Goal: Information Seeking & Learning: Learn about a topic

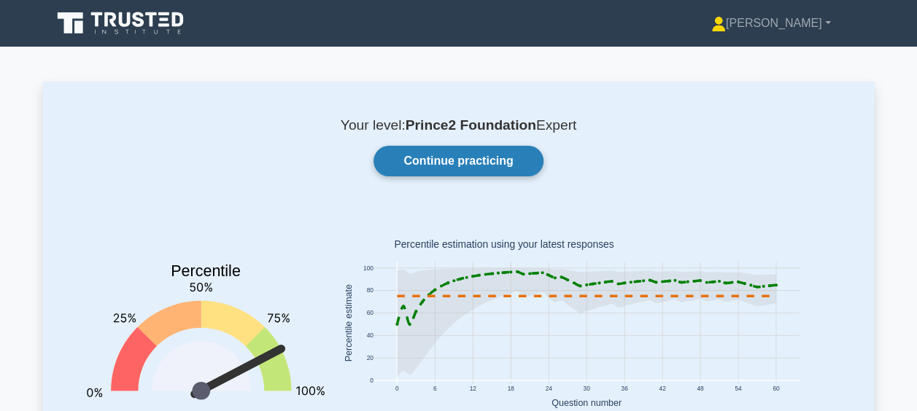
click at [429, 160] on link "Continue practicing" at bounding box center [458, 161] width 169 height 31
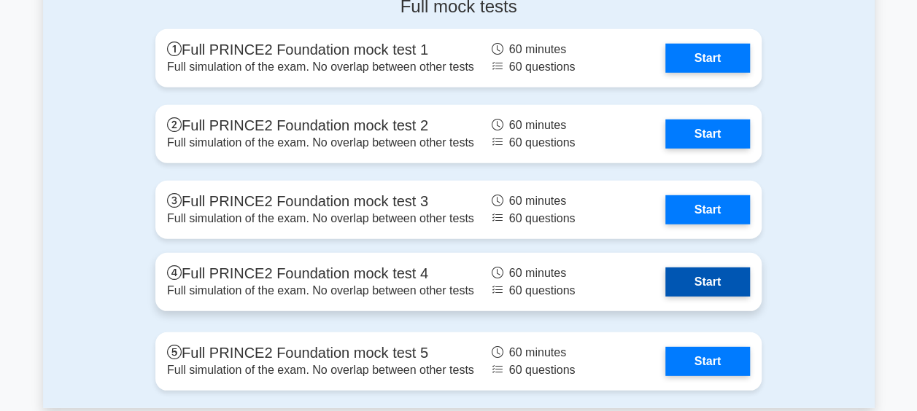
scroll to position [1955, 0]
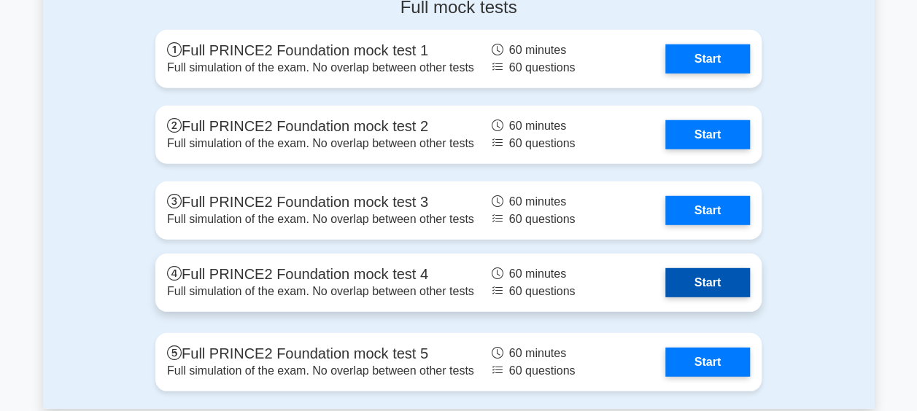
click at [705, 285] on link "Start" at bounding box center [707, 282] width 85 height 29
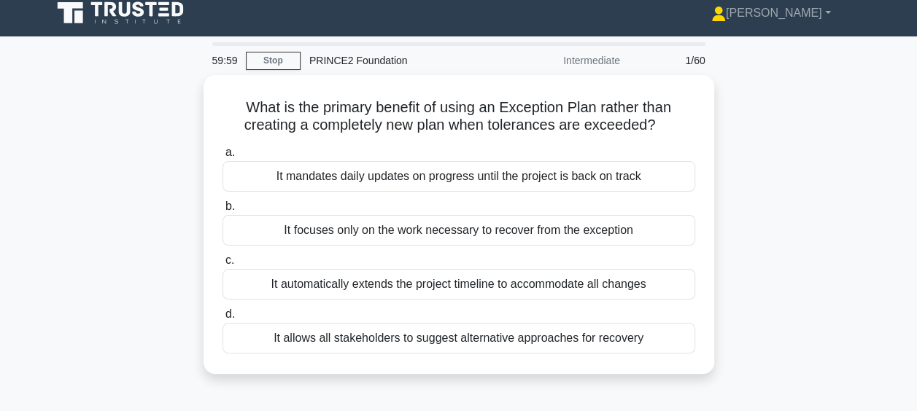
scroll to position [13, 0]
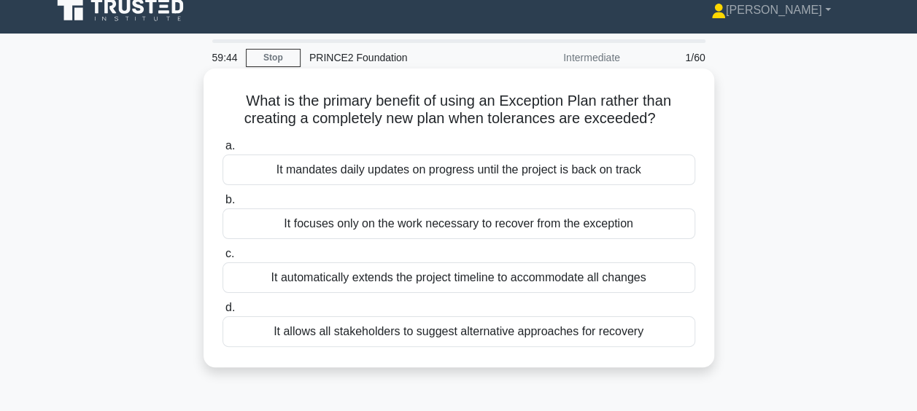
click at [484, 223] on div "It focuses only on the work necessary to recover from the exception" at bounding box center [459, 224] width 473 height 31
click at [223, 205] on input "b. It focuses only on the work necessary to recover from the exception" at bounding box center [223, 200] width 0 height 9
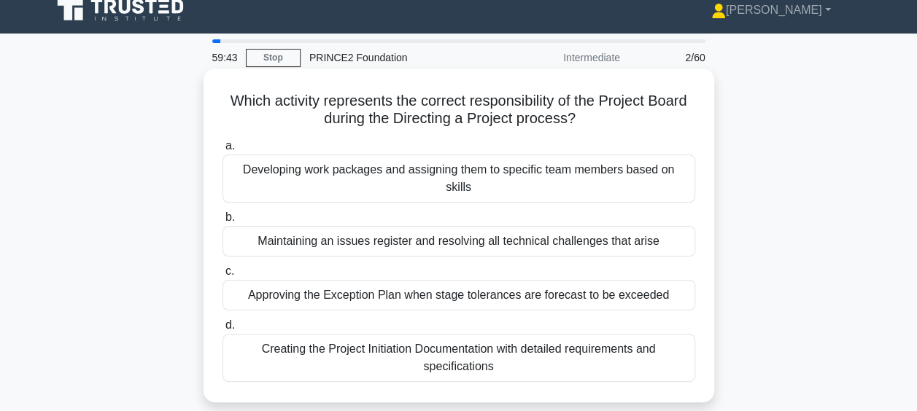
scroll to position [0, 0]
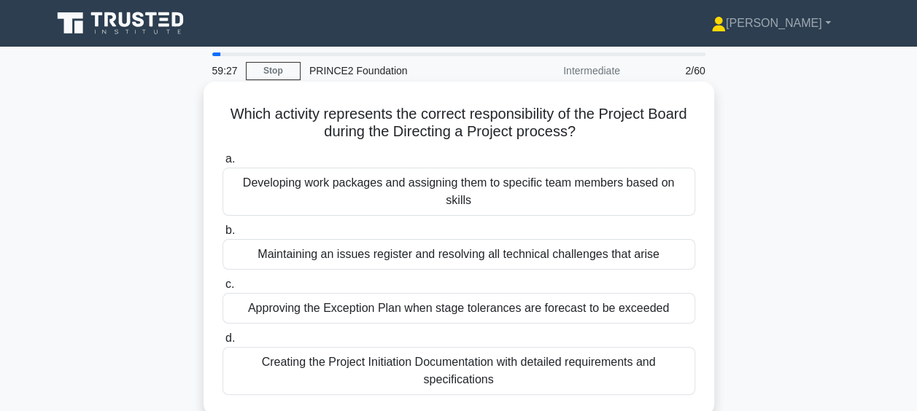
click at [488, 299] on div "Approving the Exception Plan when stage tolerances are forecast to be exceeded" at bounding box center [459, 308] width 473 height 31
click at [223, 290] on input "c. Approving the Exception Plan when stage tolerances are forecast to be exceed…" at bounding box center [223, 284] width 0 height 9
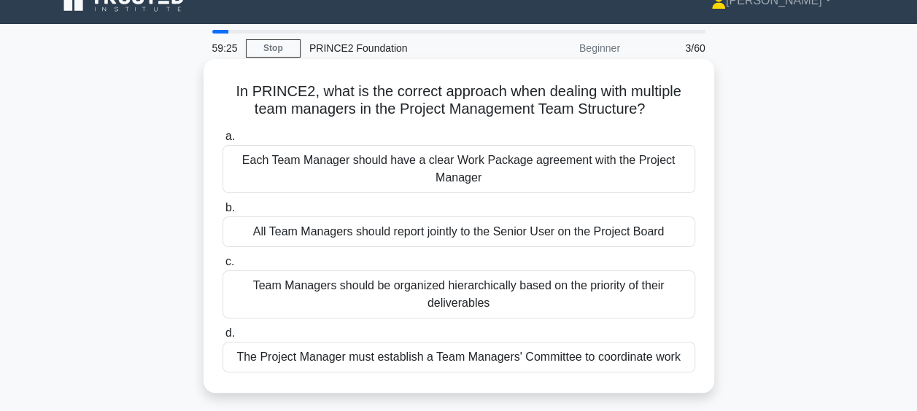
scroll to position [28, 0]
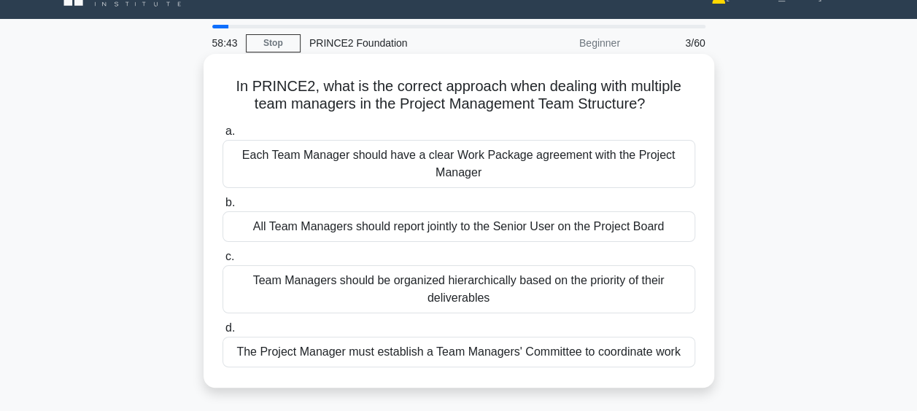
click at [487, 166] on div "Each Team Manager should have a clear Work Package agreement with the Project M…" at bounding box center [459, 164] width 473 height 48
click at [223, 136] on input "a. Each Team Manager should have a clear Work Package agreement with the Projec…" at bounding box center [223, 131] width 0 height 9
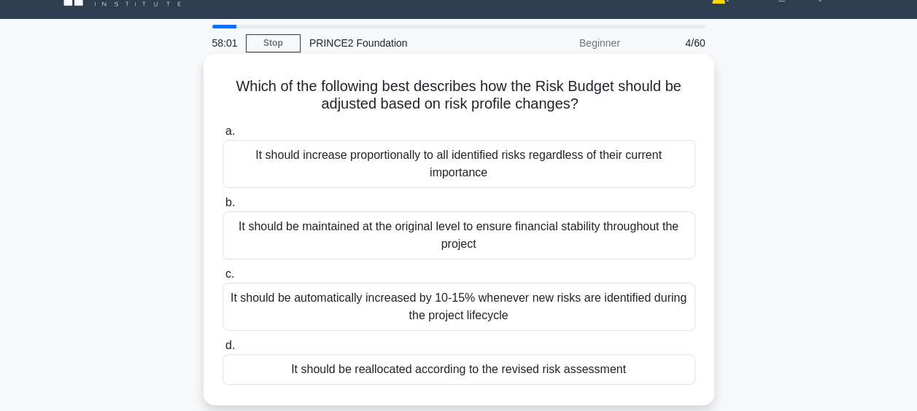
click at [590, 166] on div "It should increase proportionally to all identified risks regardless of their c…" at bounding box center [459, 164] width 473 height 48
click at [223, 136] on input "a. It should increase proportionally to all identified risks regardless of thei…" at bounding box center [223, 131] width 0 height 9
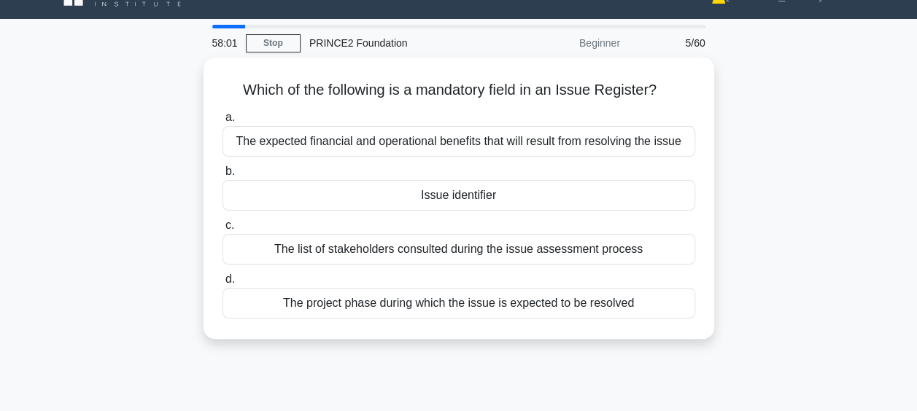
scroll to position [0, 0]
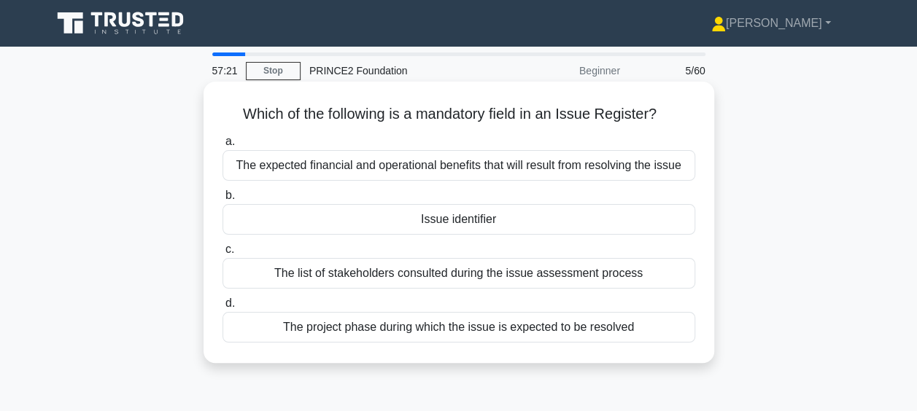
click at [559, 159] on div "The expected financial and operational benefits that will result from resolving…" at bounding box center [459, 165] width 473 height 31
click at [223, 147] on input "a. The expected financial and operational benefits that will result from resolv…" at bounding box center [223, 141] width 0 height 9
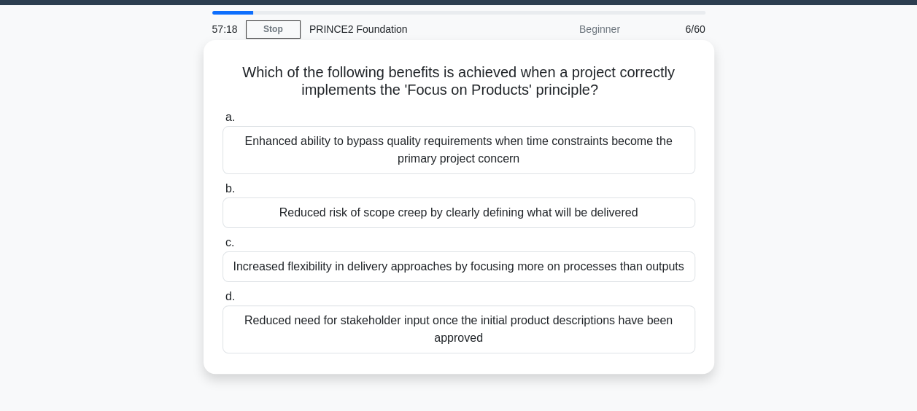
scroll to position [42, 0]
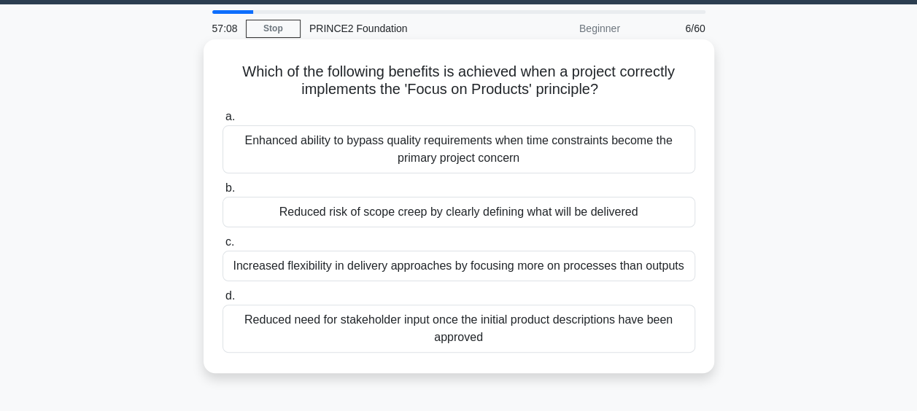
drag, startPoint x: 238, startPoint y: 76, endPoint x: 217, endPoint y: 69, distance: 21.5
click at [217, 69] on div "Which of the following benefits is achieved when a project correctly implements…" at bounding box center [458, 206] width 499 height 322
click at [422, 219] on div "Reduced risk of scope creep by clearly defining what will be delivered" at bounding box center [459, 212] width 473 height 31
click at [223, 193] on input "b. Reduced risk of scope creep by clearly defining what will be delivered" at bounding box center [223, 188] width 0 height 9
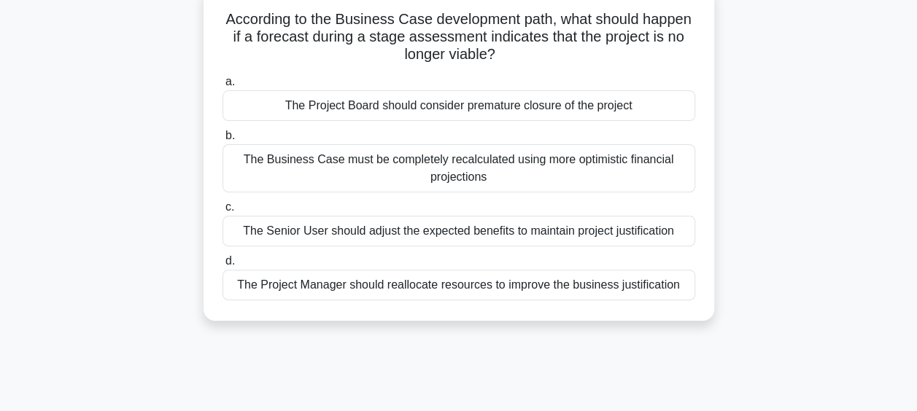
scroll to position [98, 0]
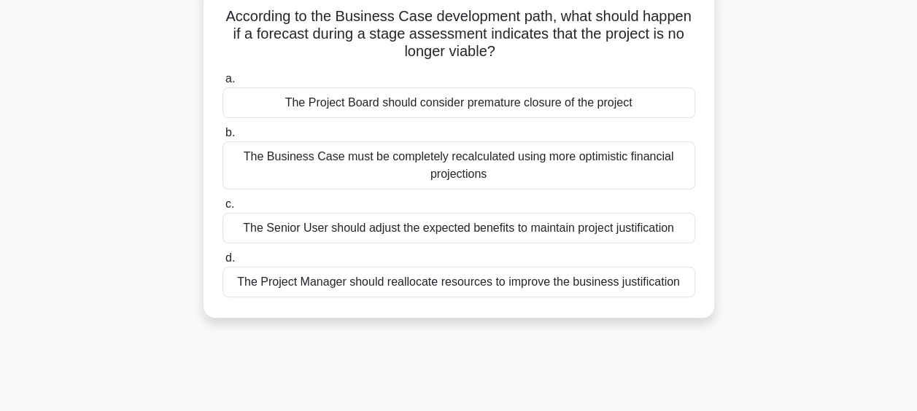
click at [527, 100] on div "The Project Board should consider premature closure of the project" at bounding box center [459, 103] width 473 height 31
click at [223, 84] on input "a. The Project Board should consider premature closure of the project" at bounding box center [223, 78] width 0 height 9
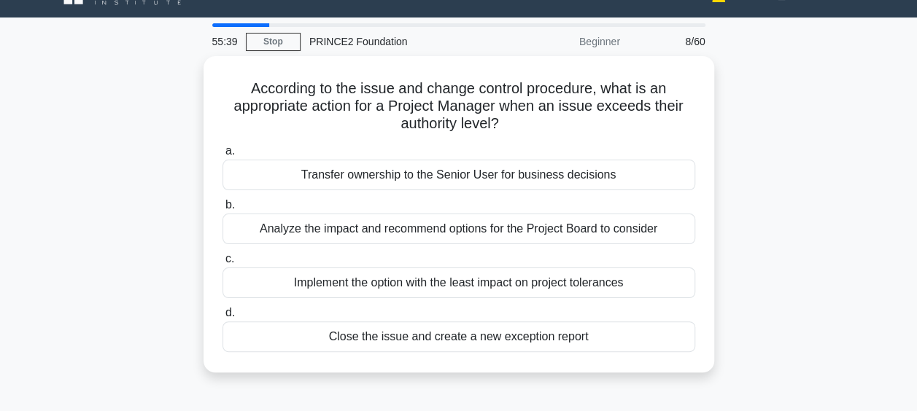
scroll to position [31, 0]
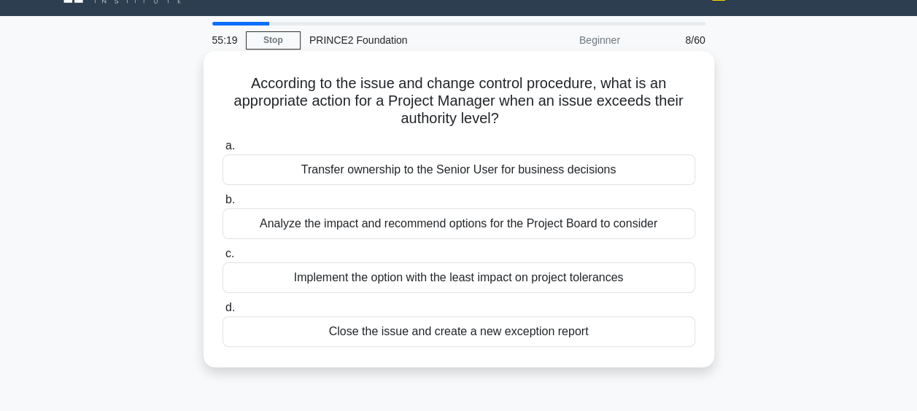
drag, startPoint x: 486, startPoint y: 234, endPoint x: 533, endPoint y: 137, distance: 107.7
click at [533, 137] on div "a. Transfer ownership to the Senior User for business decisions b. Analyze the …" at bounding box center [459, 242] width 490 height 216
drag, startPoint x: 533, startPoint y: 137, endPoint x: 483, endPoint y: 128, distance: 50.4
click at [483, 128] on h5 "According to the issue and change control procedure, what is an appropriate act…" at bounding box center [459, 101] width 476 height 54
click at [520, 225] on div "Analyze the impact and recommend options for the Project Board to consider" at bounding box center [459, 224] width 473 height 31
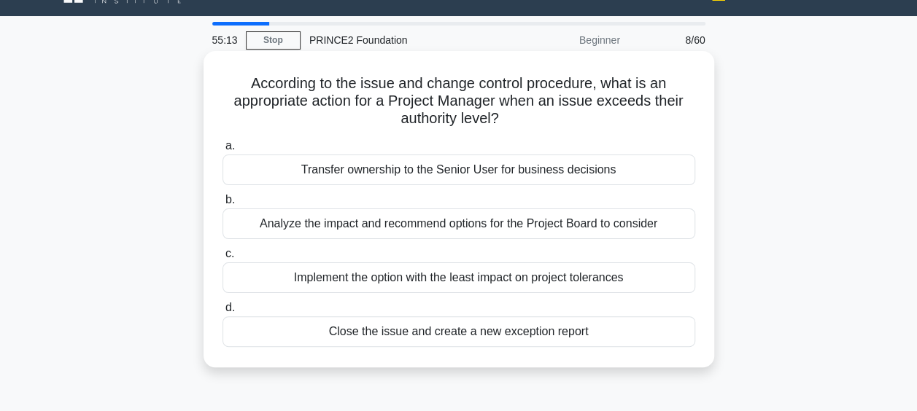
click at [223, 205] on input "b. Analyze the impact and recommend options for the Project Board to consider" at bounding box center [223, 200] width 0 height 9
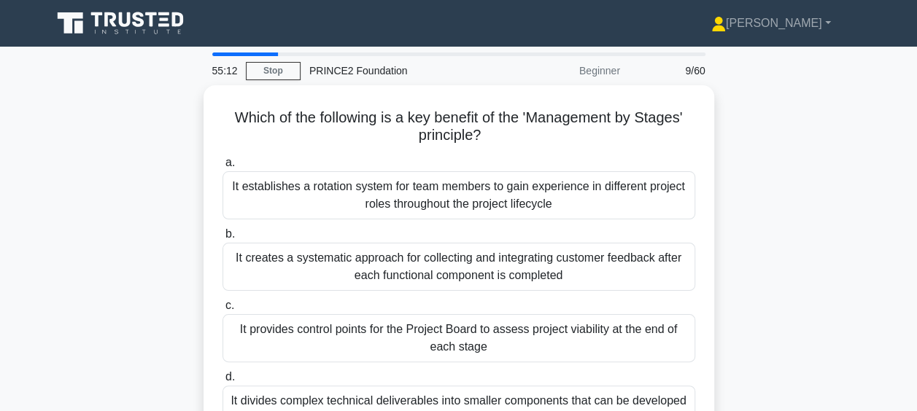
scroll to position [64, 0]
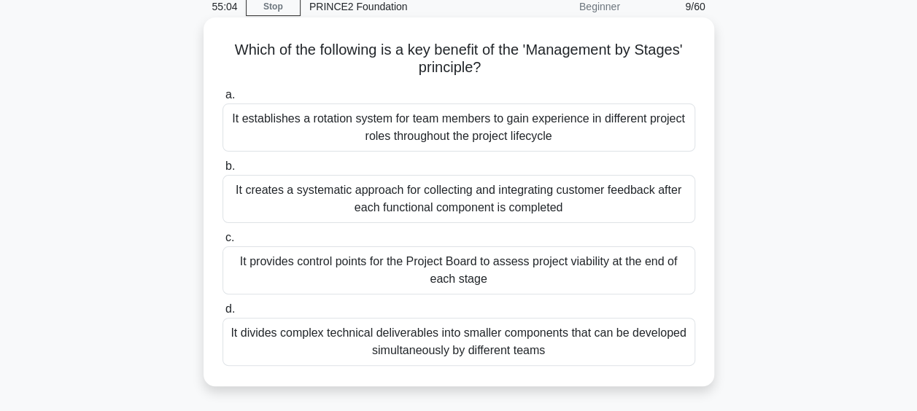
click at [597, 266] on div "It provides control points for the Project Board to assess project viability at…" at bounding box center [459, 271] width 473 height 48
click at [223, 243] on input "c. It provides control points for the Project Board to assess project viability…" at bounding box center [223, 237] width 0 height 9
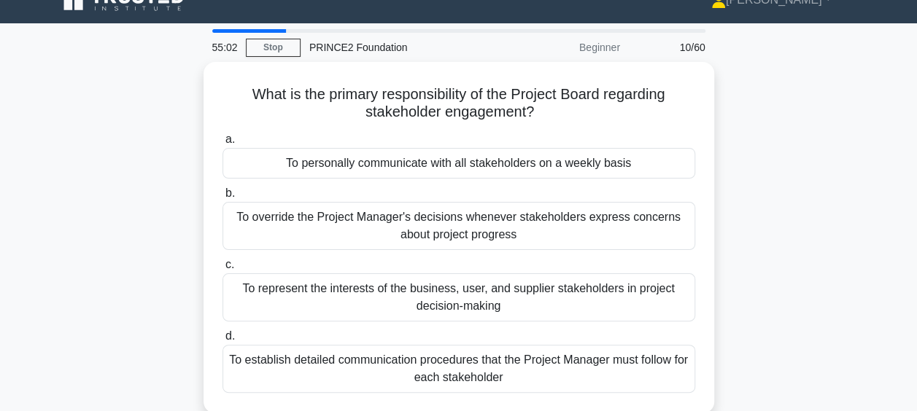
scroll to position [26, 0]
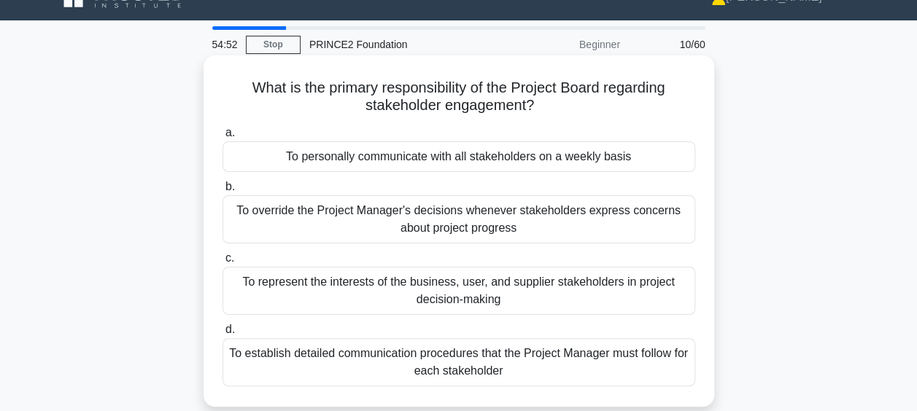
click at [545, 297] on div "To represent the interests of the business, user, and supplier stakeholders in …" at bounding box center [459, 291] width 473 height 48
click at [223, 263] on input "c. To represent the interests of the business, user, and supplier stakeholders …" at bounding box center [223, 258] width 0 height 9
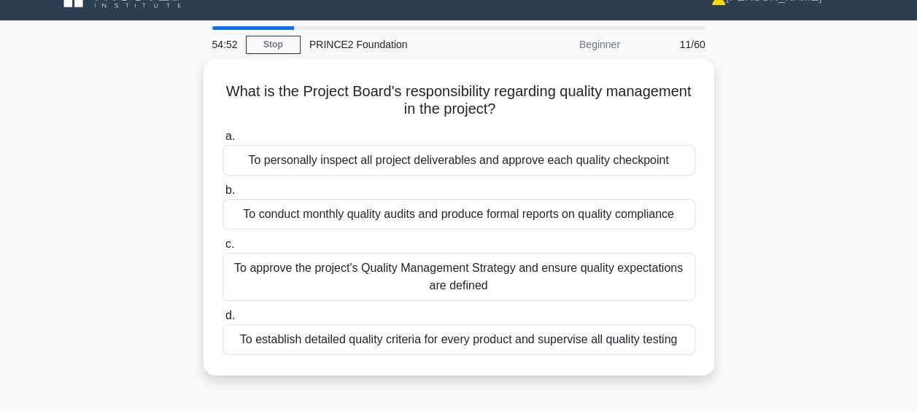
scroll to position [0, 0]
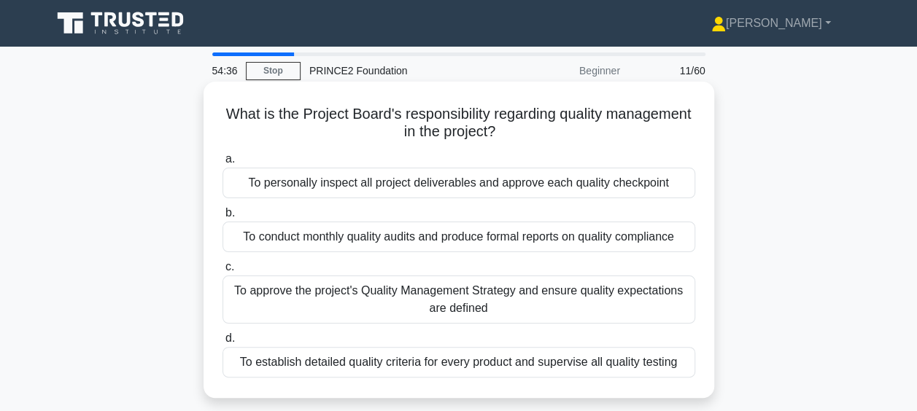
click at [483, 299] on div "To approve the project's Quality Management Strategy and ensure quality expecta…" at bounding box center [459, 300] width 473 height 48
click at [223, 272] on input "c. To approve the project's Quality Management Strategy and ensure quality expe…" at bounding box center [223, 267] width 0 height 9
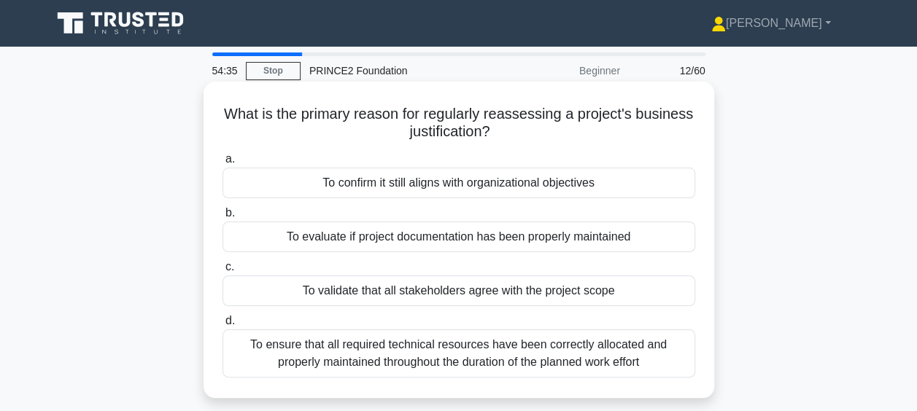
scroll to position [7, 0]
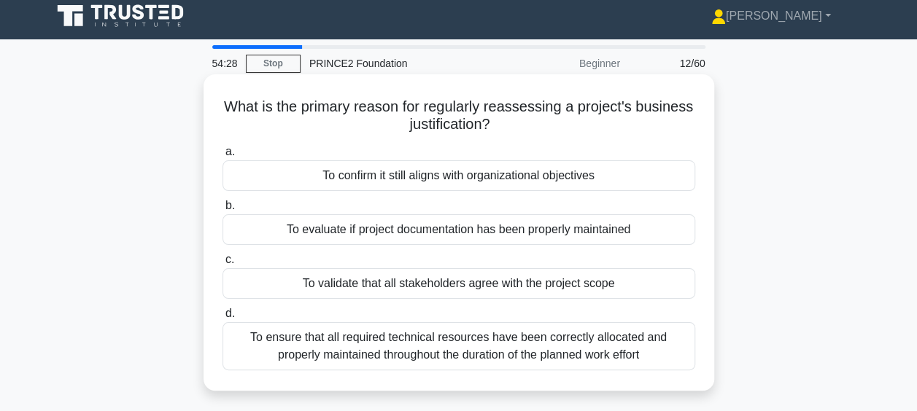
click at [511, 187] on div "To confirm it still aligns with organizational objectives" at bounding box center [459, 175] width 473 height 31
click at [223, 157] on input "a. To confirm it still aligns with organizational objectives" at bounding box center [223, 151] width 0 height 9
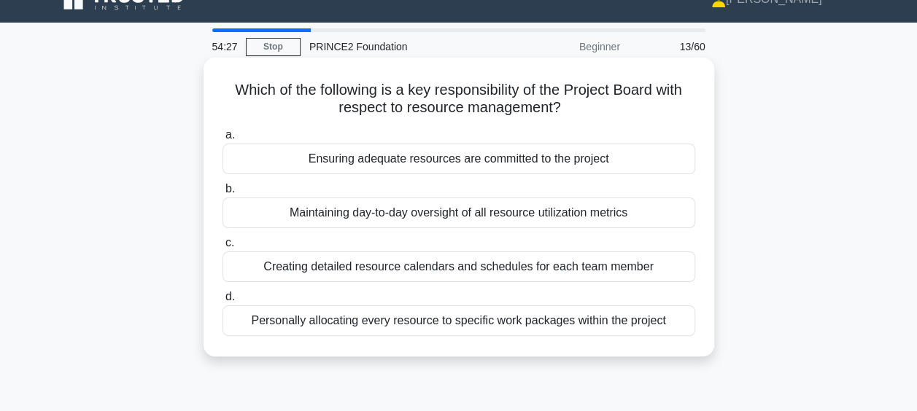
scroll to position [25, 0]
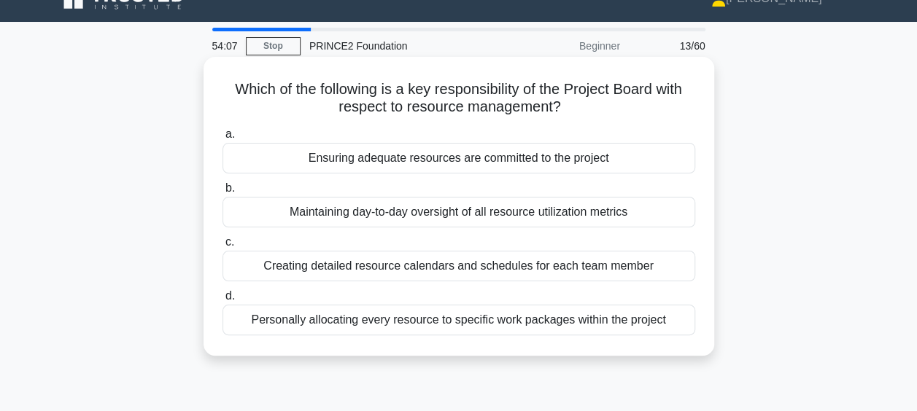
click at [521, 156] on div "Ensuring adequate resources are committed to the project" at bounding box center [459, 158] width 473 height 31
click at [223, 139] on input "a. Ensuring adequate resources are committed to the project" at bounding box center [223, 134] width 0 height 9
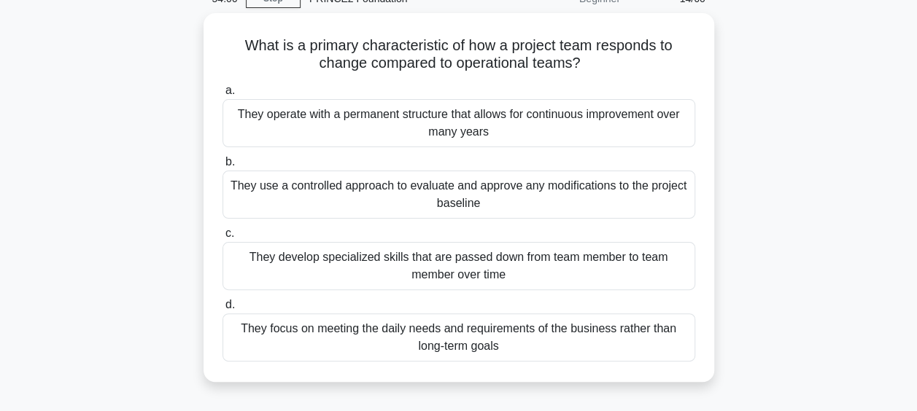
scroll to position [74, 0]
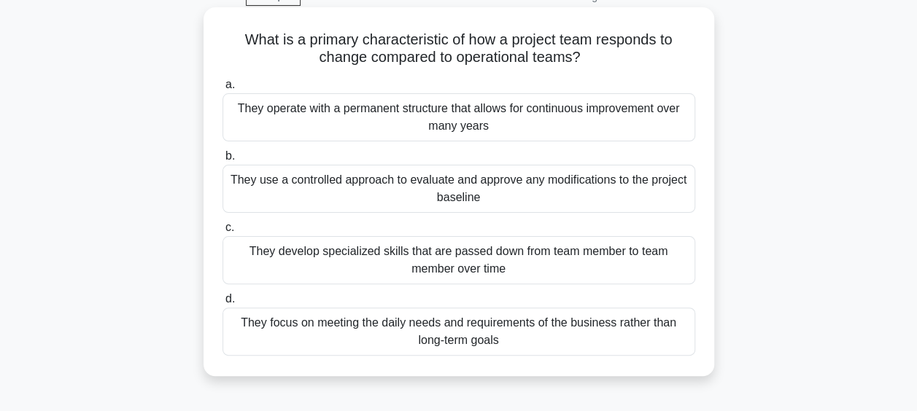
click at [613, 187] on div "They use a controlled approach to evaluate and approve any modifications to the…" at bounding box center [459, 189] width 473 height 48
click at [223, 161] on input "b. They use a controlled approach to evaluate and approve any modifications to …" at bounding box center [223, 156] width 0 height 9
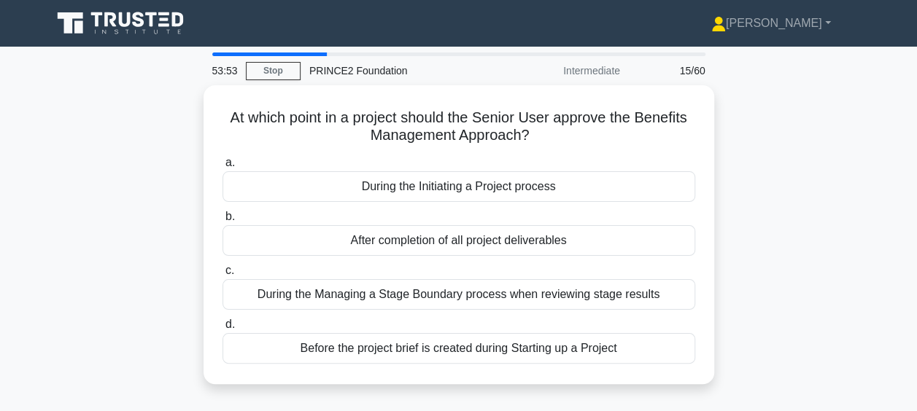
scroll to position [41, 0]
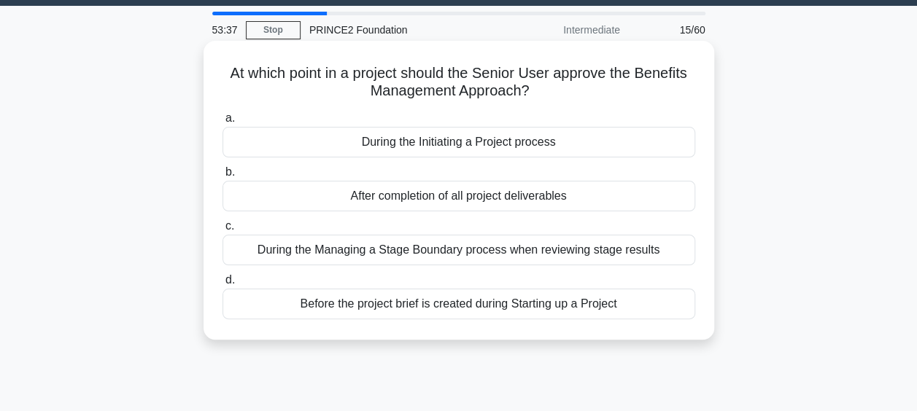
click at [446, 142] on div "During the Initiating a Project process" at bounding box center [459, 142] width 473 height 31
click at [223, 123] on input "a. During the Initiating a Project process" at bounding box center [223, 118] width 0 height 9
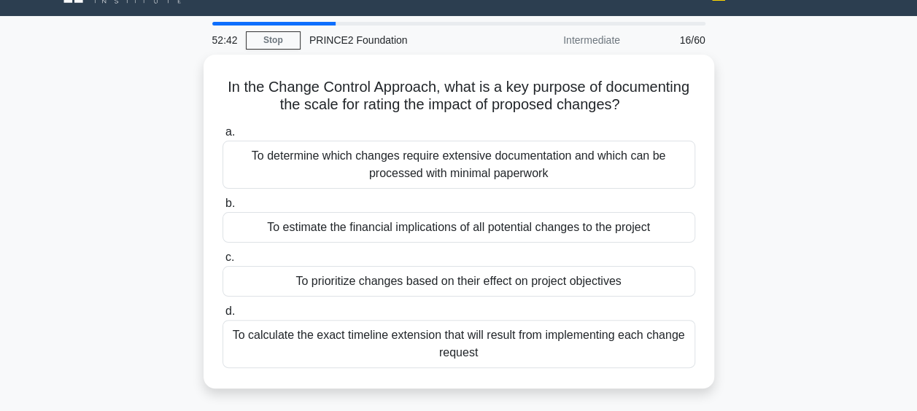
scroll to position [31, 0]
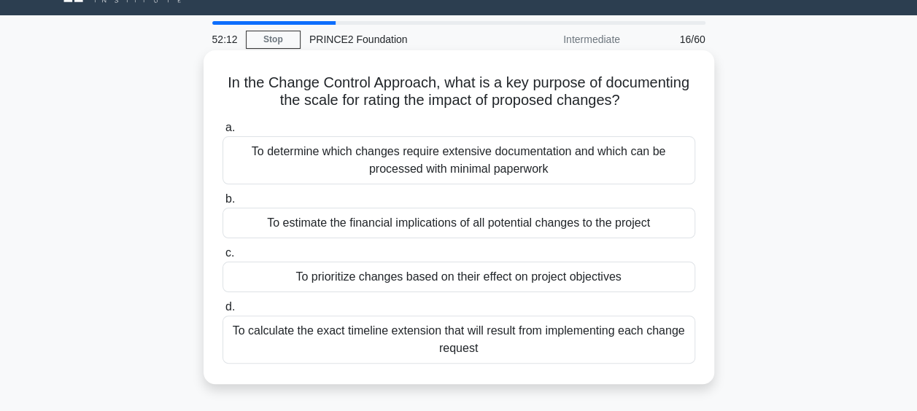
click at [606, 282] on div "To prioritize changes based on their effect on project objectives" at bounding box center [459, 277] width 473 height 31
click at [223, 258] on input "c. To prioritize changes based on their effect on project objectives" at bounding box center [223, 253] width 0 height 9
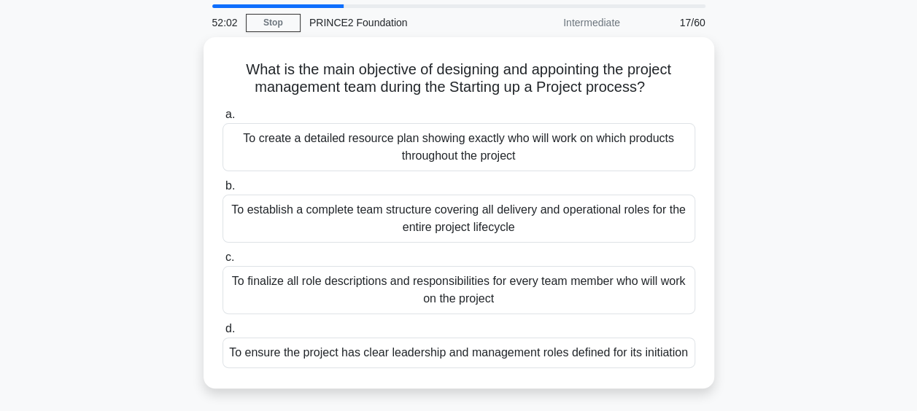
scroll to position [51, 0]
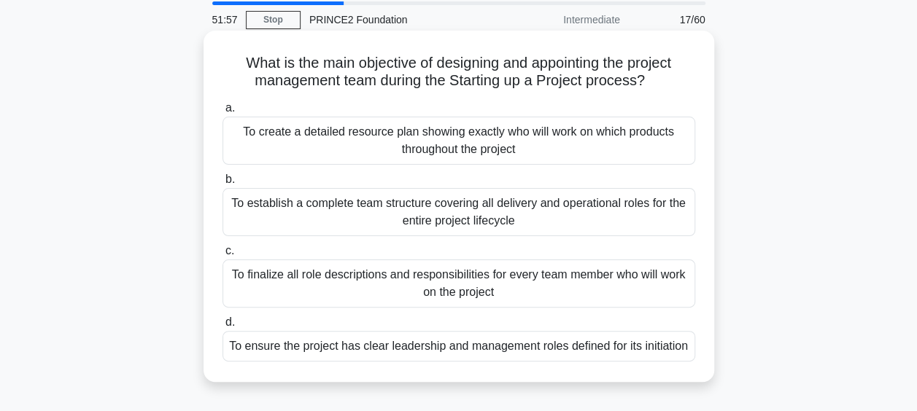
click at [551, 296] on div "To finalize all role descriptions and responsibilities for every team member wh…" at bounding box center [459, 284] width 473 height 48
click at [223, 256] on input "c. To finalize all role descriptions and responsibilities for every team member…" at bounding box center [223, 251] width 0 height 9
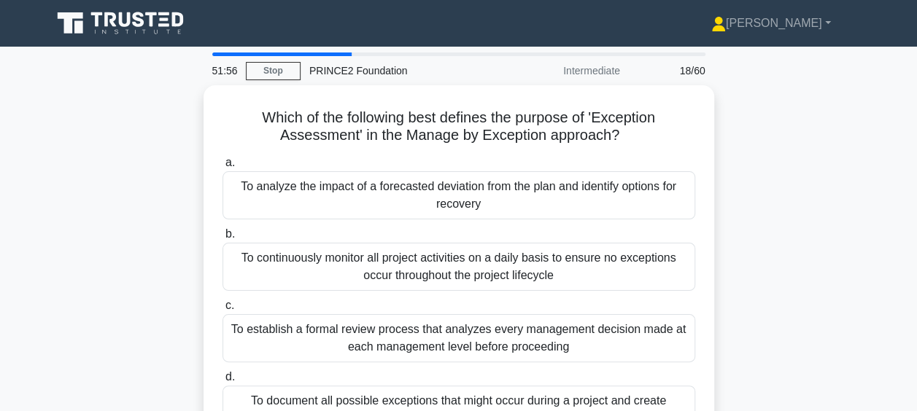
scroll to position [38, 0]
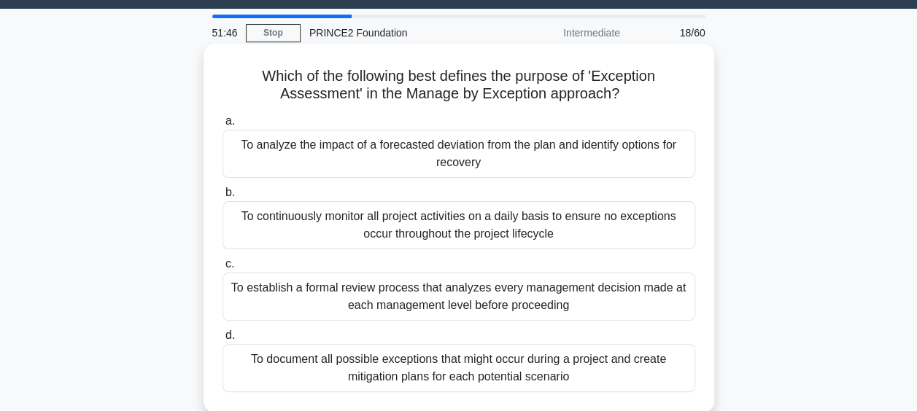
click at [597, 155] on div "To analyze the impact of a forecasted deviation from the plan and identify opti…" at bounding box center [459, 154] width 473 height 48
click at [223, 126] on input "a. To analyze the impact of a forecasted deviation from the plan and identify o…" at bounding box center [223, 121] width 0 height 9
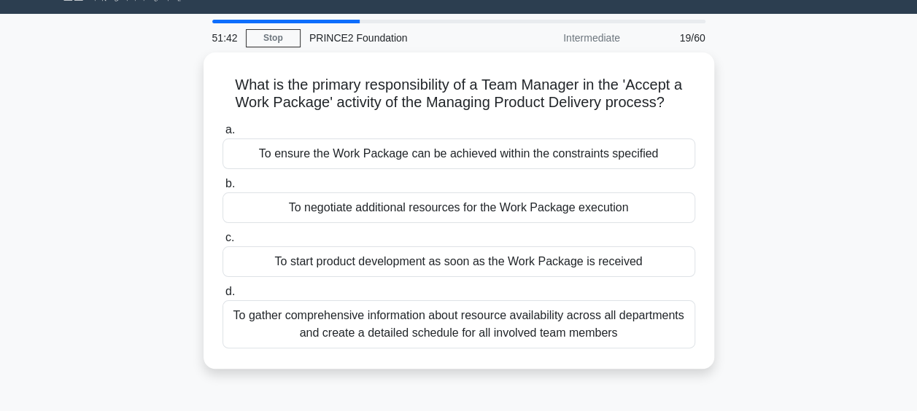
scroll to position [34, 0]
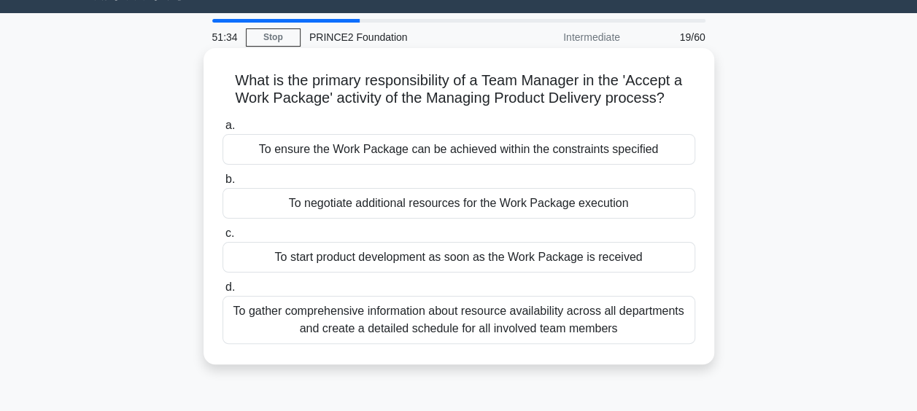
click at [519, 150] on div "To ensure the Work Package can be achieved within the constraints specified" at bounding box center [459, 149] width 473 height 31
click at [223, 131] on input "a. To ensure the Work Package can be achieved within the constraints specified" at bounding box center [223, 125] width 0 height 9
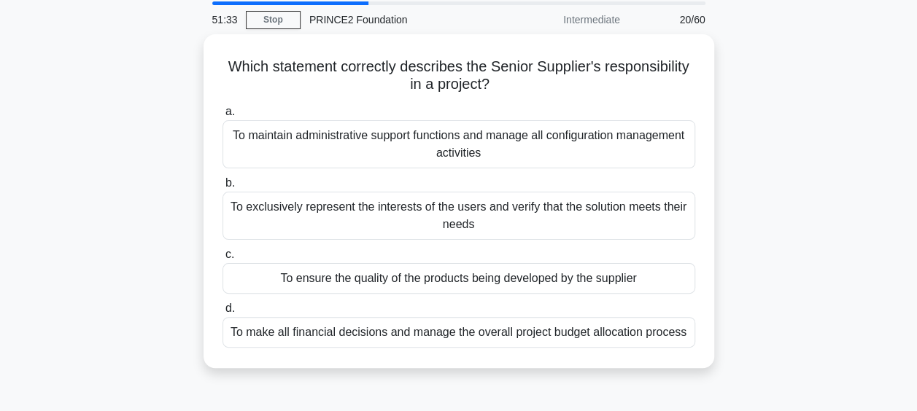
scroll to position [53, 0]
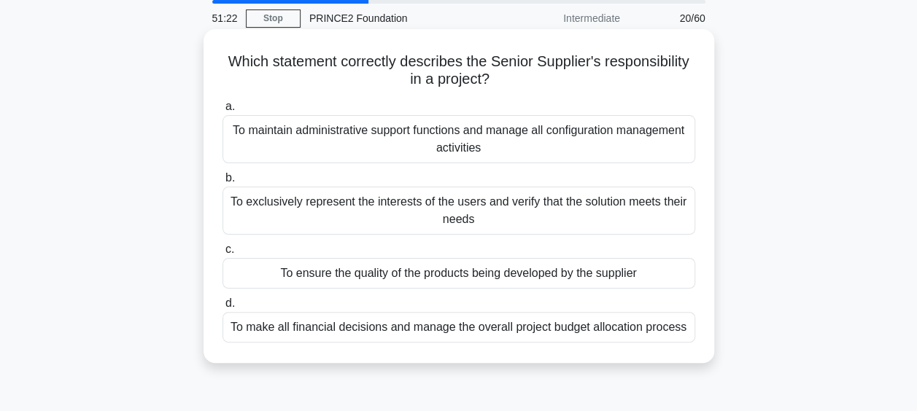
click at [453, 279] on div "To ensure the quality of the products being developed by the supplier" at bounding box center [459, 273] width 473 height 31
click at [223, 255] on input "c. To ensure the quality of the products being developed by the supplier" at bounding box center [223, 249] width 0 height 9
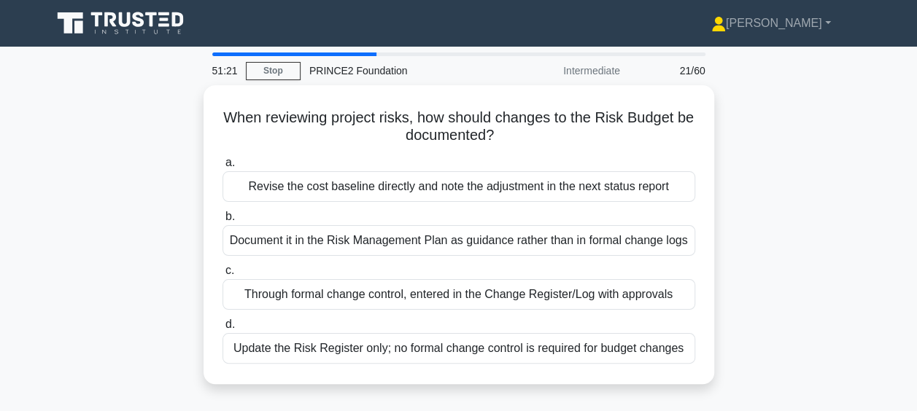
scroll to position [39, 0]
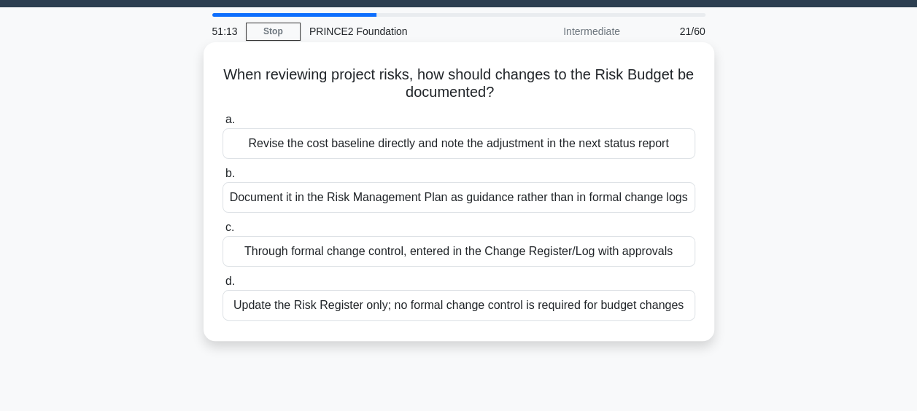
drag, startPoint x: 231, startPoint y: 75, endPoint x: 670, endPoint y: 89, distance: 440.1
click at [670, 89] on h5 "When reviewing project risks, how should changes to the Risk Budget be document…" at bounding box center [459, 84] width 476 height 36
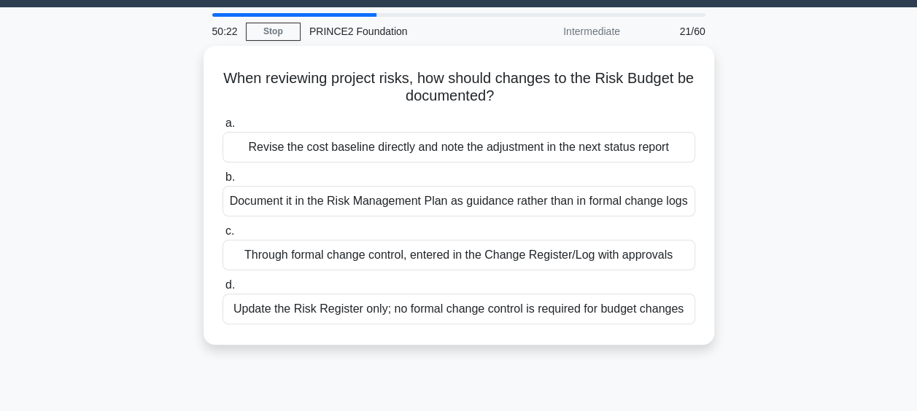
click at [848, 309] on div "When reviewing project risks, how should changes to the Risk Budget be document…" at bounding box center [459, 204] width 832 height 317
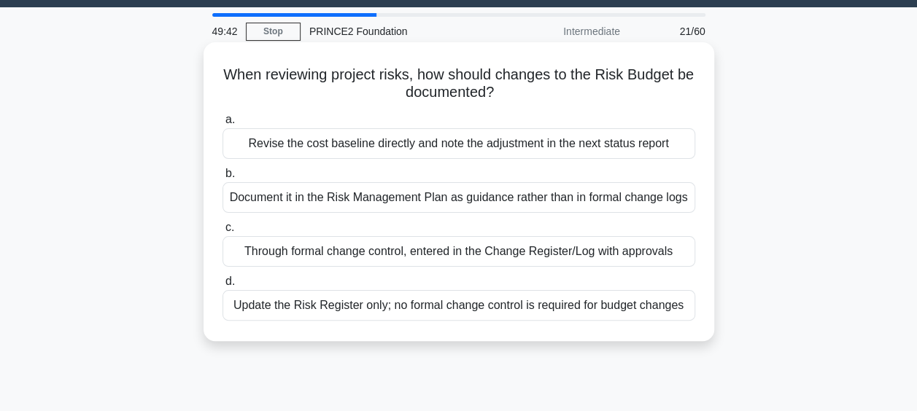
click at [436, 249] on div "Through formal change control, entered in the Change Register/Log with approvals" at bounding box center [459, 251] width 473 height 31
click at [223, 233] on input "c. Through formal change control, entered in the Change Register/Log with appro…" at bounding box center [223, 227] width 0 height 9
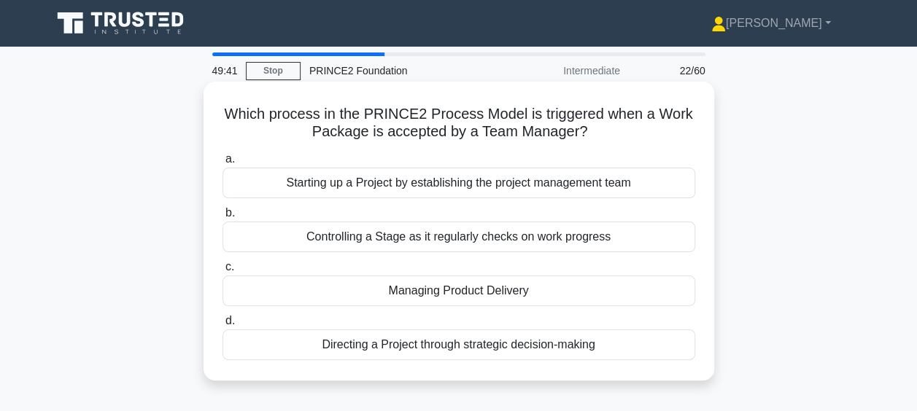
scroll to position [19, 0]
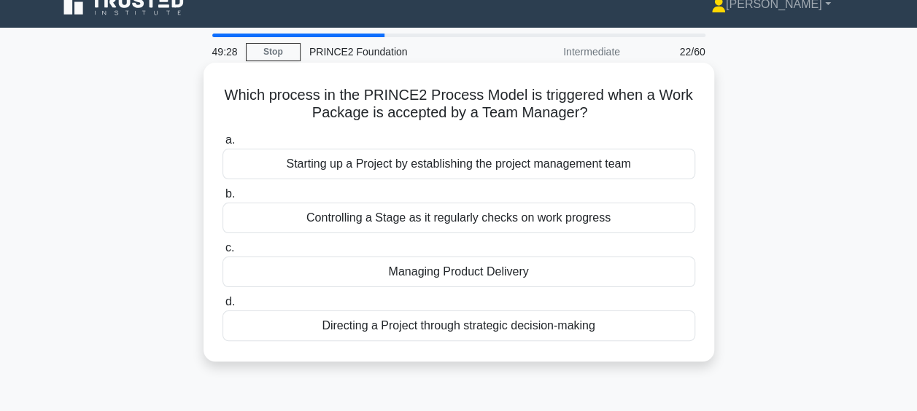
click at [503, 273] on div "Managing Product Delivery" at bounding box center [459, 272] width 473 height 31
click at [223, 253] on input "c. Managing Product Delivery" at bounding box center [223, 248] width 0 height 9
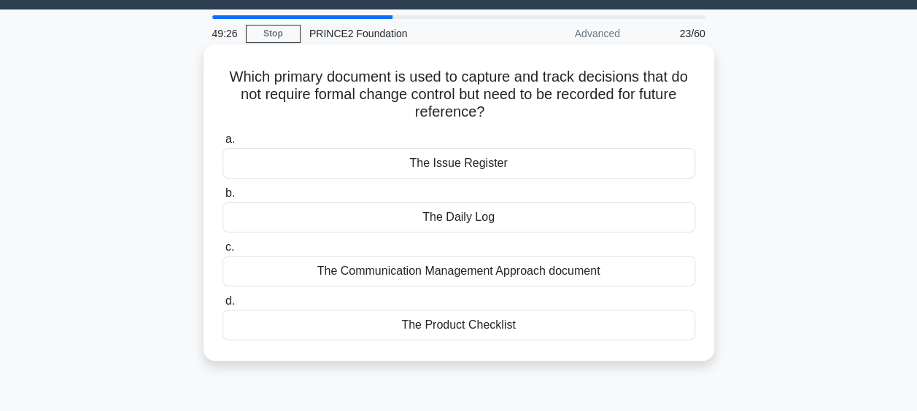
scroll to position [39, 0]
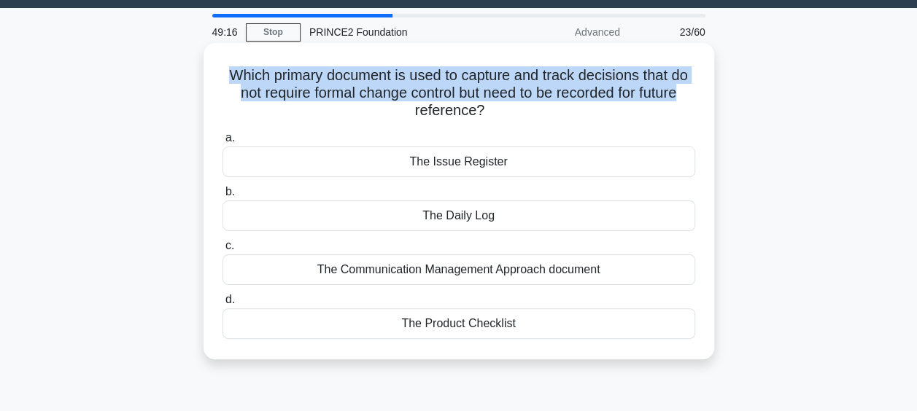
drag, startPoint x: 226, startPoint y: 77, endPoint x: 695, endPoint y: 92, distance: 468.6
click at [695, 92] on h5 "Which primary document is used to capture and track decisions that do not requi…" at bounding box center [459, 93] width 476 height 54
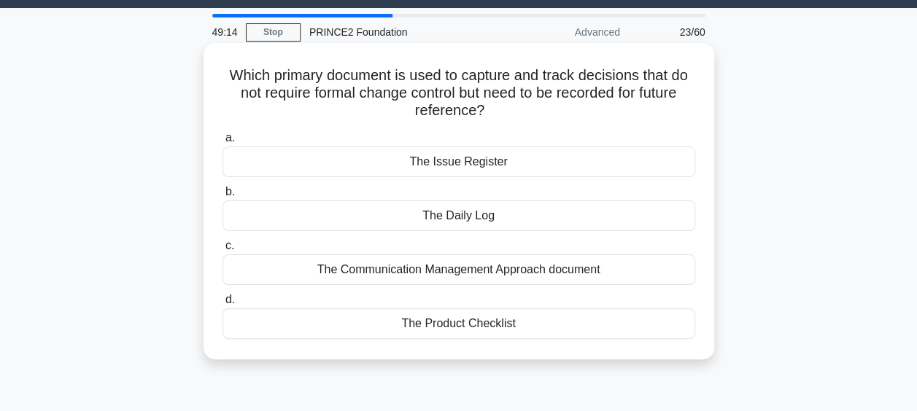
drag, startPoint x: 695, startPoint y: 92, endPoint x: 616, endPoint y: 117, distance: 81.9
click at [616, 117] on h5 "Which primary document is used to capture and track decisions that do not requi…" at bounding box center [459, 93] width 476 height 54
click at [461, 216] on div "The Daily Log" at bounding box center [459, 216] width 473 height 31
click at [223, 197] on input "b. The Daily Log" at bounding box center [223, 191] width 0 height 9
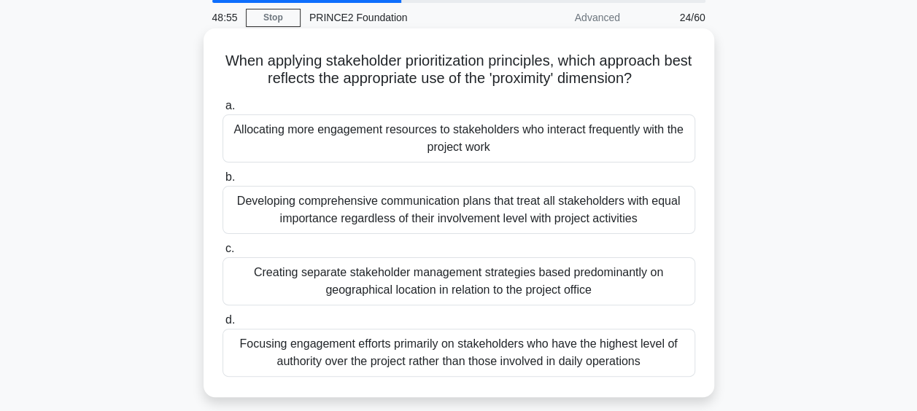
scroll to position [58, 0]
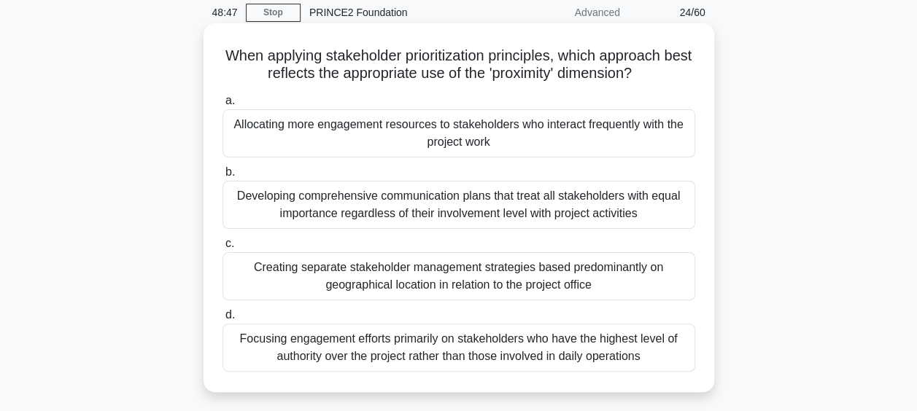
drag, startPoint x: 235, startPoint y: 54, endPoint x: 663, endPoint y: 74, distance: 428.7
click at [663, 74] on h5 "When applying stakeholder prioritization principles, which approach best reflec…" at bounding box center [459, 65] width 476 height 36
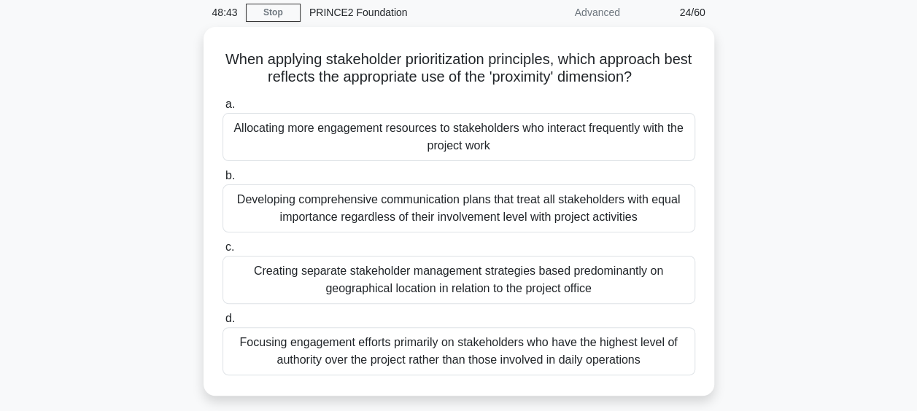
drag, startPoint x: 663, startPoint y: 74, endPoint x: 770, endPoint y: 160, distance: 137.5
click at [770, 160] on div "When applying stakeholder prioritization principles, which approach best reflec…" at bounding box center [459, 220] width 832 height 387
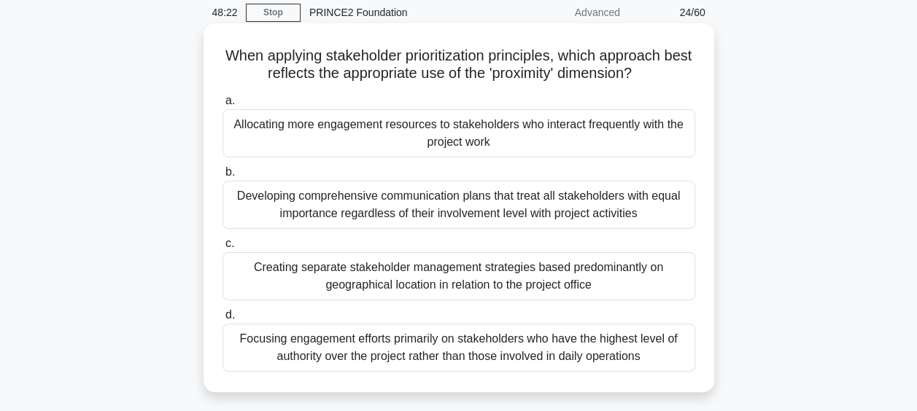
click at [498, 128] on div "Allocating more engagement resources to stakeholders who interact frequently wi…" at bounding box center [459, 133] width 473 height 48
click at [223, 106] on input "a. Allocating more engagement resources to stakeholders who interact frequently…" at bounding box center [223, 100] width 0 height 9
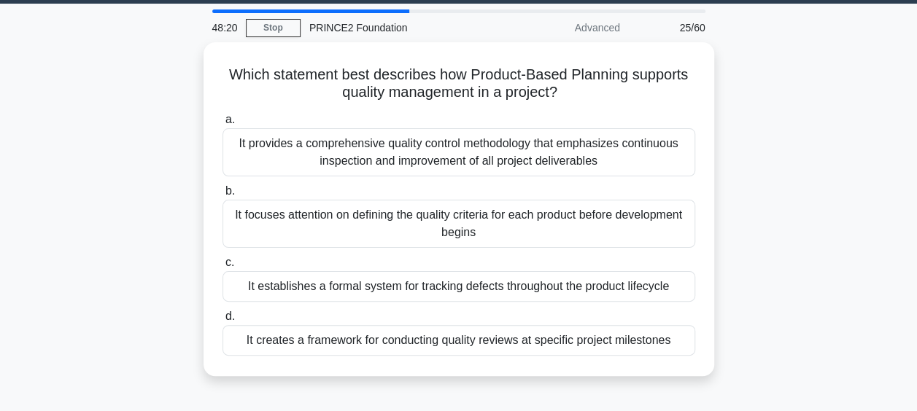
scroll to position [42, 0]
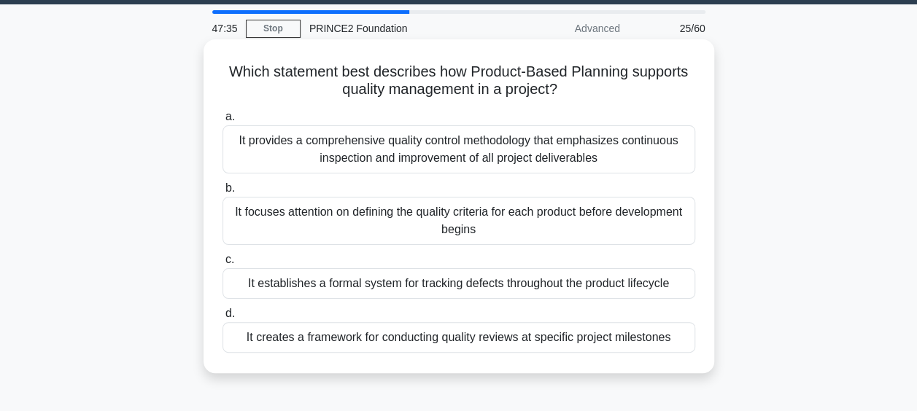
click at [531, 236] on div "It focuses attention on defining the quality criteria for each product before d…" at bounding box center [459, 221] width 473 height 48
click at [223, 193] on input "b. It focuses attention on defining the quality criteria for each product befor…" at bounding box center [223, 188] width 0 height 9
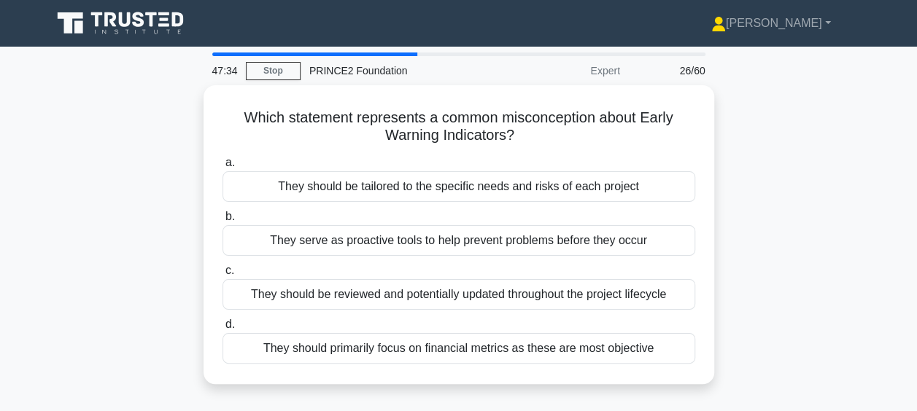
scroll to position [26, 0]
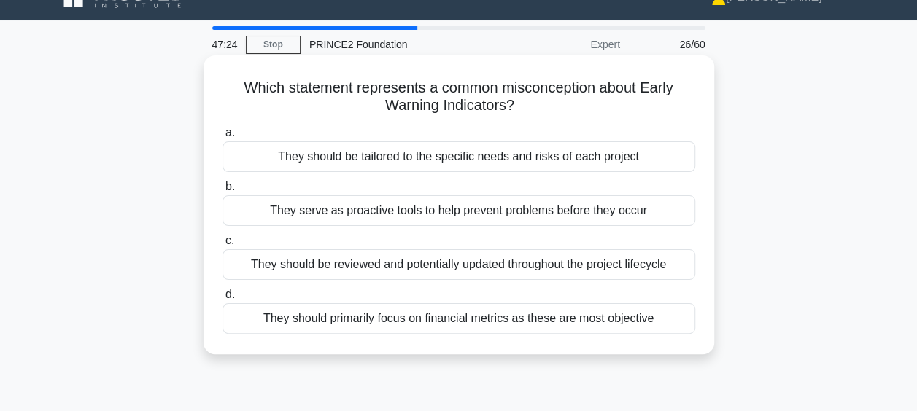
click at [576, 325] on div "They should primarily focus on financial metrics as these are most objective" at bounding box center [459, 318] width 473 height 31
click at [223, 300] on input "d. They should primarily focus on financial metrics as these are most objective" at bounding box center [223, 294] width 0 height 9
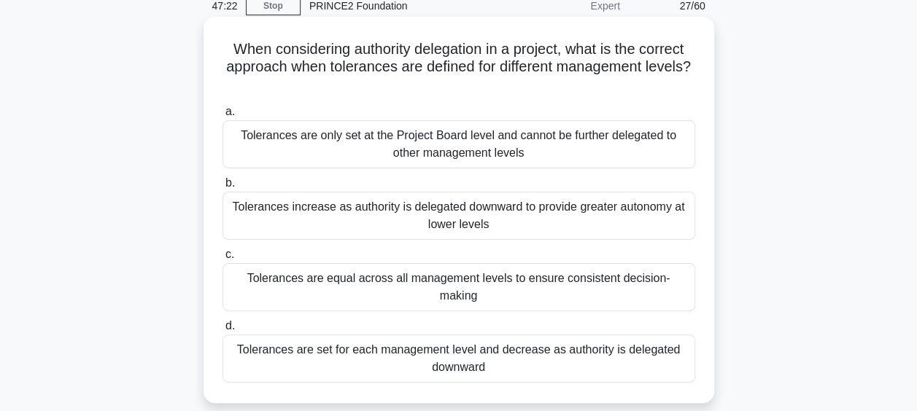
scroll to position [67, 0]
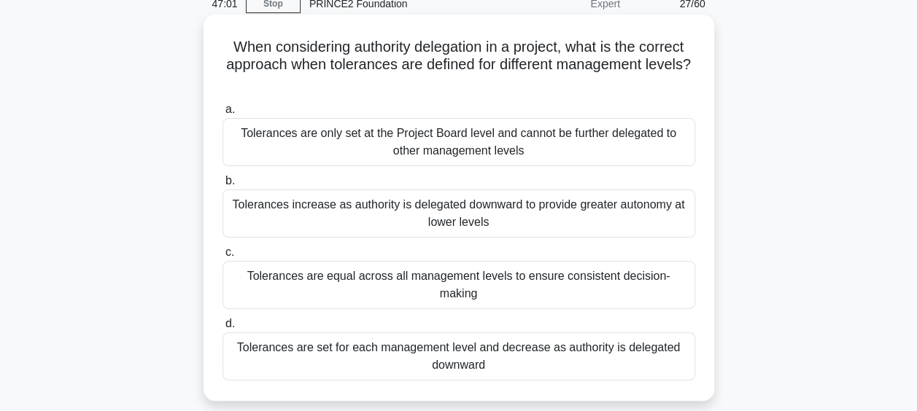
click at [492, 287] on div "Tolerances are equal across all management levels to ensure consistent decision…" at bounding box center [459, 285] width 473 height 48
click at [223, 258] on input "c. Tolerances are equal across all management levels to ensure consistent decis…" at bounding box center [223, 252] width 0 height 9
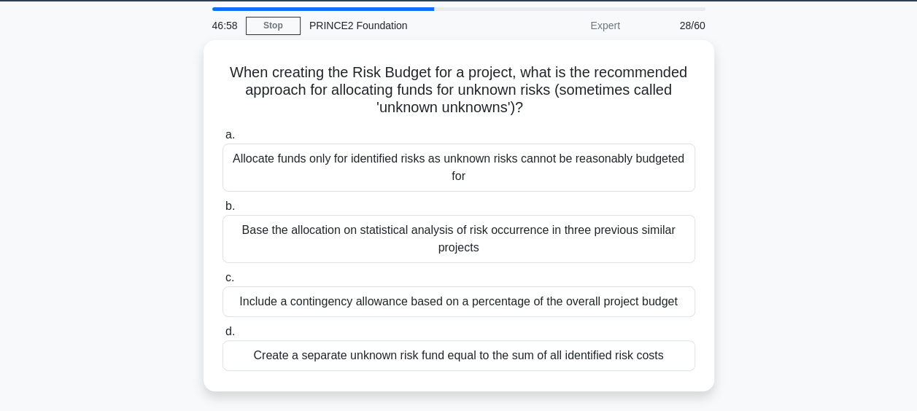
scroll to position [47, 0]
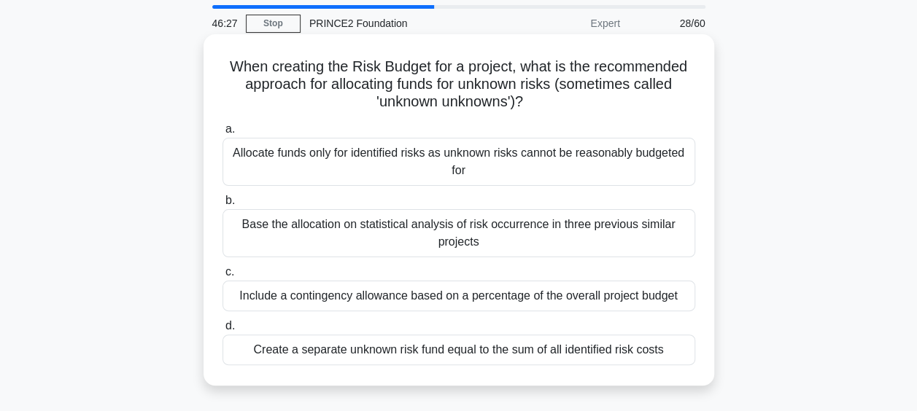
click at [608, 298] on div "Include a contingency allowance based on a percentage of the overall project bu…" at bounding box center [459, 296] width 473 height 31
click at [223, 277] on input "c. Include a contingency allowance based on a percentage of the overall project…" at bounding box center [223, 272] width 0 height 9
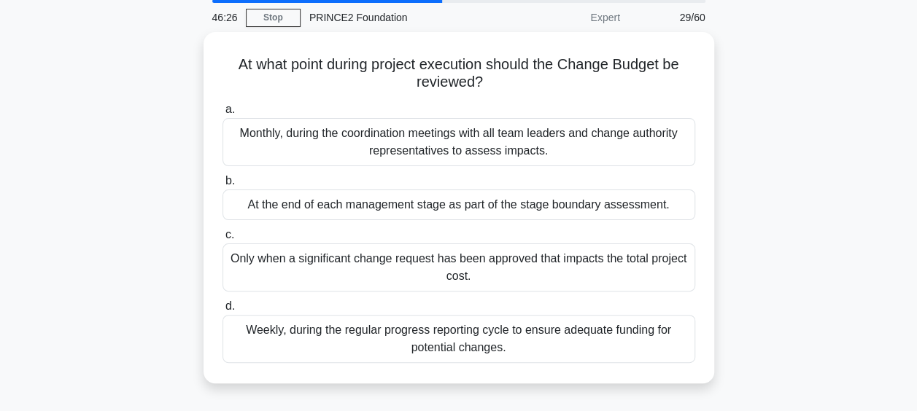
scroll to position [54, 0]
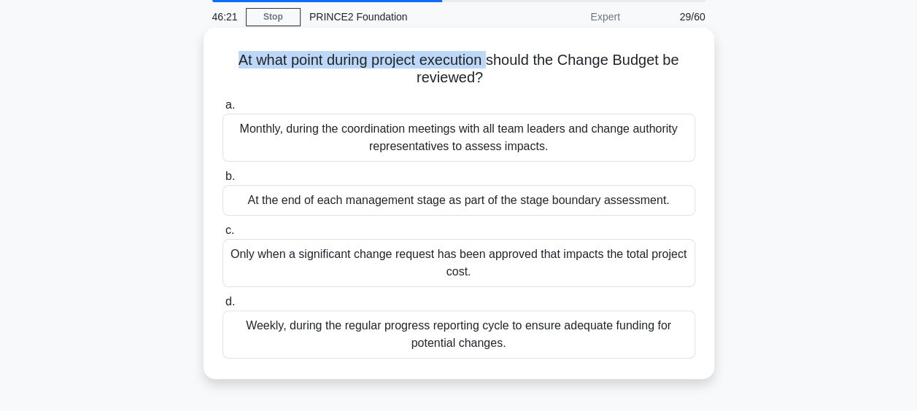
drag, startPoint x: 226, startPoint y: 54, endPoint x: 490, endPoint y: 68, distance: 263.7
click at [490, 68] on h5 "At what point during project execution should the Change Budget be reviewed? .s…" at bounding box center [459, 69] width 476 height 36
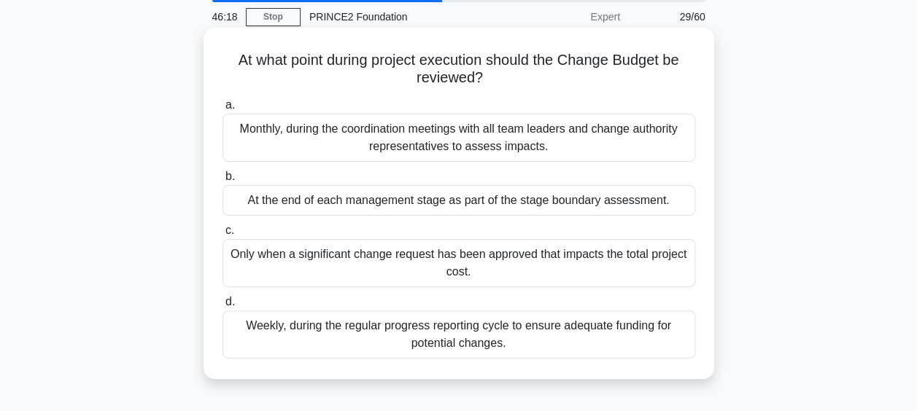
click at [494, 268] on div "Only when a significant change request has been approved that impacts the total…" at bounding box center [459, 263] width 473 height 48
click at [223, 236] on input "c. Only when a significant change request has been approved that impacts the to…" at bounding box center [223, 230] width 0 height 9
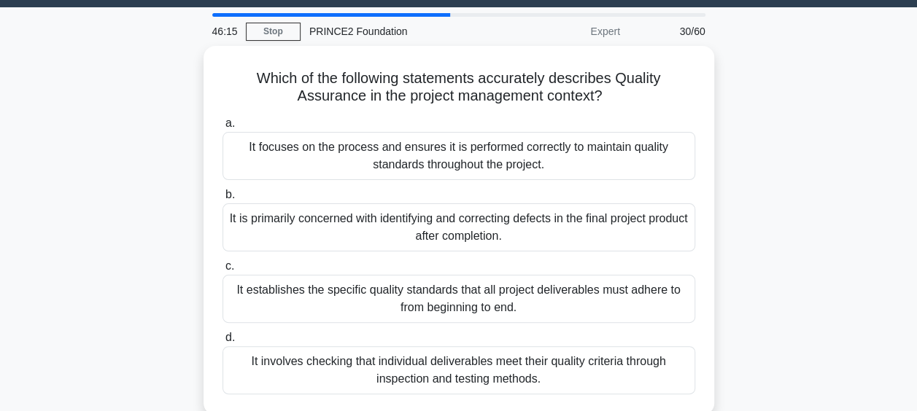
scroll to position [65, 0]
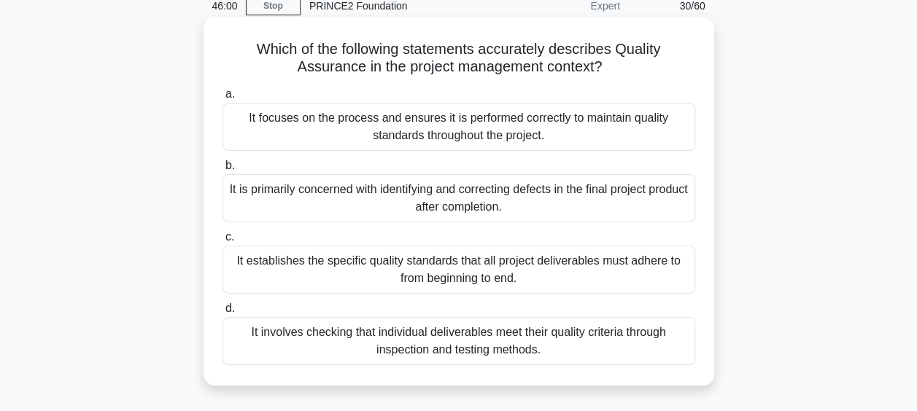
click at [554, 129] on div "It focuses on the process and ensures it is performed correctly to maintain qua…" at bounding box center [459, 127] width 473 height 48
click at [223, 99] on input "a. It focuses on the process and ensures it is performed correctly to maintain …" at bounding box center [223, 94] width 0 height 9
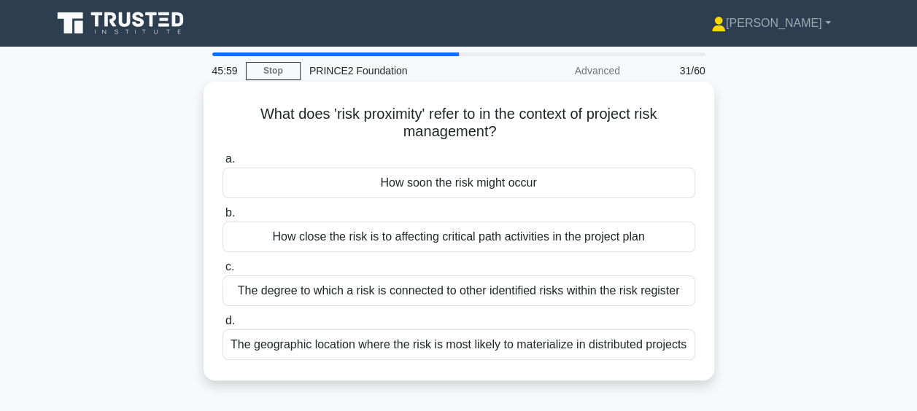
scroll to position [34, 0]
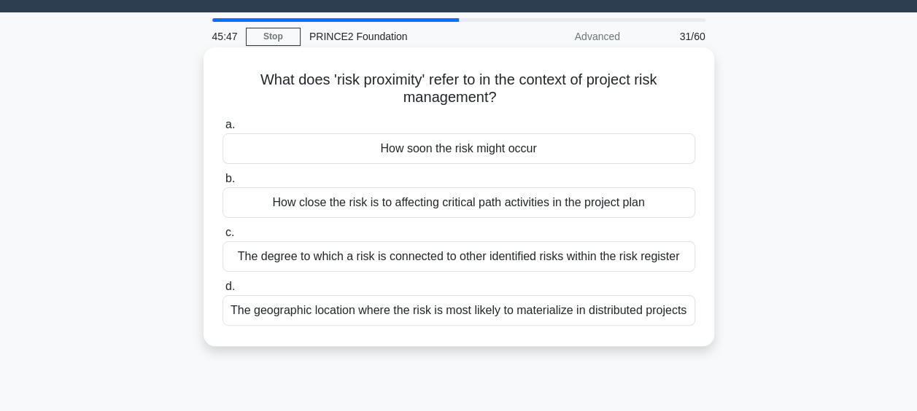
click at [484, 152] on div "How soon the risk might occur" at bounding box center [459, 149] width 473 height 31
click at [223, 130] on input "a. How soon the risk might occur" at bounding box center [223, 124] width 0 height 9
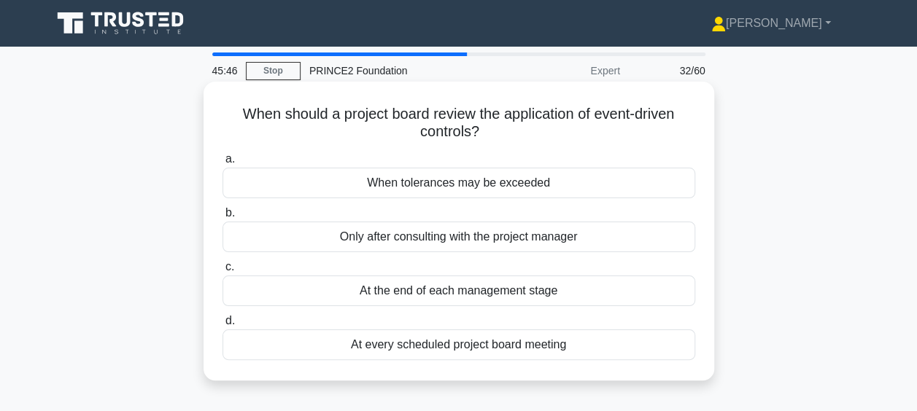
scroll to position [39, 0]
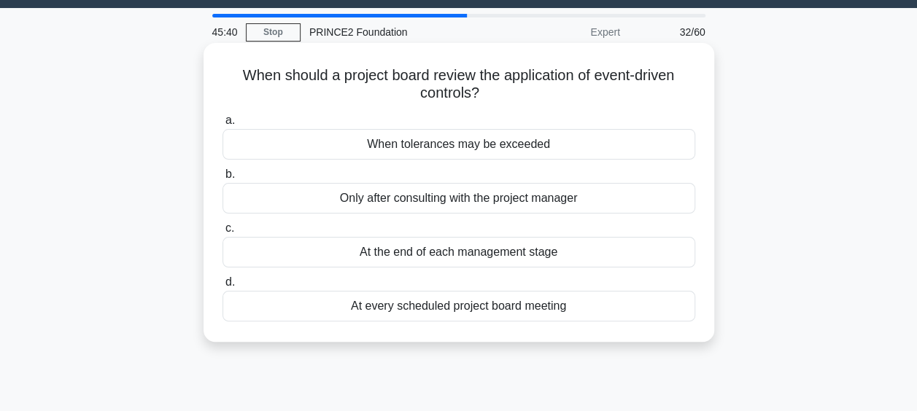
drag, startPoint x: 236, startPoint y: 77, endPoint x: 486, endPoint y: 93, distance: 250.7
click at [486, 93] on h5 "When should a project board review the application of event-driven controls? .s…" at bounding box center [459, 84] width 476 height 36
drag, startPoint x: 486, startPoint y: 93, endPoint x: 521, endPoint y: 105, distance: 37.1
click at [521, 103] on h5 "When should a project board review the application of event-driven controls? .s…" at bounding box center [459, 84] width 476 height 36
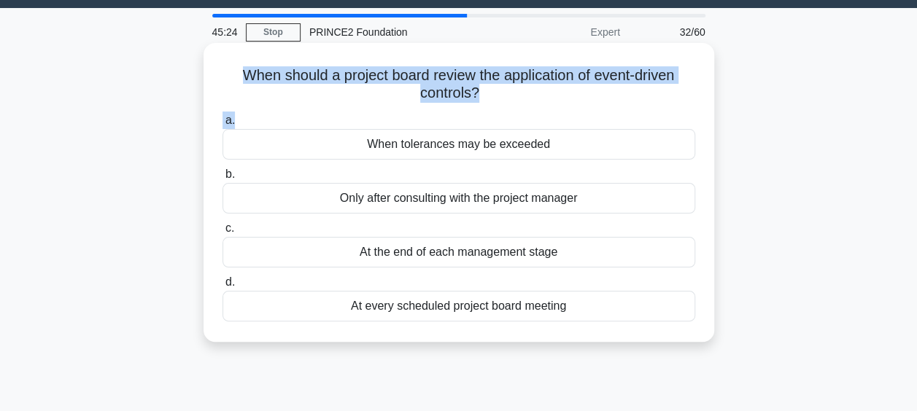
drag, startPoint x: 235, startPoint y: 79, endPoint x: 480, endPoint y: 107, distance: 246.7
click at [480, 107] on div "When should a project board review the application of event-driven controls? .s…" at bounding box center [458, 192] width 499 height 287
drag, startPoint x: 480, startPoint y: 107, endPoint x: 435, endPoint y: 109, distance: 45.3
click at [435, 109] on div "a. When tolerances may be exceeded b. Only after consulting with the project ma…" at bounding box center [459, 217] width 490 height 216
click at [490, 92] on icon at bounding box center [484, 93] width 10 height 17
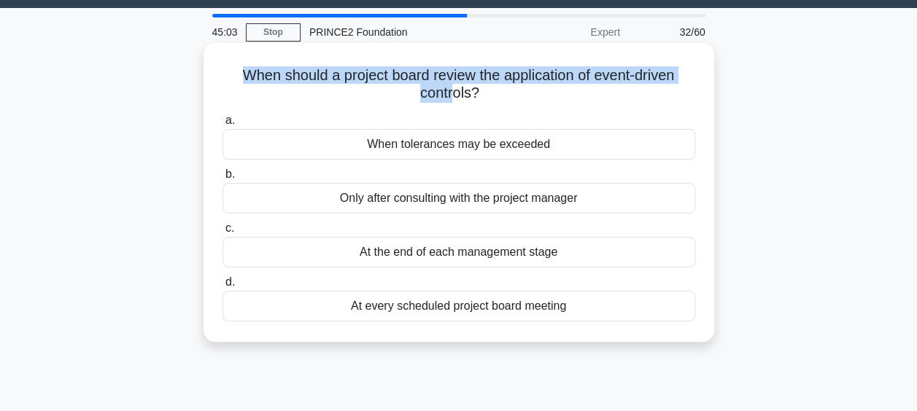
drag, startPoint x: 232, startPoint y: 76, endPoint x: 451, endPoint y: 86, distance: 219.1
click at [451, 86] on h5 "When should a project board review the application of event-driven controls? .s…" at bounding box center [459, 84] width 476 height 36
click at [257, 95] on h5 "When should a project board review the application of event-driven controls? .s…" at bounding box center [459, 84] width 476 height 36
drag, startPoint x: 235, startPoint y: 77, endPoint x: 452, endPoint y: 93, distance: 218.0
click at [452, 93] on h5 "When should a project board review the application of event-driven controls? .s…" at bounding box center [459, 84] width 476 height 36
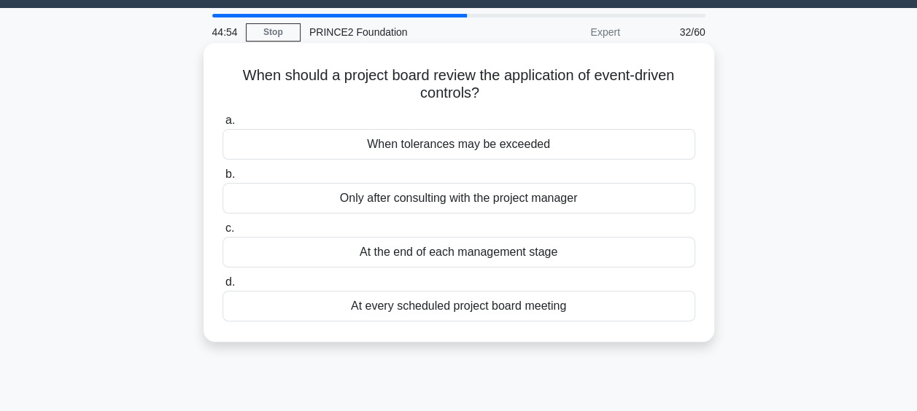
drag, startPoint x: 452, startPoint y: 93, endPoint x: 561, endPoint y: 98, distance: 108.8
click at [561, 98] on h5 "When should a project board review the application of event-driven controls? .s…" at bounding box center [459, 84] width 476 height 36
click at [539, 255] on div "At the end of each management stage" at bounding box center [459, 252] width 473 height 31
click at [223, 233] on input "c. At the end of each management stage" at bounding box center [223, 228] width 0 height 9
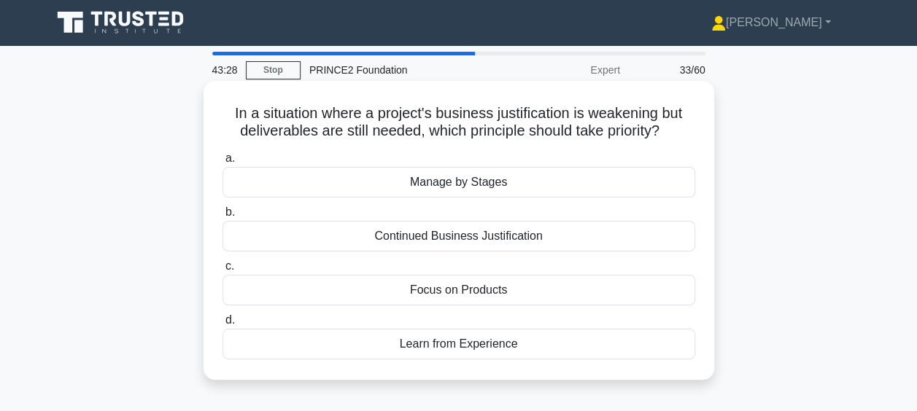
scroll to position [0, 0]
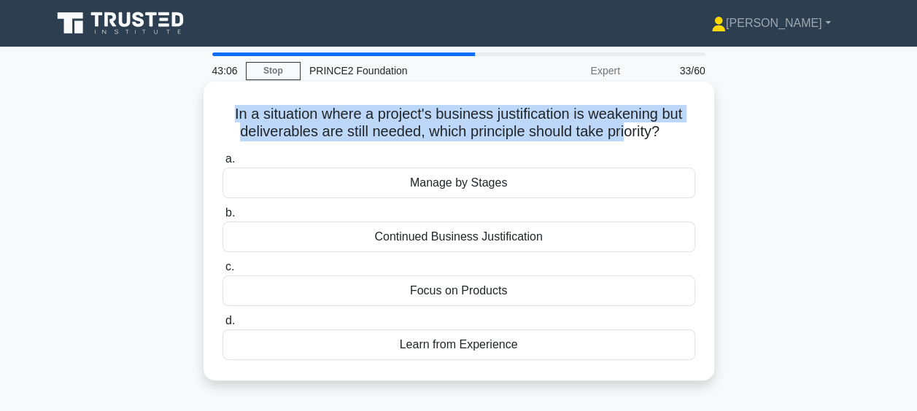
drag, startPoint x: 226, startPoint y: 115, endPoint x: 628, endPoint y: 142, distance: 402.8
click at [628, 142] on h5 "In a situation where a project's business justification is weakening but delive…" at bounding box center [459, 123] width 476 height 36
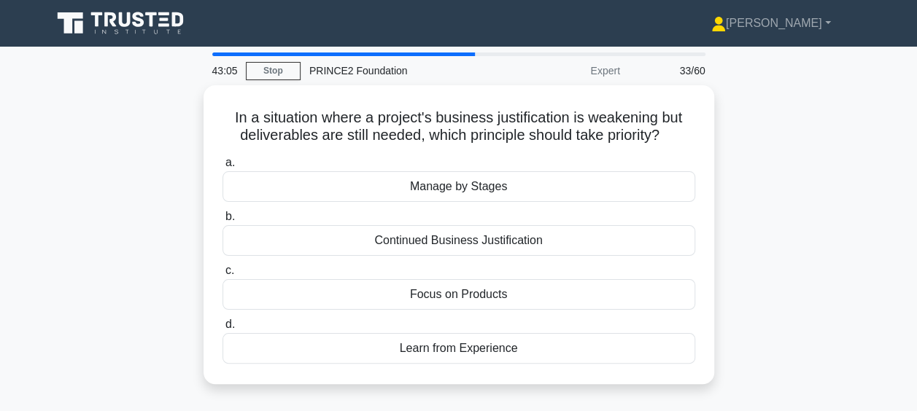
drag, startPoint x: 628, startPoint y: 142, endPoint x: 742, endPoint y: 146, distance: 113.9
click at [742, 146] on div "In a situation where a project's business justification is weakening but delive…" at bounding box center [459, 243] width 832 height 317
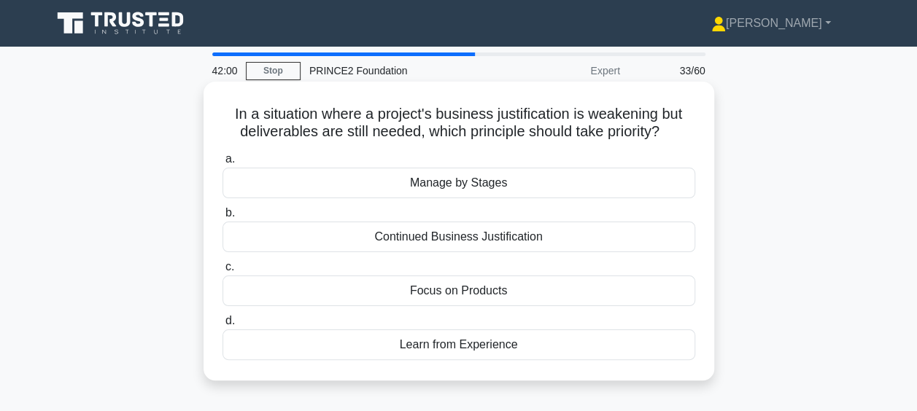
click at [511, 238] on div "Continued Business Justification" at bounding box center [459, 237] width 473 height 31
click at [223, 218] on input "b. Continued Business Justification" at bounding box center [223, 213] width 0 height 9
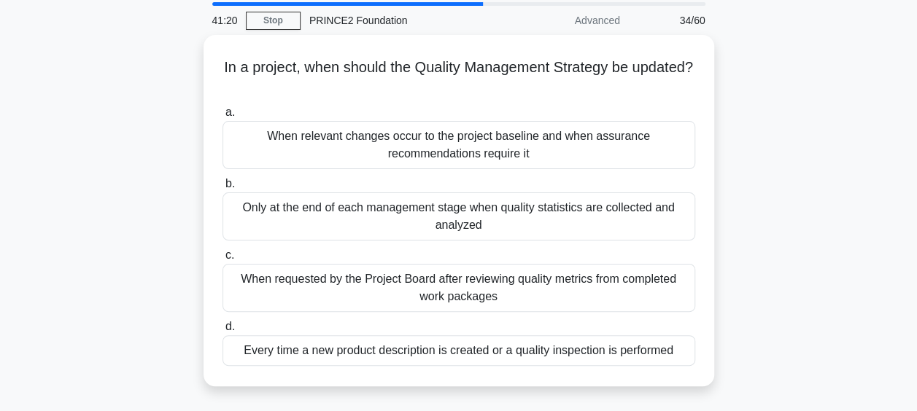
scroll to position [47, 0]
click at [527, 292] on div "When requested by the Project Board after reviewing quality metrics from comple…" at bounding box center [459, 287] width 473 height 48
click at [223, 260] on input "c. When requested by the Project Board after reviewing quality metrics from com…" at bounding box center [223, 254] width 0 height 9
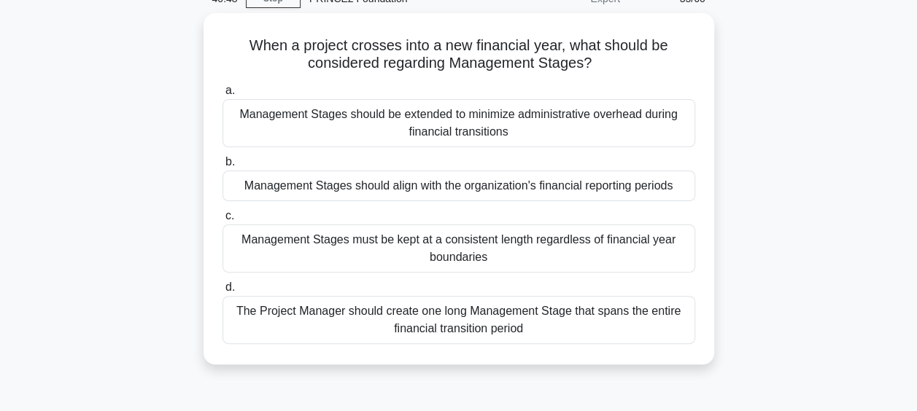
scroll to position [73, 0]
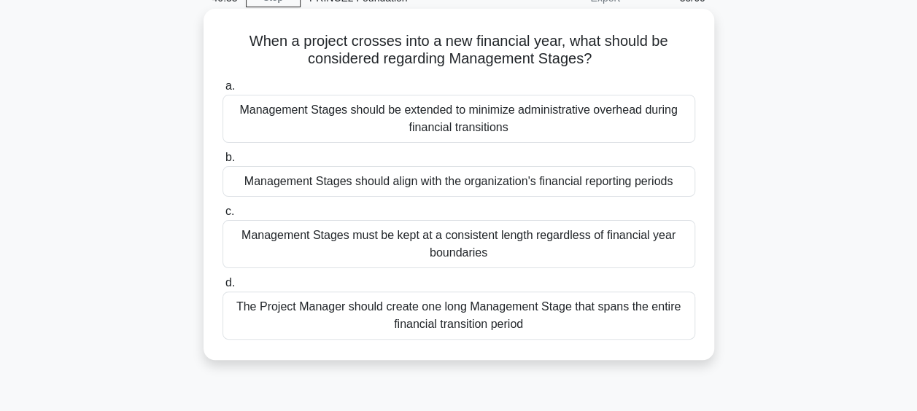
click at [596, 258] on div "Management Stages must be kept at a consistent length regardless of financial y…" at bounding box center [459, 244] width 473 height 48
click at [223, 217] on input "c. Management Stages must be kept at a consistent length regardless of financia…" at bounding box center [223, 211] width 0 height 9
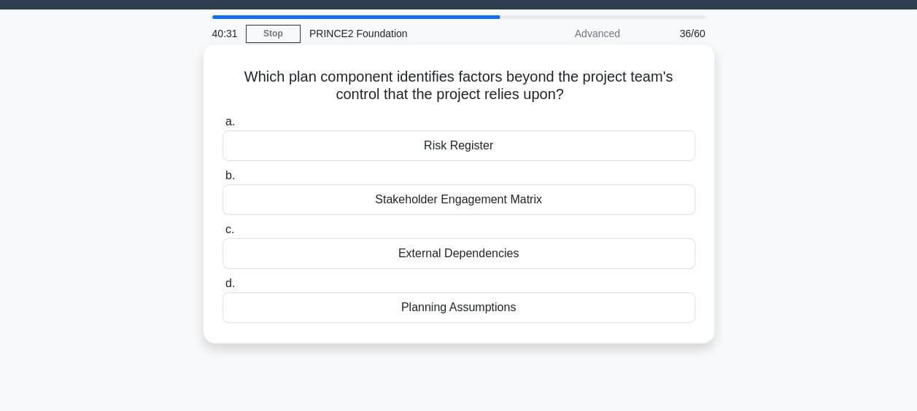
scroll to position [38, 0]
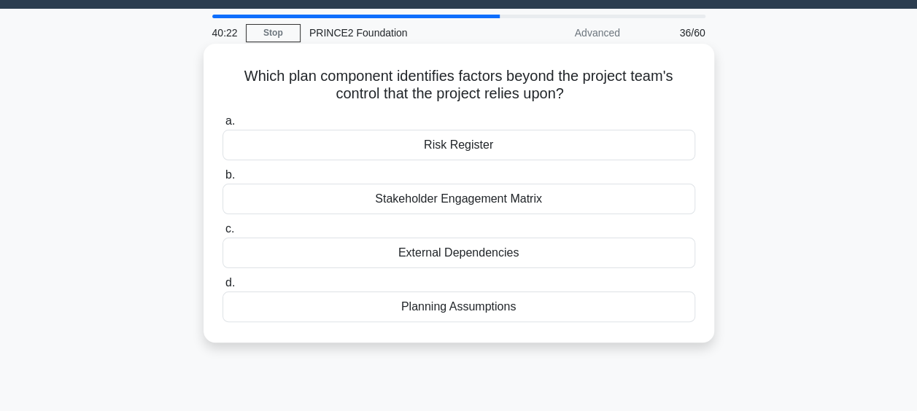
click at [490, 255] on div "External Dependencies" at bounding box center [459, 253] width 473 height 31
click at [223, 234] on input "c. External Dependencies" at bounding box center [223, 229] width 0 height 9
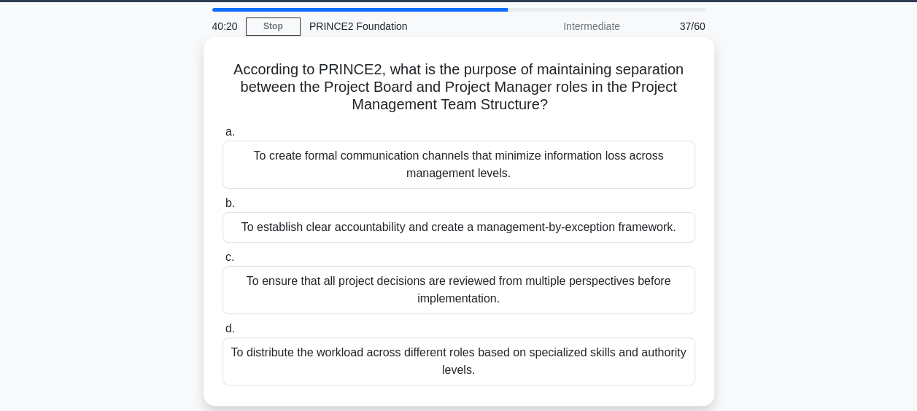
scroll to position [55, 0]
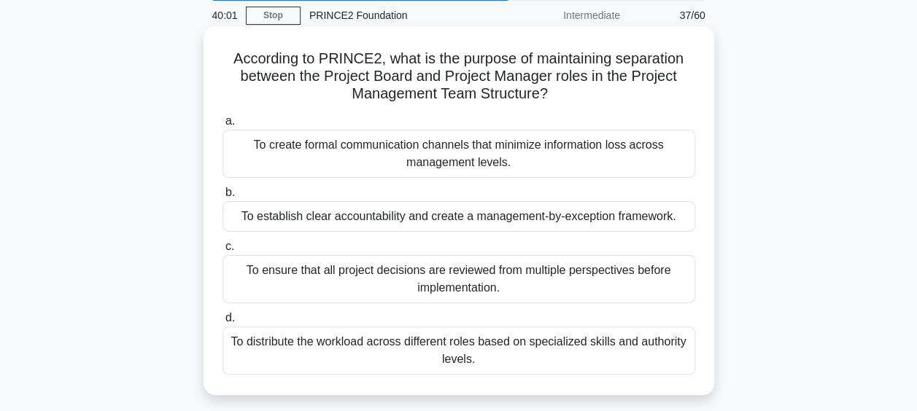
drag, startPoint x: 229, startPoint y: 63, endPoint x: 560, endPoint y: 98, distance: 332.2
click at [560, 98] on h5 "According to PRINCE2, what is the purpose of maintaining separation between the…" at bounding box center [459, 77] width 476 height 54
click at [484, 359] on div "To distribute the workload across different roles based on specialized skills a…" at bounding box center [459, 351] width 473 height 48
click at [223, 323] on input "d. To distribute the workload across different roles based on specialized skill…" at bounding box center [223, 318] width 0 height 9
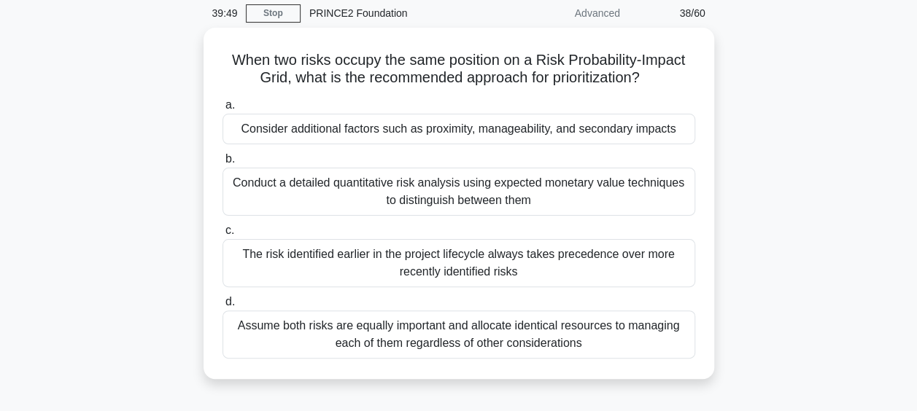
scroll to position [57, 0]
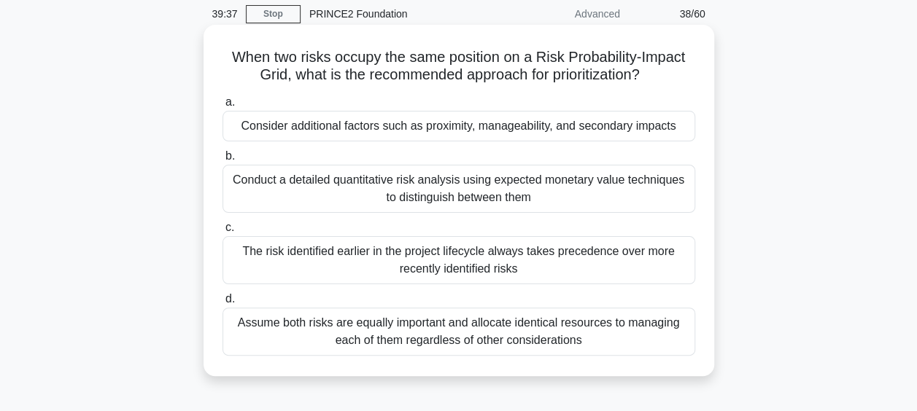
click at [643, 126] on div "Consider additional factors such as proximity, manageability, and secondary imp…" at bounding box center [459, 126] width 473 height 31
click at [223, 107] on input "a. Consider additional factors such as proximity, manageability, and secondary …" at bounding box center [223, 102] width 0 height 9
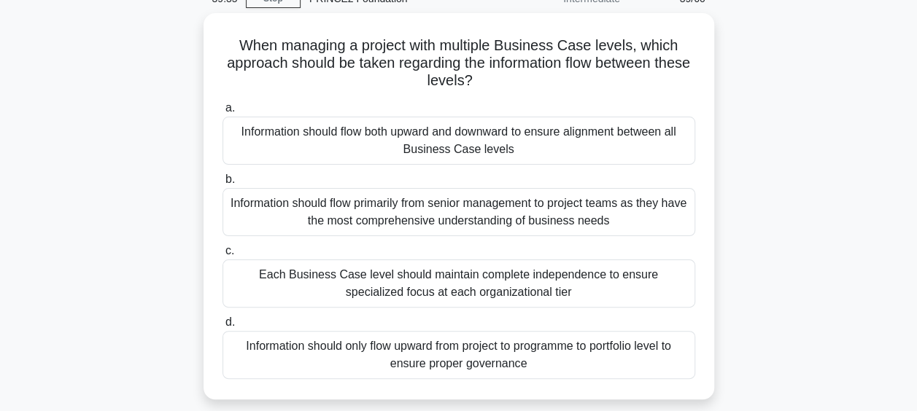
scroll to position [74, 0]
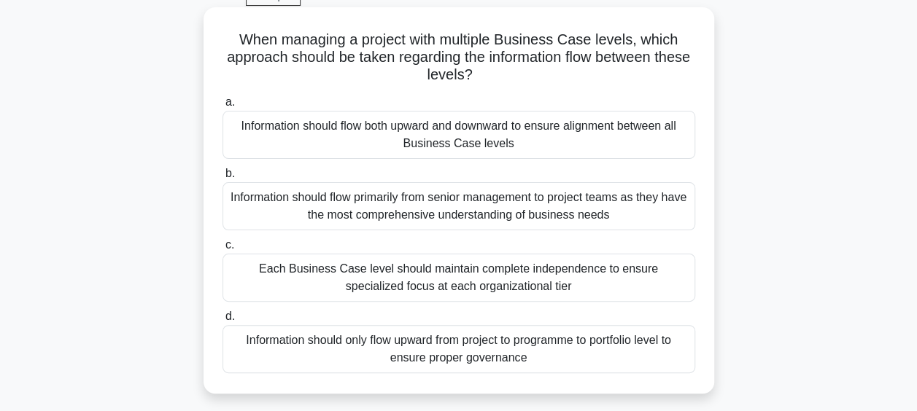
click at [492, 139] on div "Information should flow both upward and downward to ensure alignment between al…" at bounding box center [459, 135] width 473 height 48
click at [223, 107] on input "a. Information should flow both upward and downward to ensure alignment between…" at bounding box center [223, 102] width 0 height 9
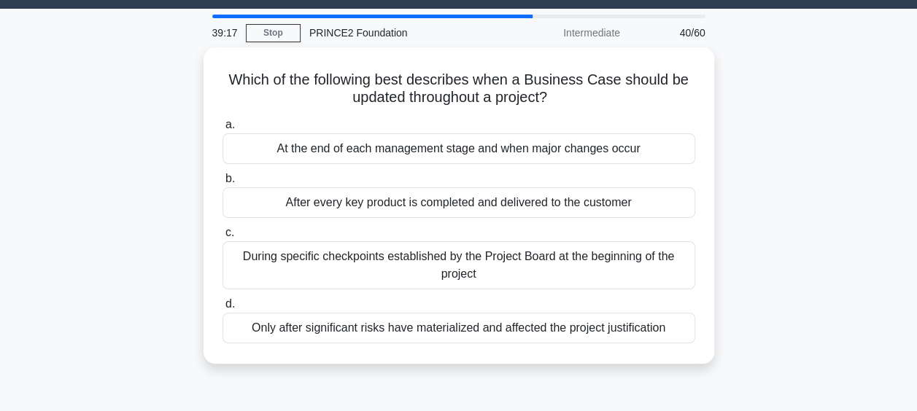
scroll to position [41, 0]
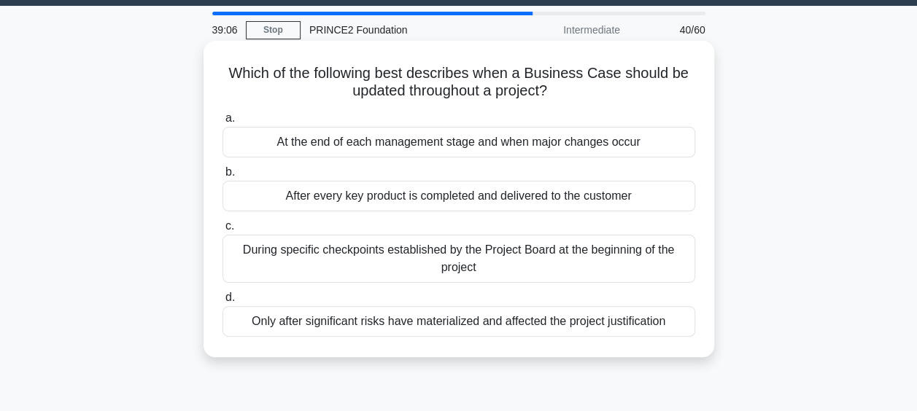
drag, startPoint x: 228, startPoint y: 74, endPoint x: 670, endPoint y: 90, distance: 442.4
click at [670, 90] on h5 "Which of the following best describes when a Business Case should be updated th…" at bounding box center [459, 82] width 476 height 36
drag, startPoint x: 670, startPoint y: 90, endPoint x: 568, endPoint y: 101, distance: 102.7
click at [565, 101] on icon ".spinner_0XTQ{transform-origin:center;animation:spinner_y6GP .75s linear infini…" at bounding box center [556, 92] width 18 height 18
click at [582, 139] on div "At the end of each management stage and when major changes occur" at bounding box center [459, 142] width 473 height 31
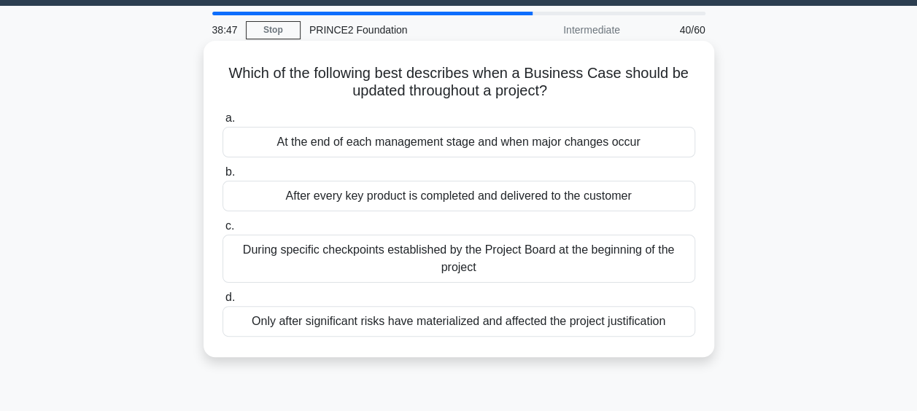
click at [223, 123] on input "a. At the end of each management stage and when major changes occur" at bounding box center [223, 118] width 0 height 9
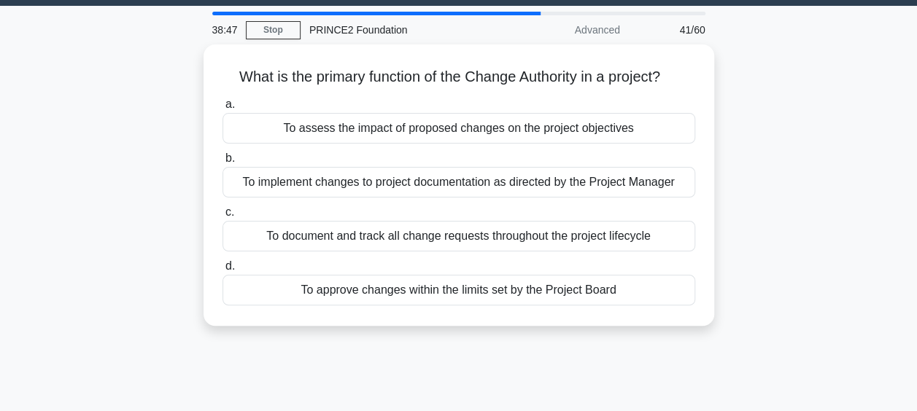
scroll to position [0, 0]
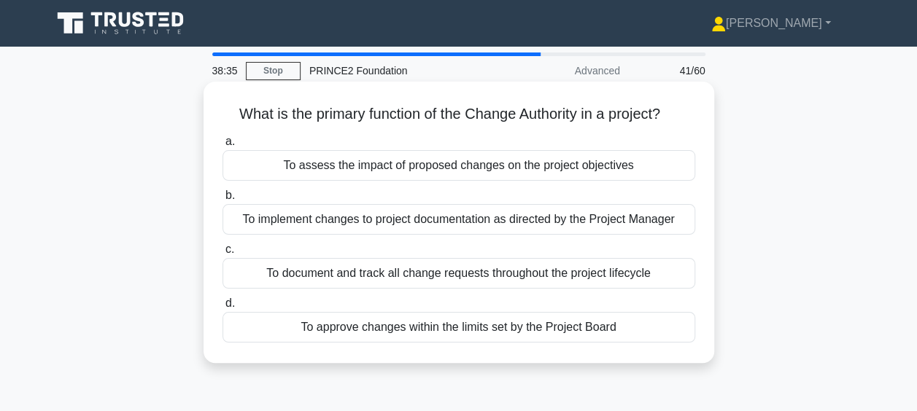
click at [511, 336] on div "To approve changes within the limits set by the Project Board" at bounding box center [459, 327] width 473 height 31
click at [223, 309] on input "d. To approve changes within the limits set by the Project Board" at bounding box center [223, 303] width 0 height 9
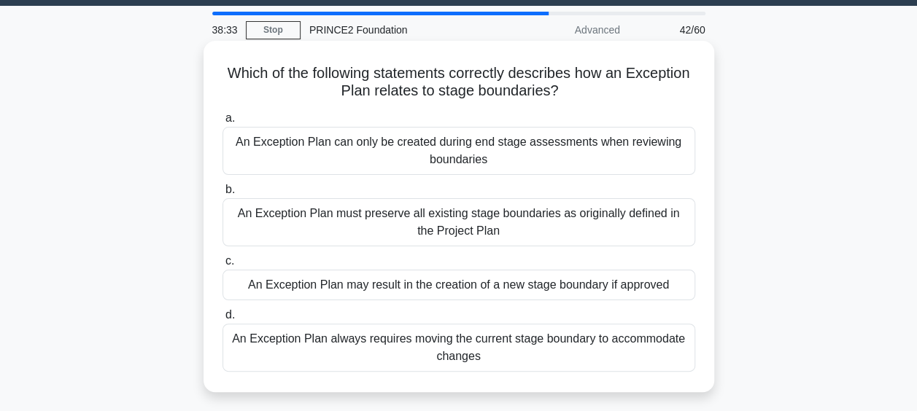
scroll to position [49, 0]
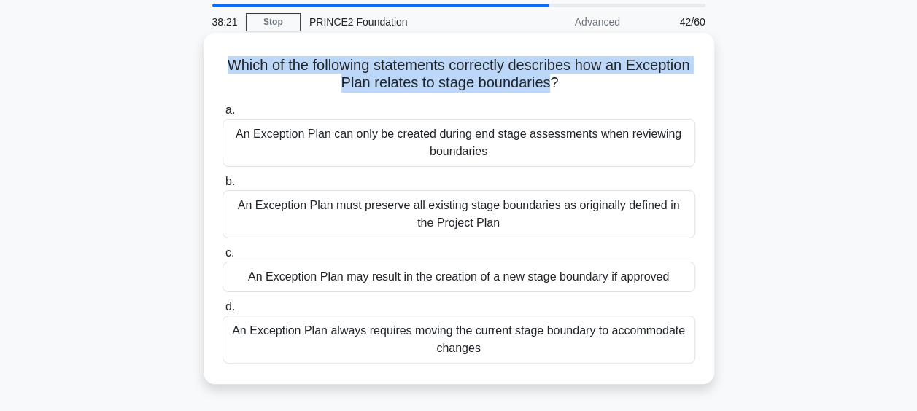
drag, startPoint x: 252, startPoint y: 65, endPoint x: 587, endPoint y: 95, distance: 336.2
click at [587, 95] on div "Which of the following statements correctly describes how an Exception Plan rel…" at bounding box center [458, 209] width 499 height 340
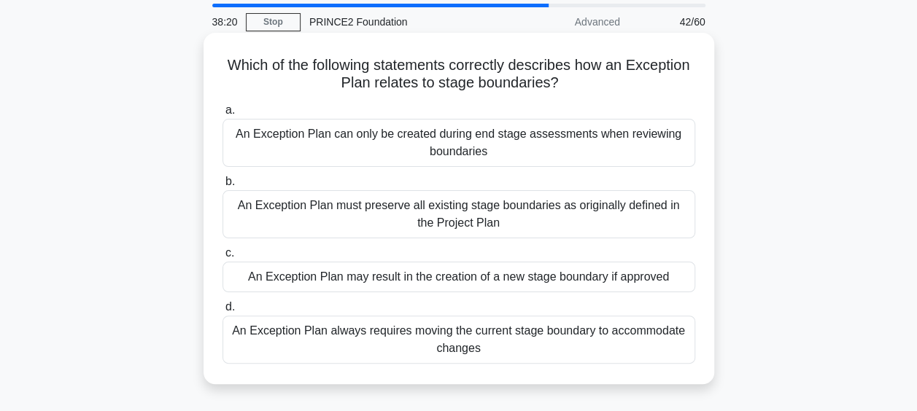
click at [446, 114] on label "a. An Exception Plan can only be created during end stage assessments when revi…" at bounding box center [459, 134] width 473 height 66
click at [223, 114] on input "a. An Exception Plan can only be created during end stage assessments when revi…" at bounding box center [223, 110] width 0 height 9
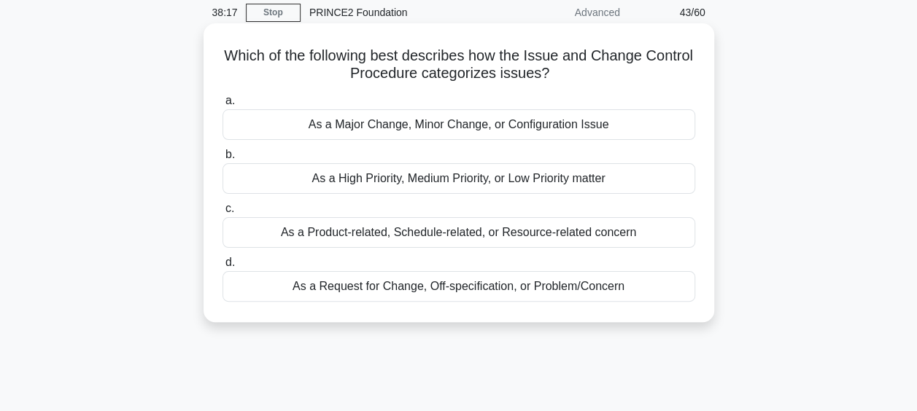
scroll to position [15, 0]
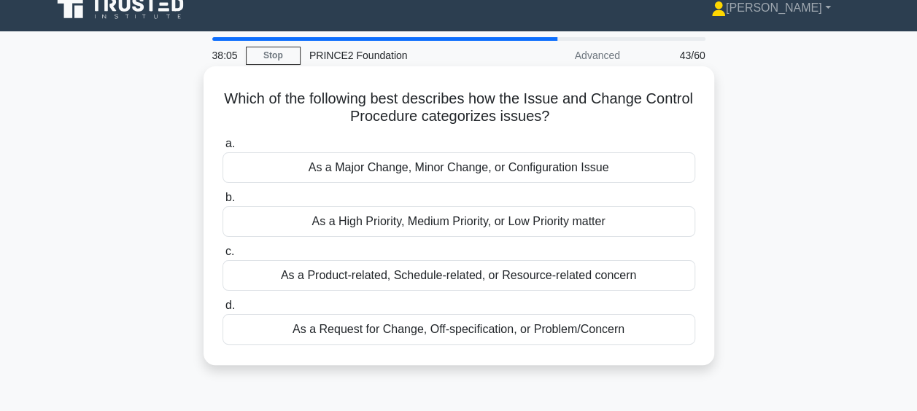
click at [574, 325] on div "As a Request for Change, Off-specification, or Problem/Concern" at bounding box center [459, 329] width 473 height 31
click at [223, 311] on input "d. As a Request for Change, Off-specification, or Problem/Concern" at bounding box center [223, 305] width 0 height 9
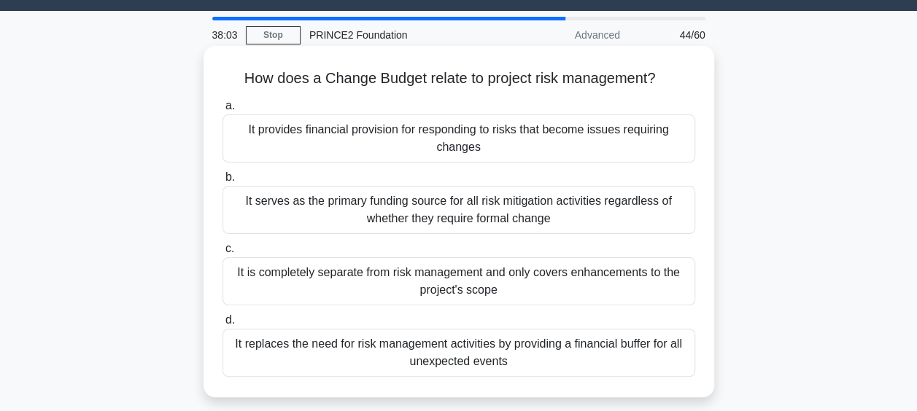
scroll to position [51, 0]
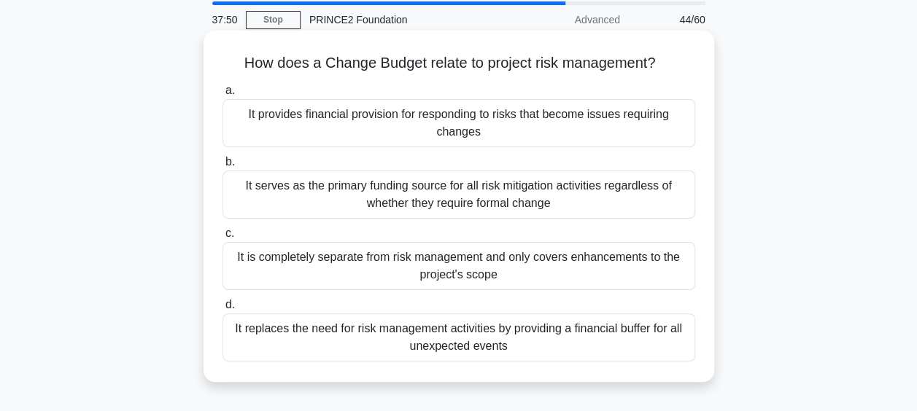
click at [486, 203] on div "It serves as the primary funding source for all risk mitigation activities rega…" at bounding box center [459, 195] width 473 height 48
click at [223, 167] on input "b. It serves as the primary funding source for all risk mitigation activities r…" at bounding box center [223, 162] width 0 height 9
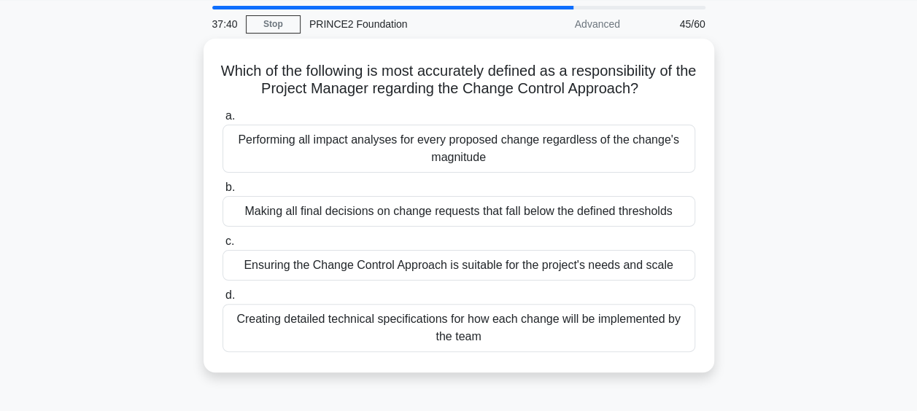
scroll to position [43, 0]
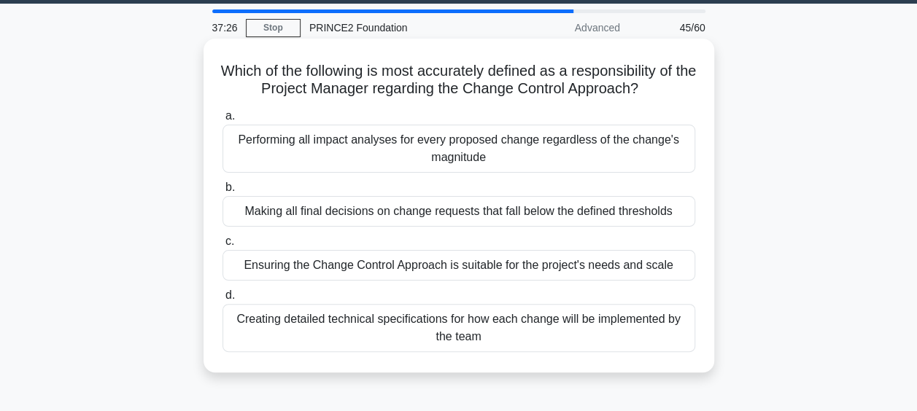
click at [546, 271] on div "Ensuring the Change Control Approach is suitable for the project's needs and sc…" at bounding box center [459, 265] width 473 height 31
click at [223, 247] on input "c. Ensuring the Change Control Approach is suitable for the project's needs and…" at bounding box center [223, 241] width 0 height 9
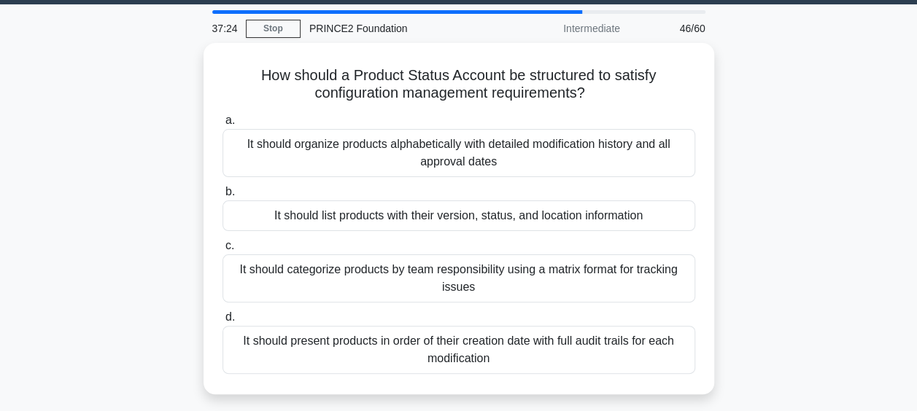
scroll to position [47, 0]
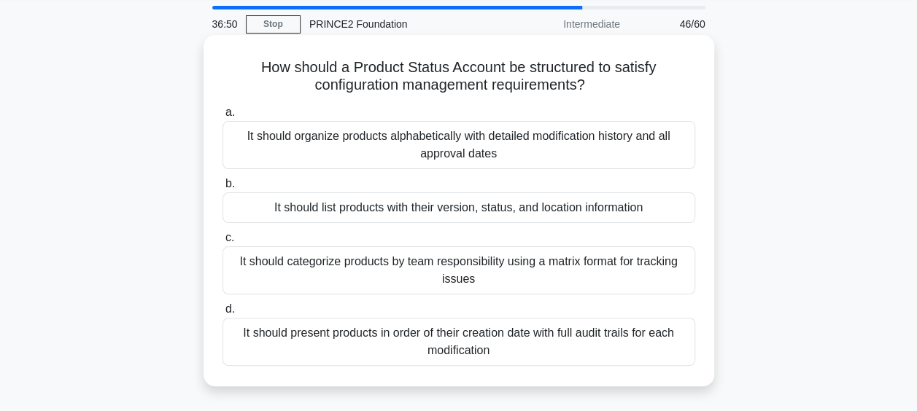
click at [610, 209] on div "It should list products with their version, status, and location information" at bounding box center [459, 208] width 473 height 31
click at [223, 189] on input "b. It should list products with their version, status, and location information" at bounding box center [223, 183] width 0 height 9
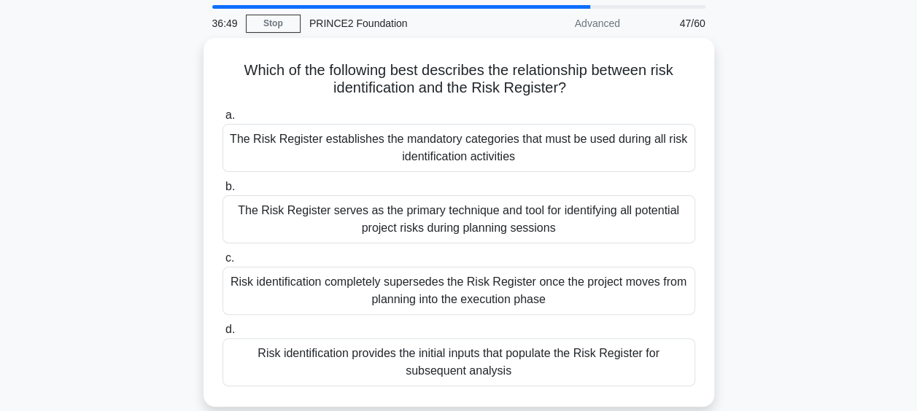
scroll to position [51, 0]
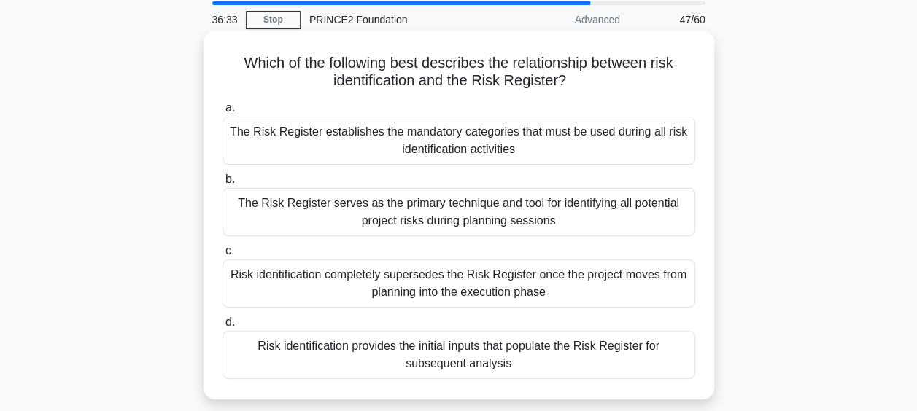
click at [521, 339] on div "Risk identification provides the initial inputs that populate the Risk Register…" at bounding box center [459, 355] width 473 height 48
click at [223, 328] on input "d. Risk identification provides the initial inputs that populate the Risk Regis…" at bounding box center [223, 322] width 0 height 9
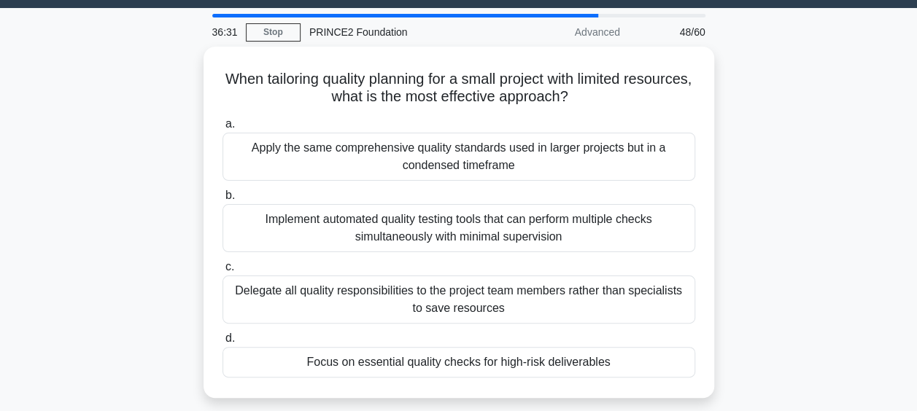
scroll to position [39, 0]
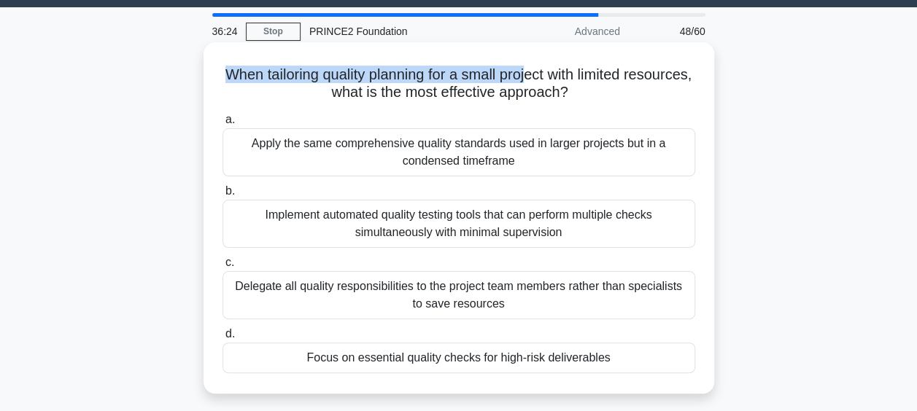
drag, startPoint x: 253, startPoint y: 76, endPoint x: 562, endPoint y: 69, distance: 309.4
click at [562, 69] on h5 "When tailoring quality planning for a small project with limited resources, wha…" at bounding box center [459, 84] width 476 height 36
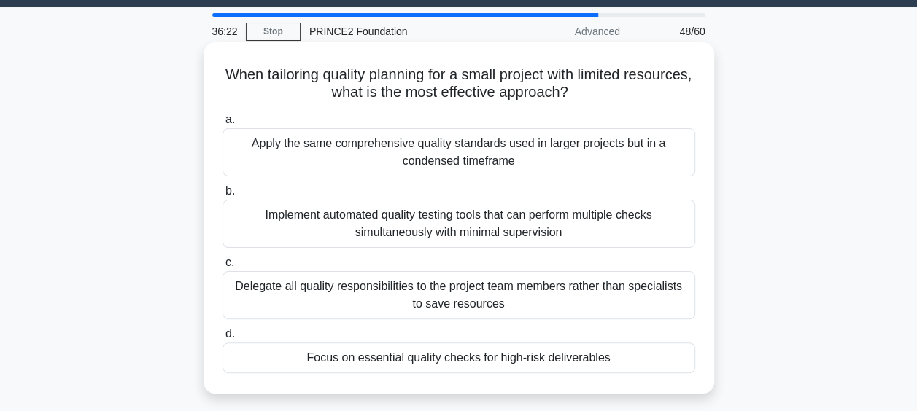
drag, startPoint x: 562, startPoint y: 69, endPoint x: 693, endPoint y: 107, distance: 136.0
click at [693, 107] on div "When tailoring quality planning for a small project with limited resources, wha…" at bounding box center [458, 218] width 499 height 340
click at [467, 360] on div "Focus on essential quality checks for high-risk deliverables" at bounding box center [459, 358] width 473 height 31
click at [223, 339] on input "d. Focus on essential quality checks for high-risk deliverables" at bounding box center [223, 334] width 0 height 9
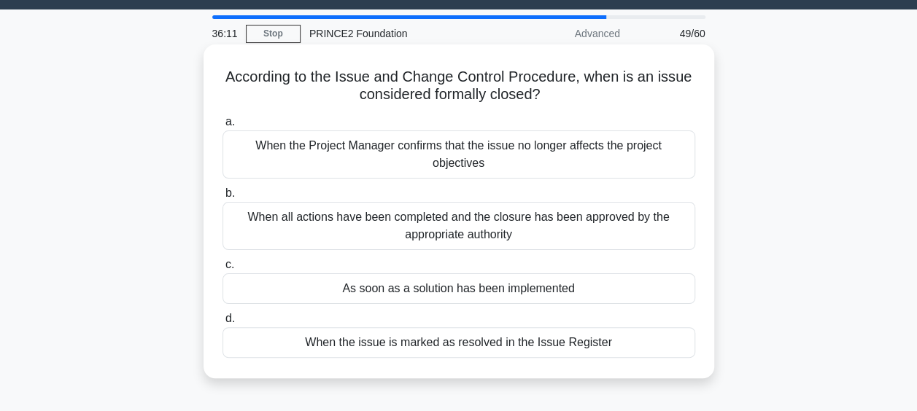
scroll to position [43, 0]
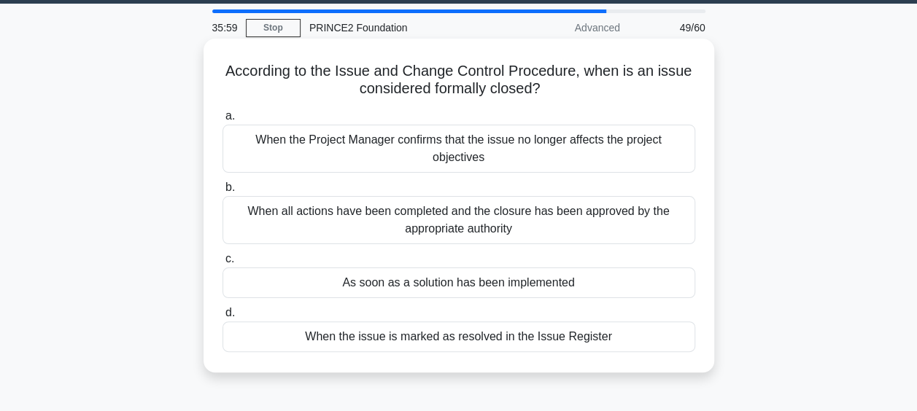
click at [484, 237] on div "When all actions have been completed and the closure has been approved by the a…" at bounding box center [459, 220] width 473 height 48
click at [223, 193] on input "b. When all actions have been completed and the closure has been approved by th…" at bounding box center [223, 187] width 0 height 9
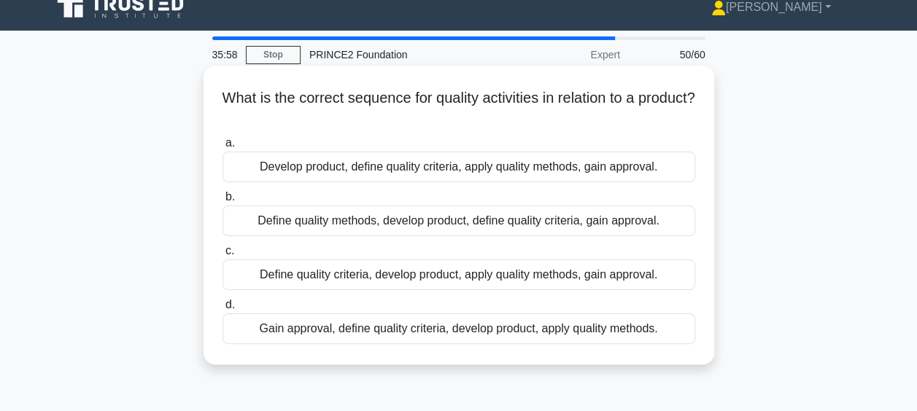
scroll to position [47, 0]
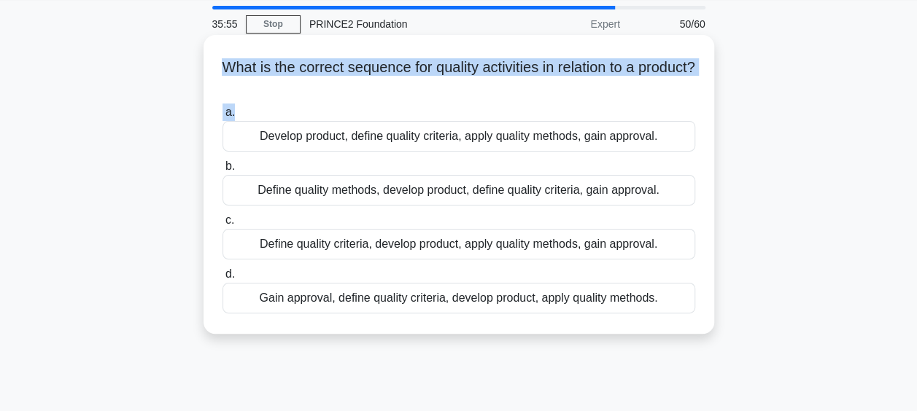
drag, startPoint x: 242, startPoint y: 69, endPoint x: 524, endPoint y: 101, distance: 283.4
click at [524, 101] on div "What is the correct sequence for quality activities in relation to a product? .…" at bounding box center [458, 184] width 499 height 287
drag, startPoint x: 524, startPoint y: 101, endPoint x: 501, endPoint y: 81, distance: 30.0
click at [501, 81] on h5 "What is the correct sequence for quality activities in relation to a product? .…" at bounding box center [459, 76] width 476 height 36
click at [484, 96] on div "What is the correct sequence for quality activities in relation to a product? .…" at bounding box center [458, 184] width 499 height 287
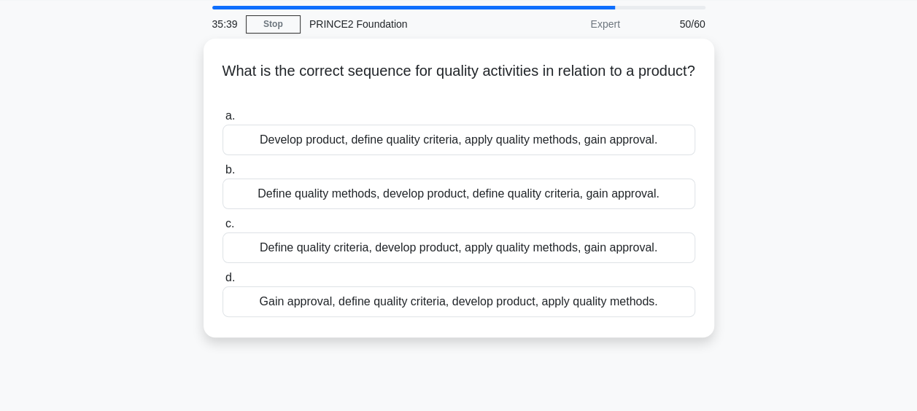
drag, startPoint x: 487, startPoint y: 248, endPoint x: 792, endPoint y: 286, distance: 307.3
click at [792, 286] on div "What is the correct sequence for quality activities in relation to a product? .…" at bounding box center [459, 197] width 832 height 317
drag, startPoint x: 792, startPoint y: 286, endPoint x: 725, endPoint y: 176, distance: 129.0
click at [725, 176] on div "What is the correct sequence for quality activities in relation to a product? .…" at bounding box center [459, 197] width 832 height 317
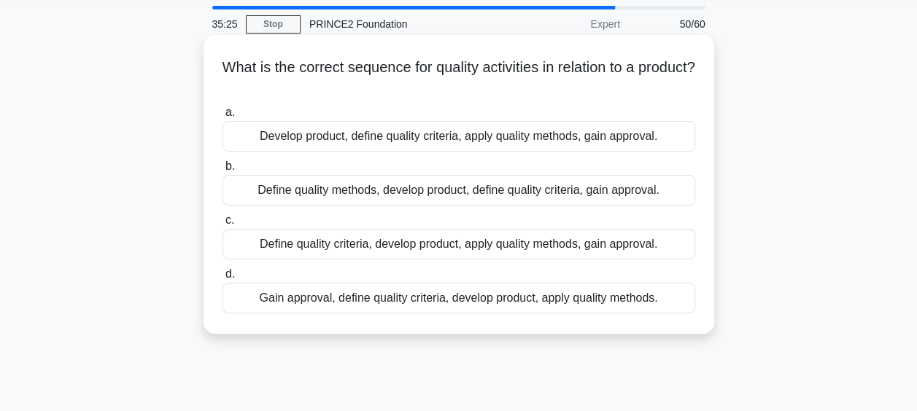
click at [506, 244] on div "Define quality criteria, develop product, apply quality methods, gain approval." at bounding box center [459, 244] width 473 height 31
click at [223, 225] on input "c. Define quality criteria, develop product, apply quality methods, gain approv…" at bounding box center [223, 220] width 0 height 9
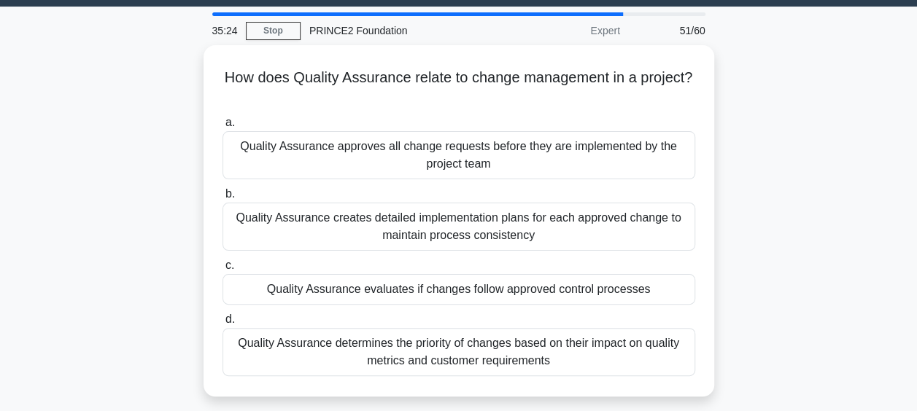
scroll to position [41, 0]
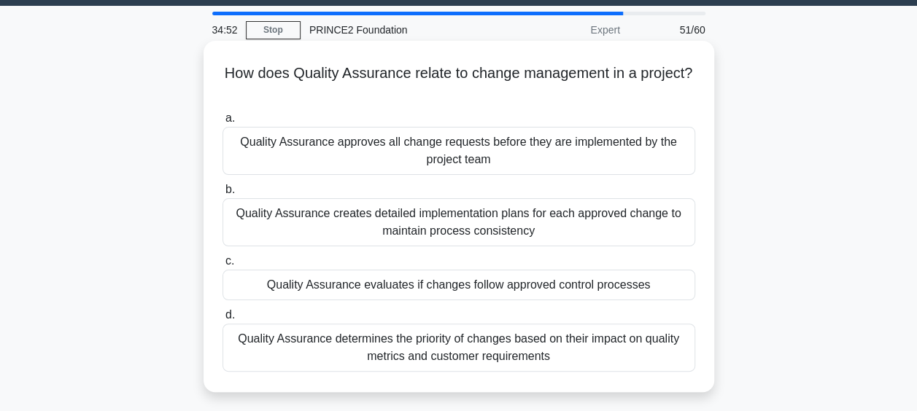
click at [601, 290] on div "Quality Assurance evaluates if changes follow approved control processes" at bounding box center [459, 285] width 473 height 31
click at [223, 266] on input "c. Quality Assurance evaluates if changes follow approved control processes" at bounding box center [223, 261] width 0 height 9
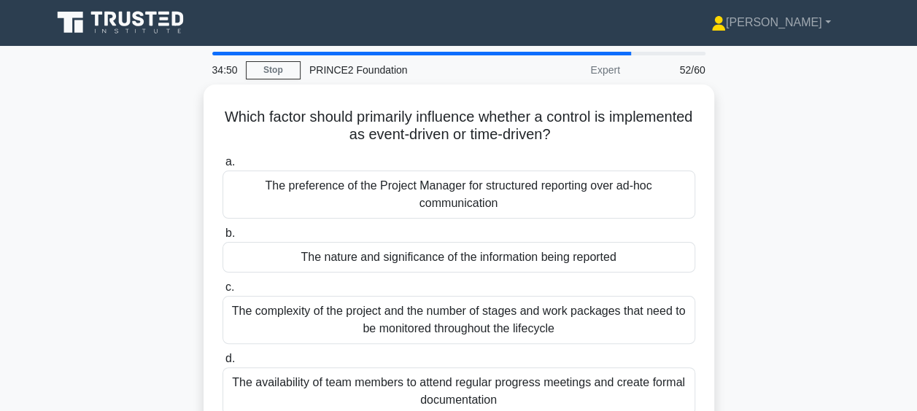
scroll to position [35, 0]
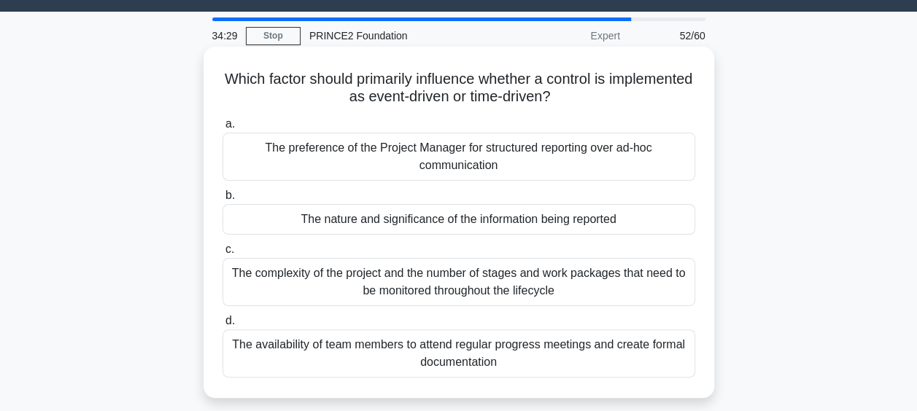
click at [512, 223] on div "The nature and significance of the information being reported" at bounding box center [459, 219] width 473 height 31
click at [223, 201] on input "b. The nature and significance of the information being reported" at bounding box center [223, 195] width 0 height 9
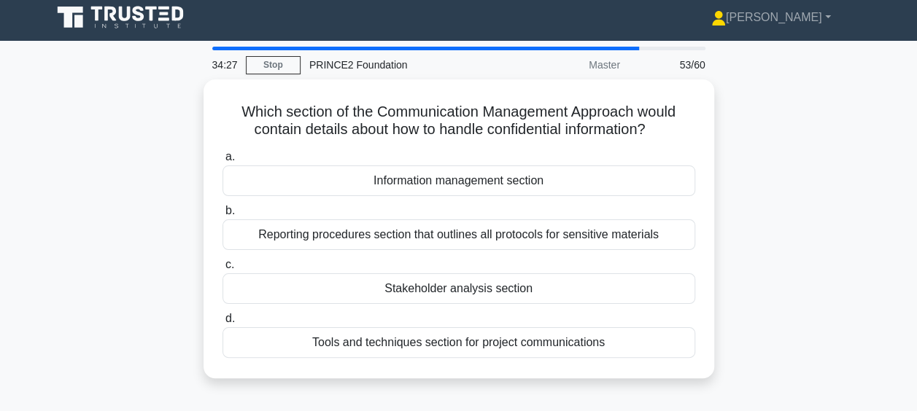
scroll to position [7, 0]
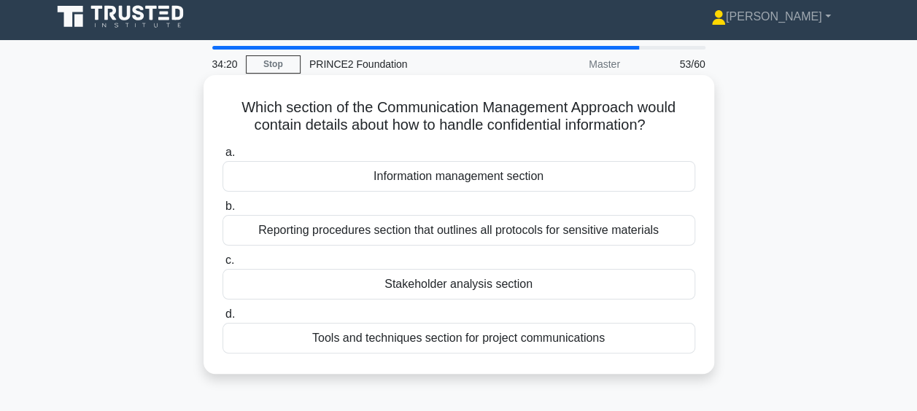
click at [514, 176] on div "Information management section" at bounding box center [459, 176] width 473 height 31
click at [223, 158] on input "a. Information management section" at bounding box center [223, 152] width 0 height 9
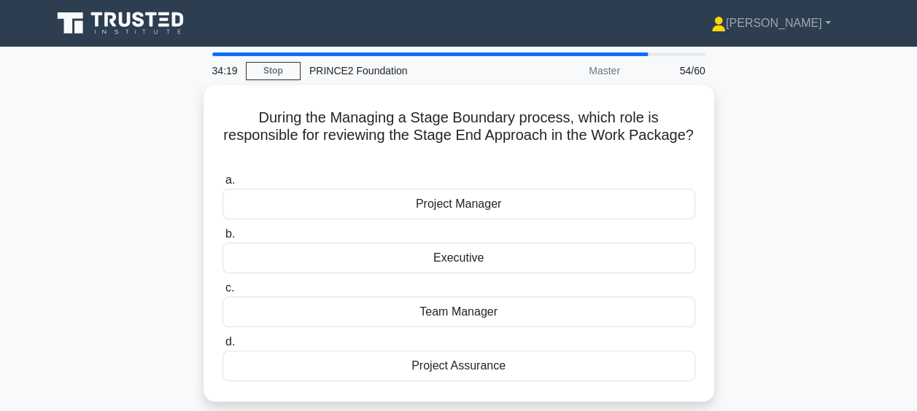
scroll to position [25, 0]
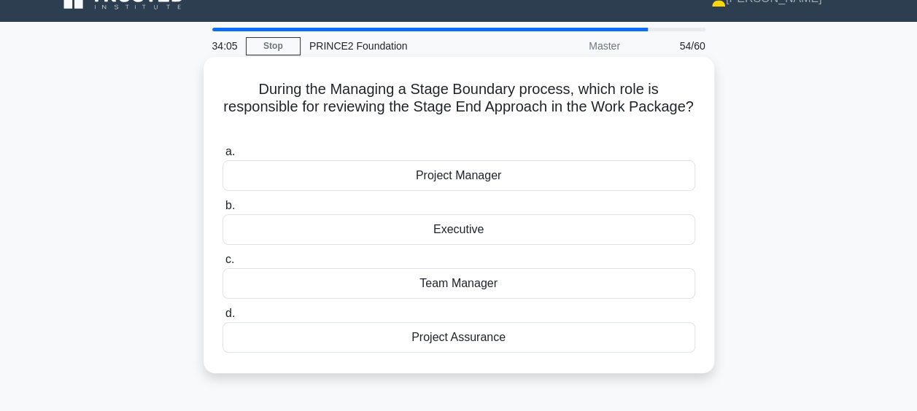
click at [506, 178] on div "Project Manager" at bounding box center [459, 175] width 473 height 31
click at [223, 157] on input "a. Project Manager" at bounding box center [223, 151] width 0 height 9
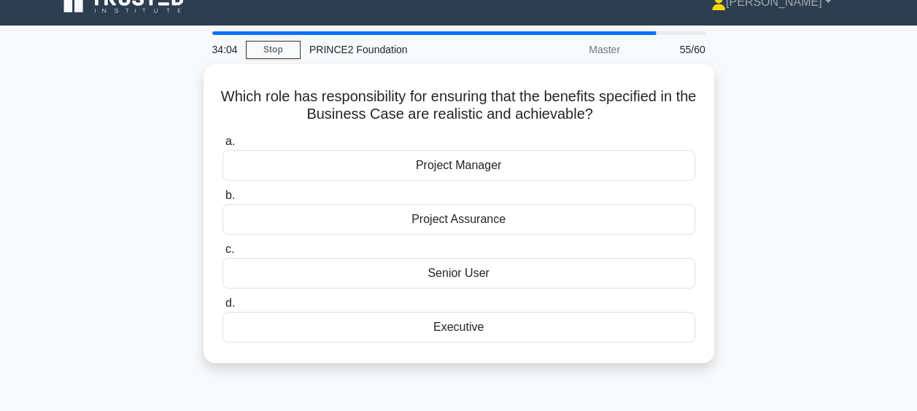
scroll to position [20, 0]
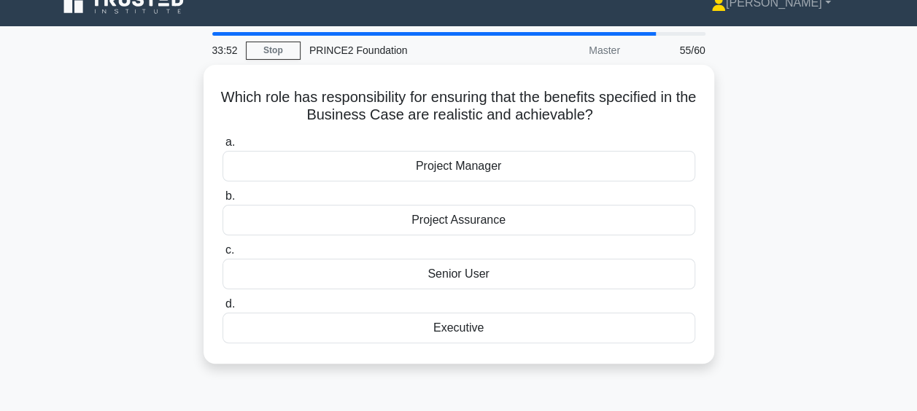
drag, startPoint x: 461, startPoint y: 333, endPoint x: 775, endPoint y: 148, distance: 365.0
click at [775, 148] on div "Which role has responsibility for ensuring that the benefits specified in the B…" at bounding box center [459, 223] width 832 height 317
drag, startPoint x: 775, startPoint y: 148, endPoint x: 761, endPoint y: 198, distance: 52.4
click at [761, 198] on div "Which role has responsibility for ensuring that the benefits specified in the B…" at bounding box center [459, 223] width 832 height 317
click at [762, 140] on div "Which role has responsibility for ensuring that the benefits specified in the B…" at bounding box center [459, 223] width 832 height 317
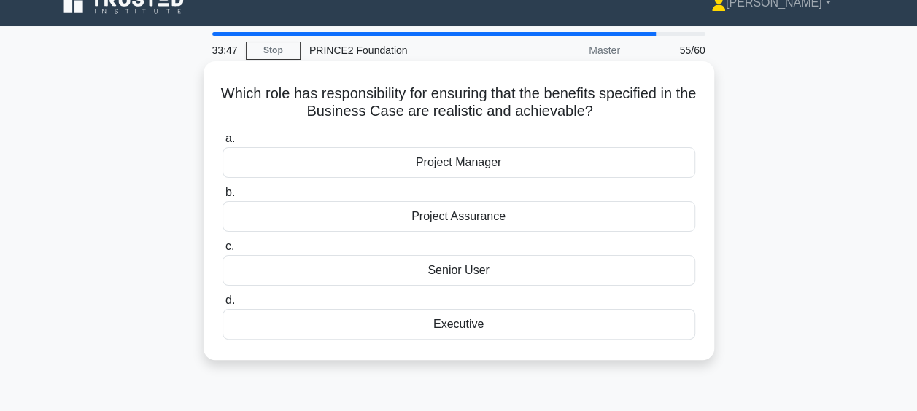
click at [476, 280] on div "Senior User" at bounding box center [459, 270] width 473 height 31
click at [223, 252] on input "c. Senior User" at bounding box center [223, 246] width 0 height 9
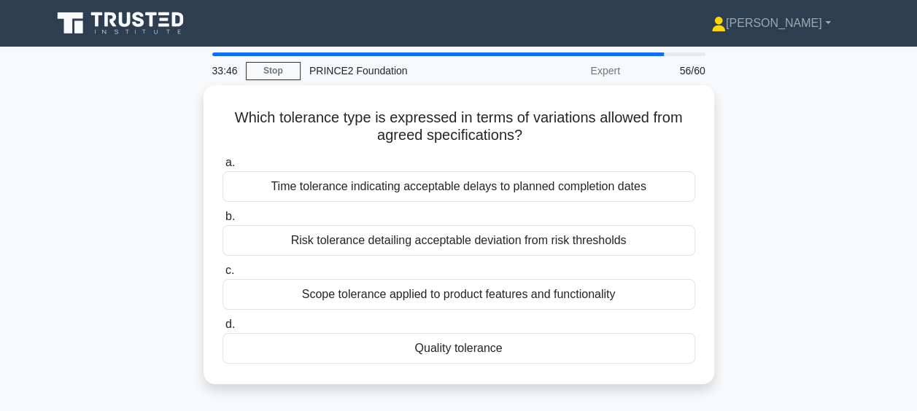
scroll to position [21, 0]
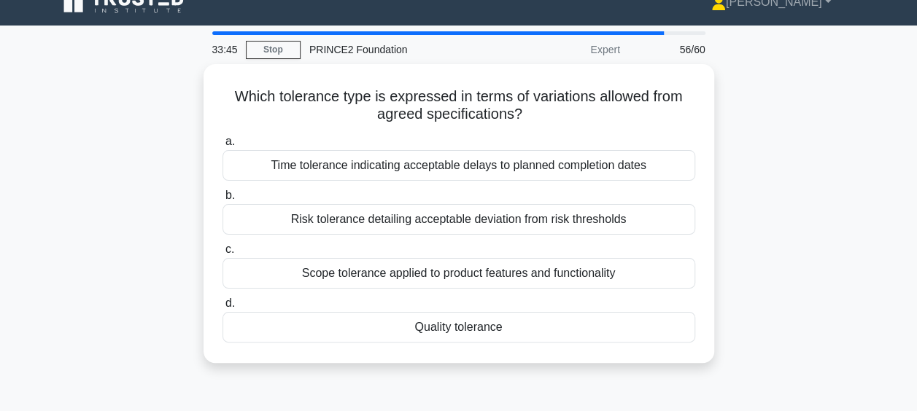
click at [801, 320] on div "Which tolerance type is expressed in terms of variations allowed from agreed sp…" at bounding box center [459, 222] width 832 height 317
drag, startPoint x: 461, startPoint y: 218, endPoint x: 805, endPoint y: 228, distance: 343.8
click at [805, 228] on div "Which tolerance type is expressed in terms of variations allowed from agreed sp…" at bounding box center [459, 222] width 832 height 317
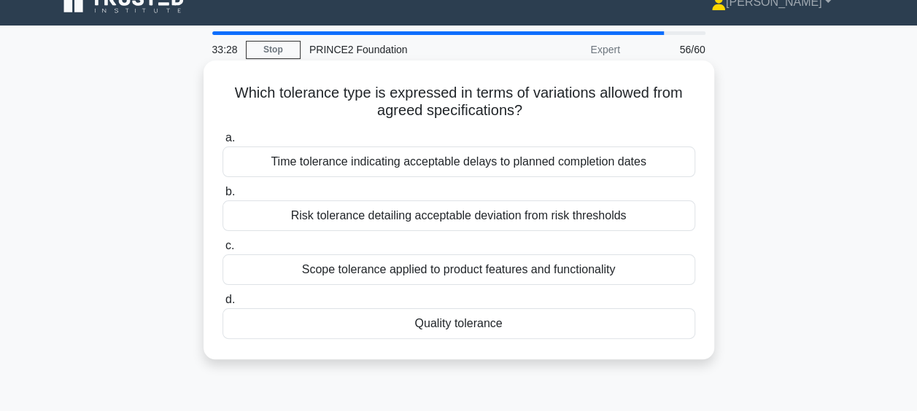
click at [529, 220] on div "Risk tolerance detailing acceptable deviation from risk thresholds" at bounding box center [459, 216] width 473 height 31
click at [223, 197] on input "b. Risk tolerance detailing acceptable deviation from risk thresholds" at bounding box center [223, 191] width 0 height 9
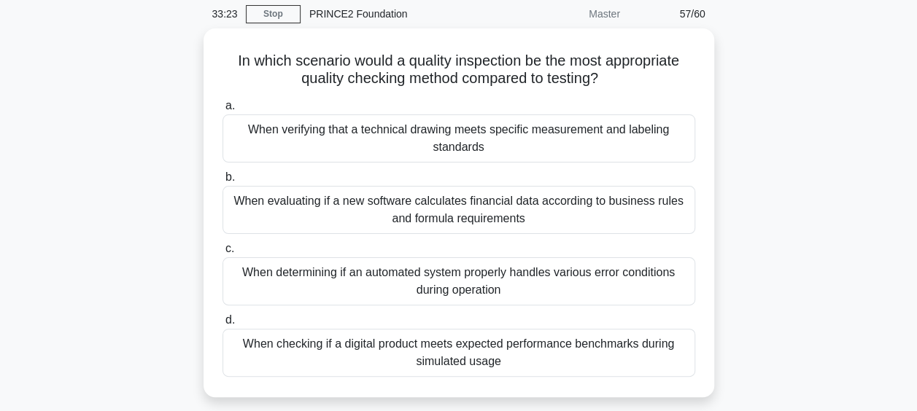
scroll to position [102, 0]
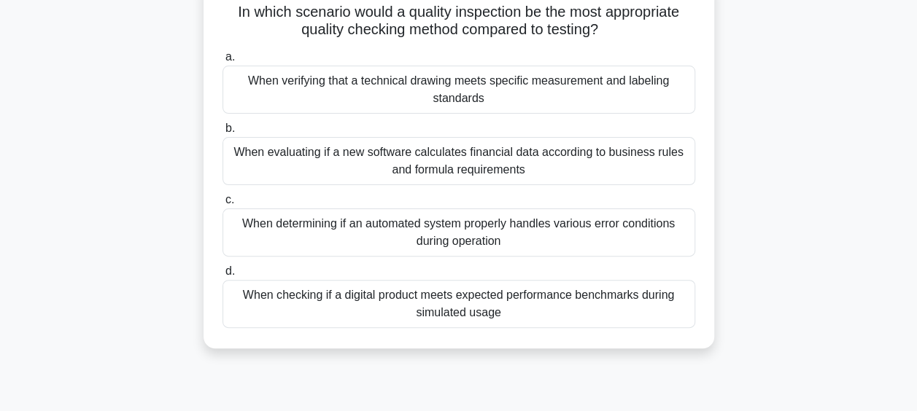
click at [562, 244] on div "When determining if an automated system properly handles various error conditio…" at bounding box center [459, 233] width 473 height 48
click at [223, 205] on input "c. When determining if an automated system properly handles various error condi…" at bounding box center [223, 200] width 0 height 9
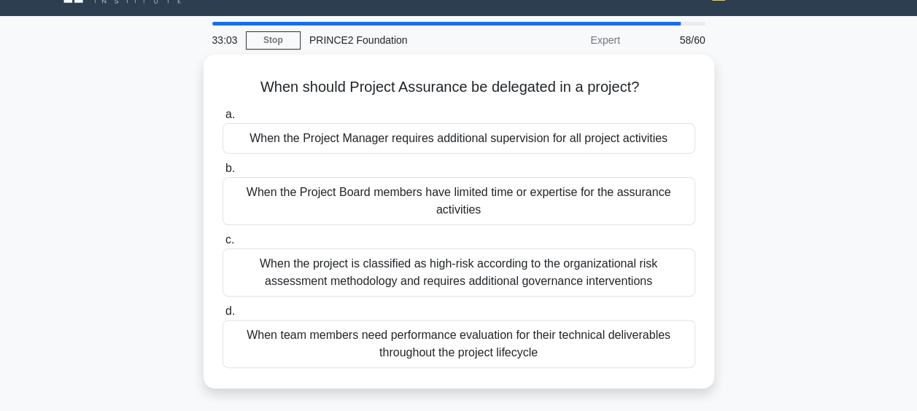
scroll to position [60, 0]
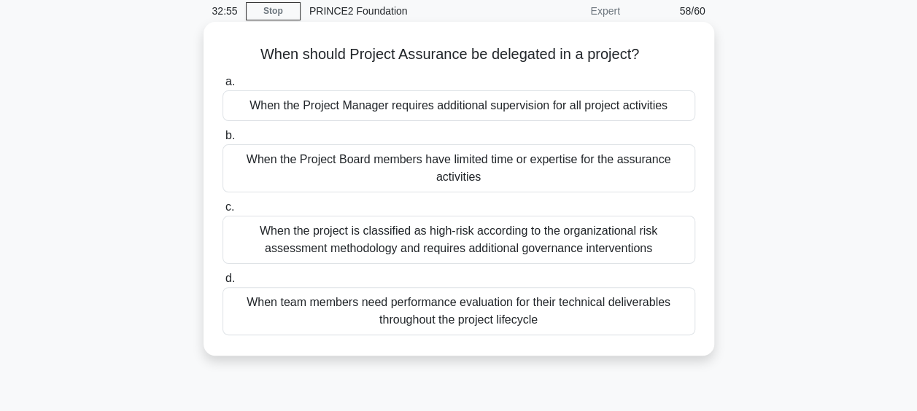
click at [495, 115] on div "When the Project Manager requires additional supervision for all project activi…" at bounding box center [459, 105] width 473 height 31
click at [223, 87] on input "a. When the Project Manager requires additional supervision for all project act…" at bounding box center [223, 81] width 0 height 9
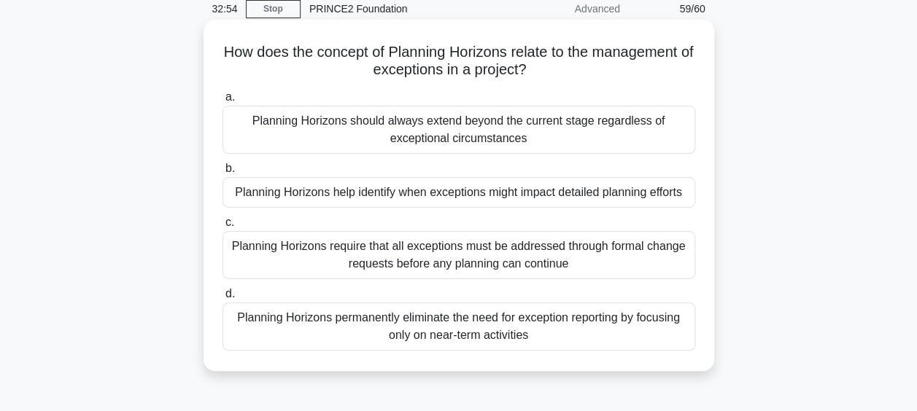
scroll to position [68, 0]
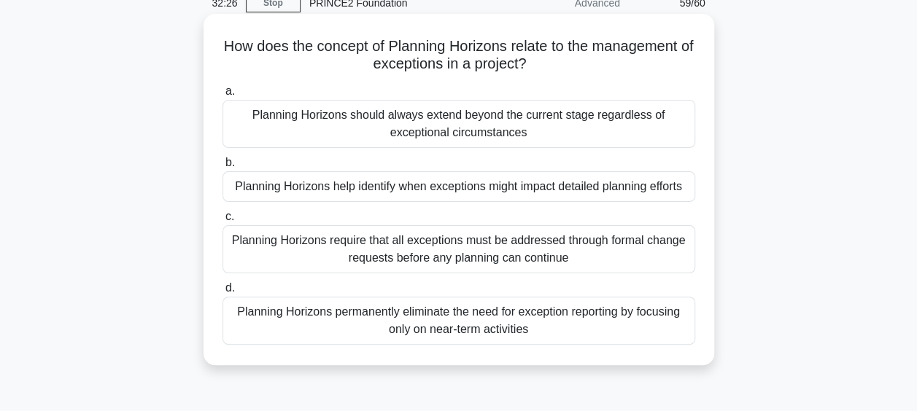
click at [587, 193] on div "Planning Horizons help identify when exceptions might impact detailed planning …" at bounding box center [459, 186] width 473 height 31
click at [223, 168] on input "b. Planning Horizons help identify when exceptions might impact detailed planni…" at bounding box center [223, 162] width 0 height 9
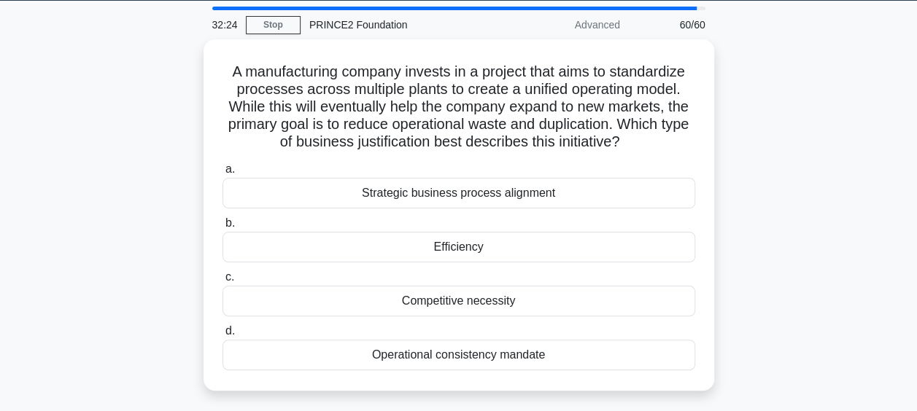
scroll to position [47, 0]
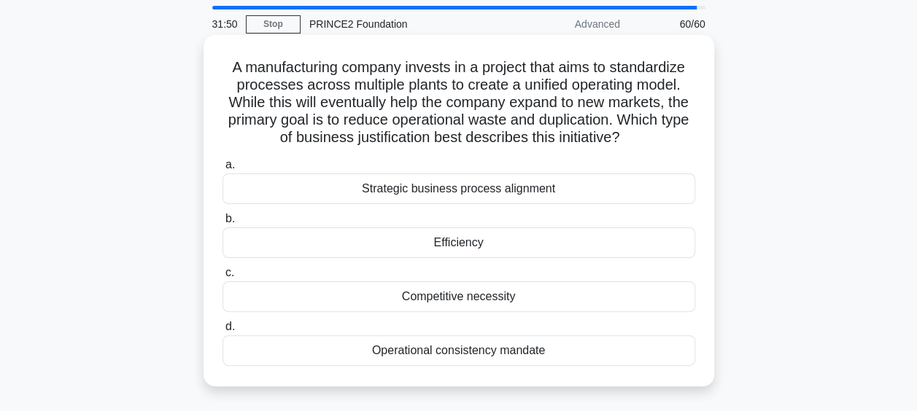
click at [458, 182] on div "Strategic business process alignment" at bounding box center [459, 189] width 473 height 31
click at [223, 170] on input "a. Strategic business process alignment" at bounding box center [223, 164] width 0 height 9
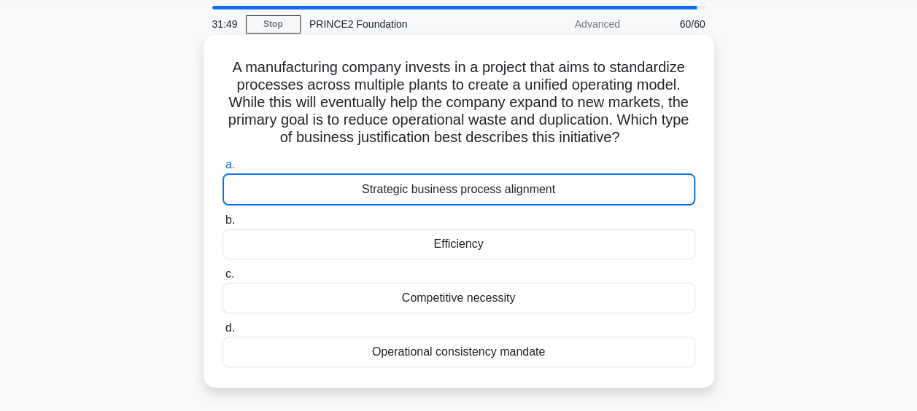
scroll to position [68, 0]
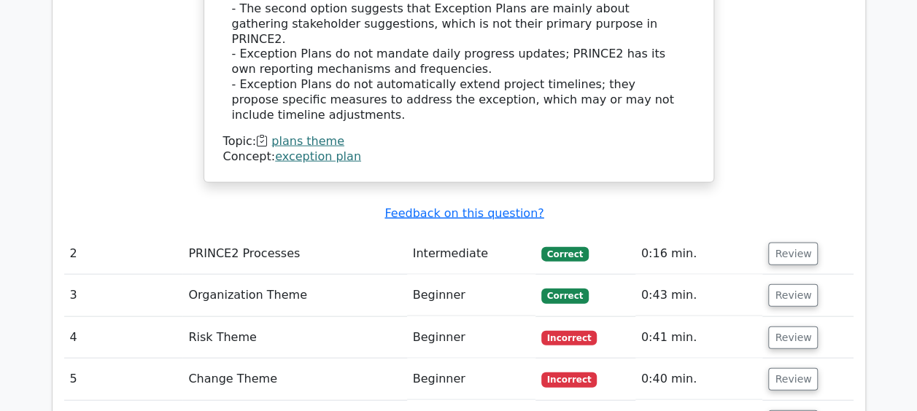
scroll to position [1587, 0]
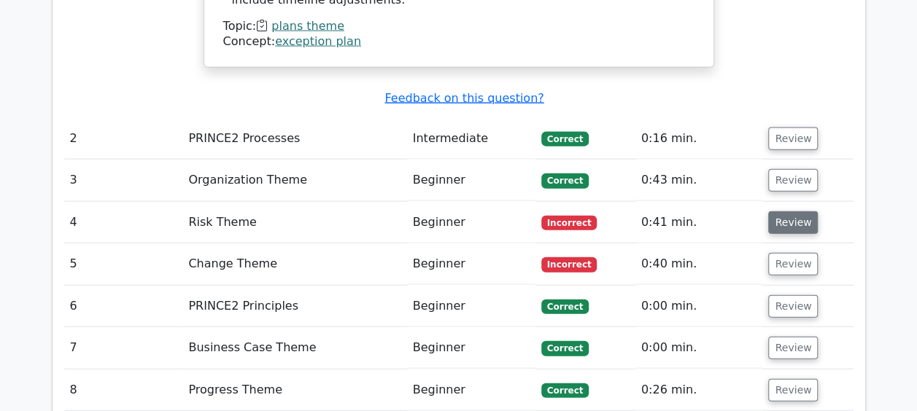
click at [805, 212] on button "Review" at bounding box center [793, 223] width 50 height 23
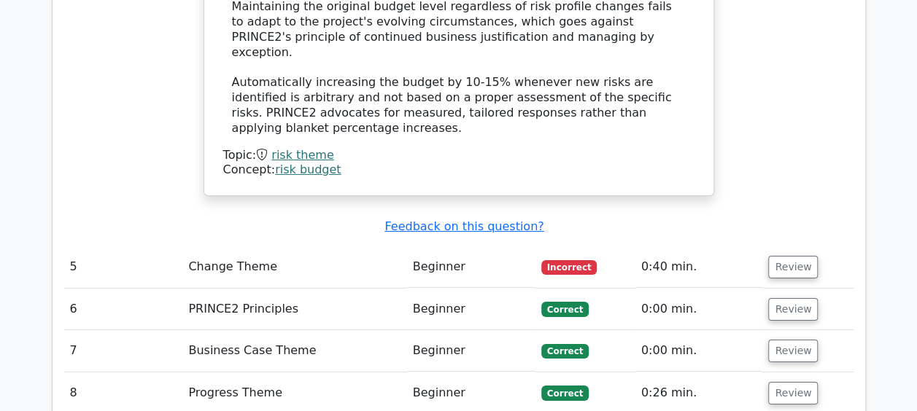
scroll to position [2436, 0]
click at [797, 255] on button "Review" at bounding box center [793, 266] width 50 height 23
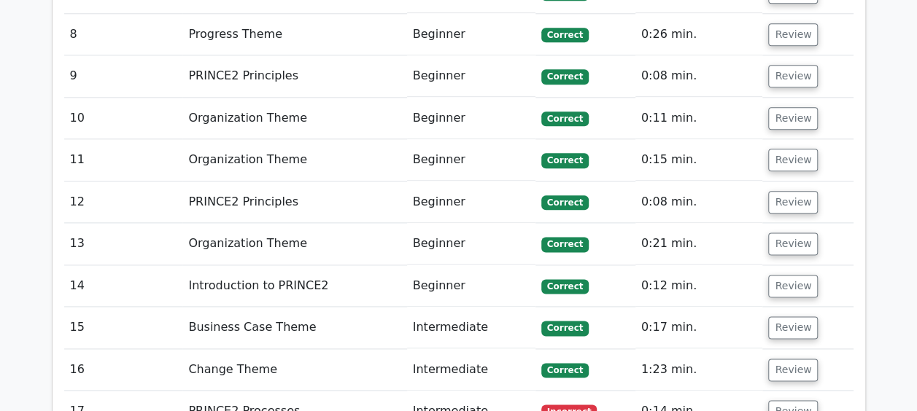
scroll to position [3605, 0]
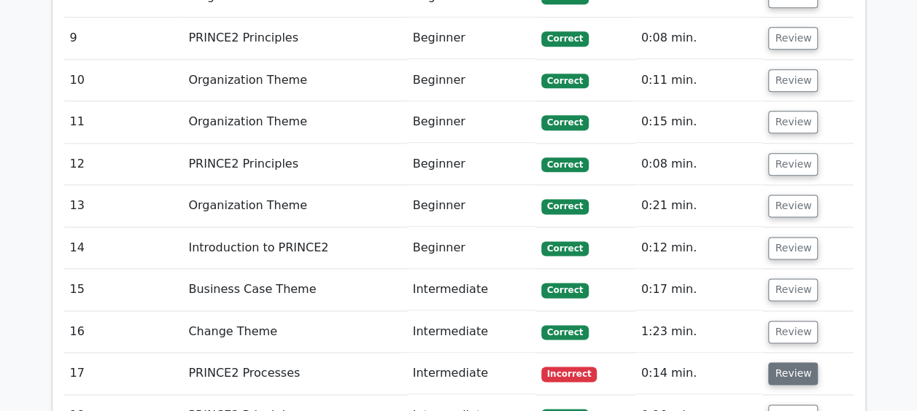
click at [775, 363] on button "Review" at bounding box center [793, 374] width 50 height 23
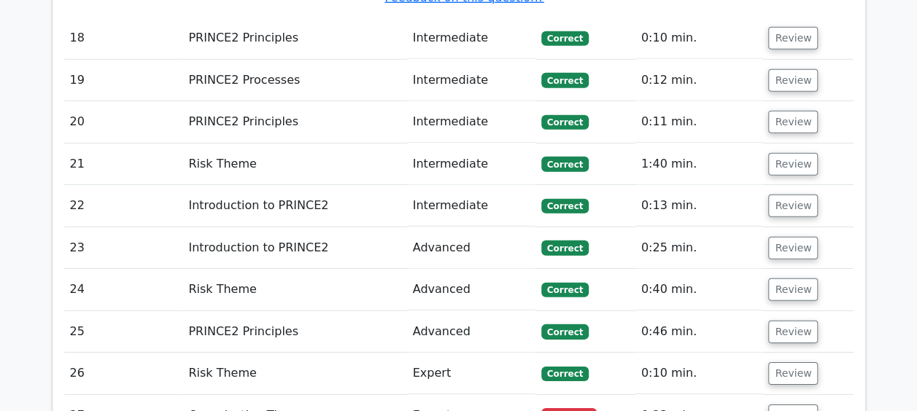
scroll to position [4821, 0]
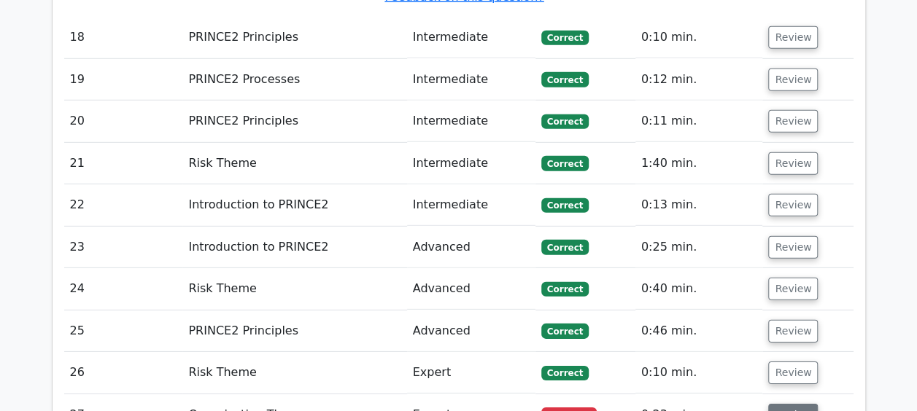
click at [780, 404] on button "Review" at bounding box center [793, 415] width 50 height 23
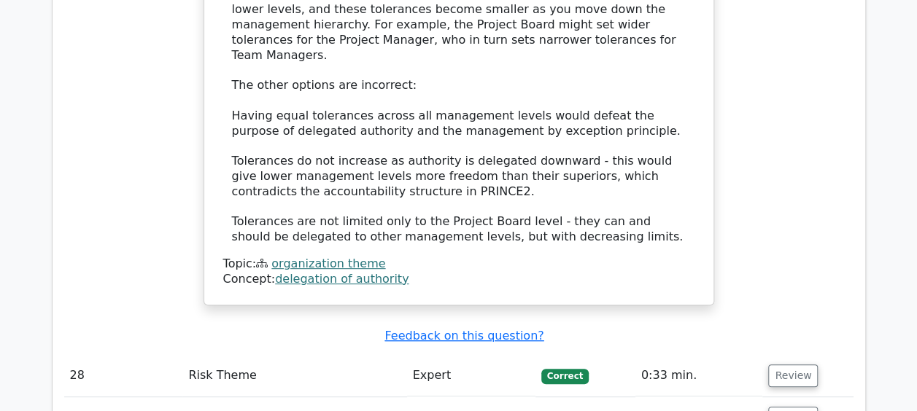
scroll to position [5734, 0]
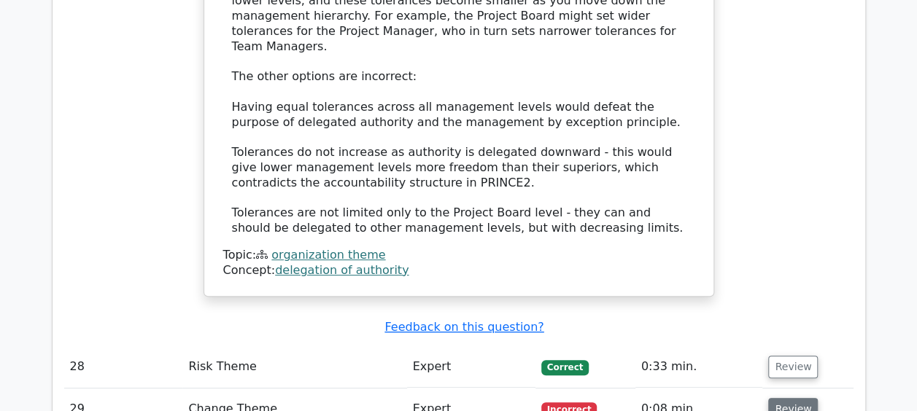
click at [779, 398] on button "Review" at bounding box center [793, 409] width 50 height 23
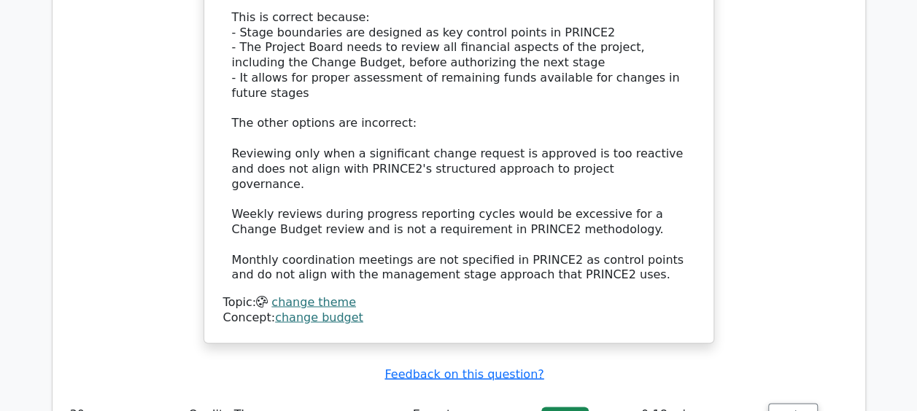
scroll to position [6579, 0]
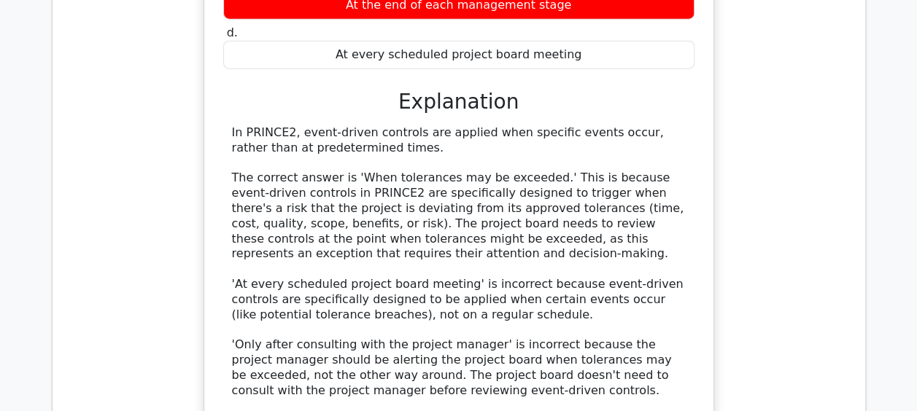
scroll to position [7529, 0]
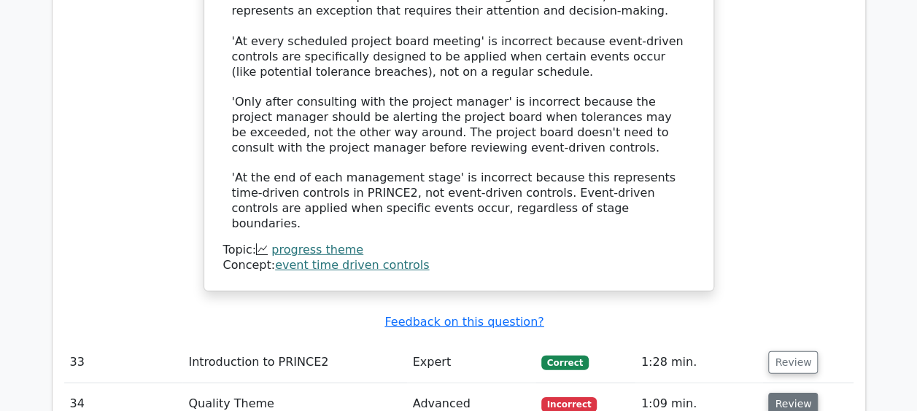
click at [770, 393] on button "Review" at bounding box center [793, 404] width 50 height 23
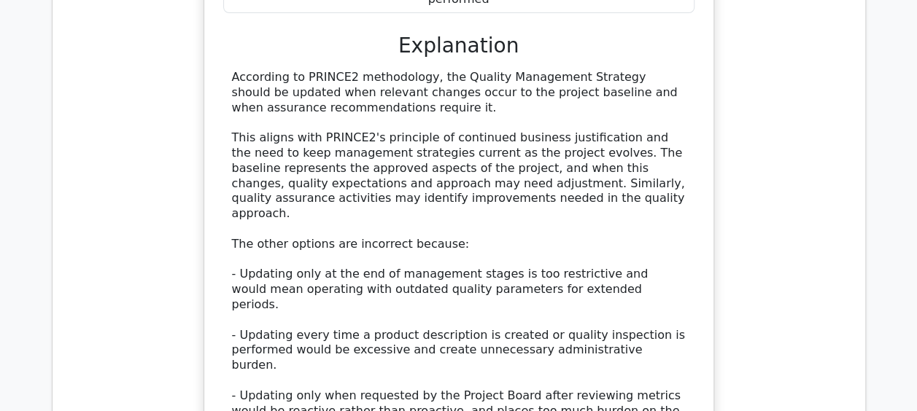
scroll to position [8345, 0]
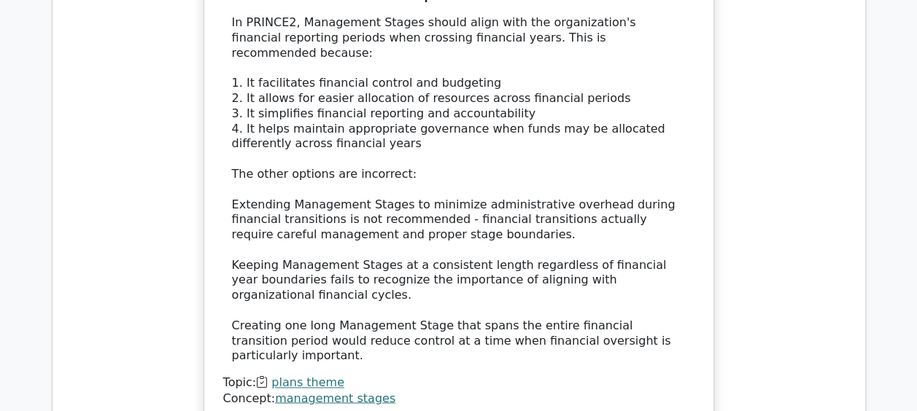
scroll to position [9229, 0]
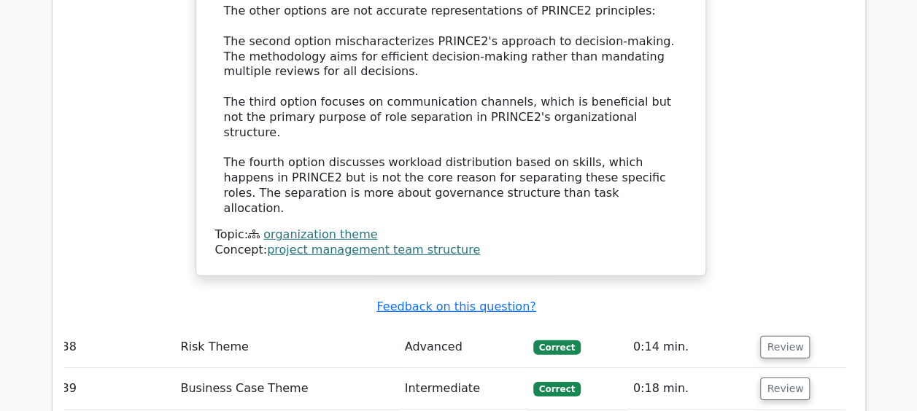
scroll to position [10294, 0]
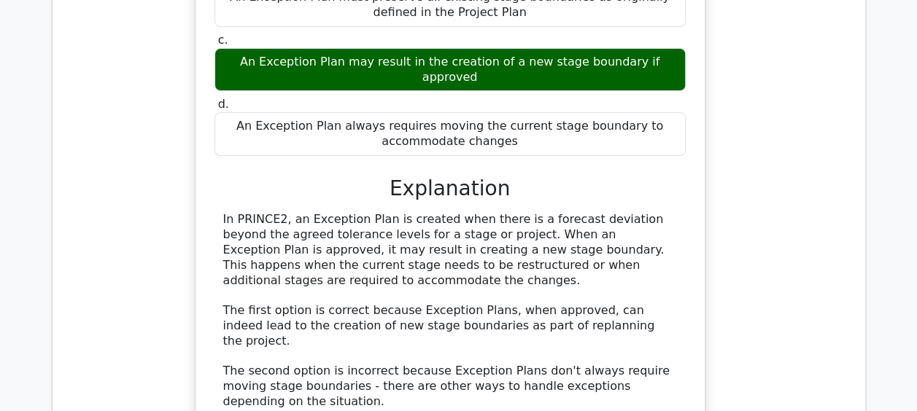
scroll to position [10998, 0]
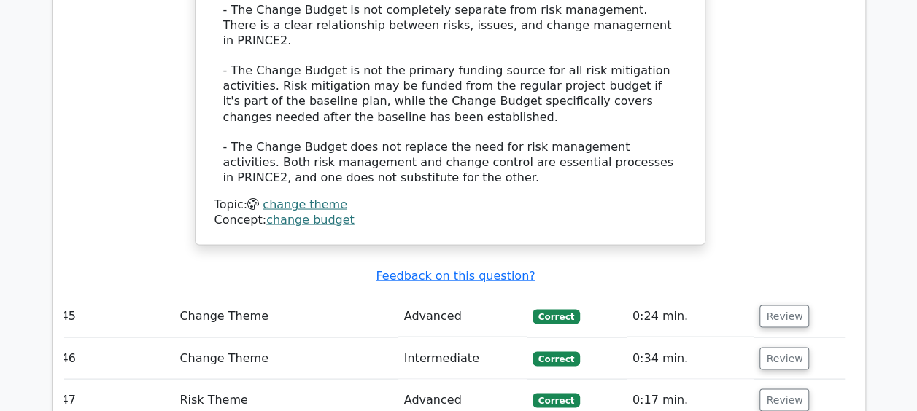
scroll to position [12258, 0]
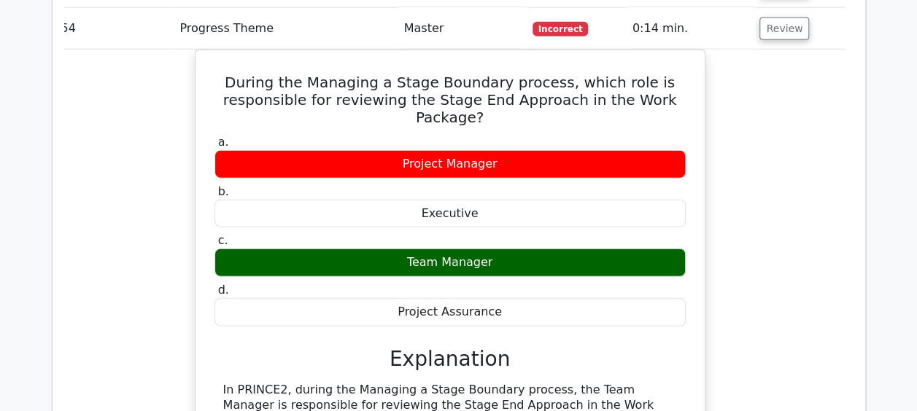
scroll to position [12994, 0]
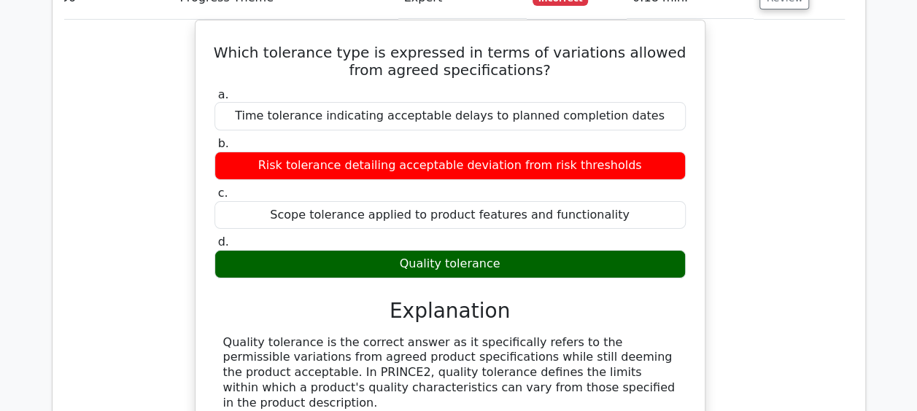
scroll to position [13770, 0]
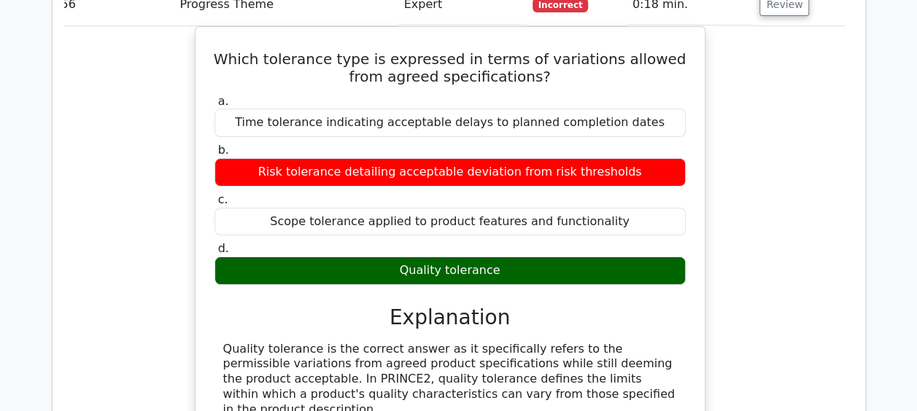
scroll to position [13763, 0]
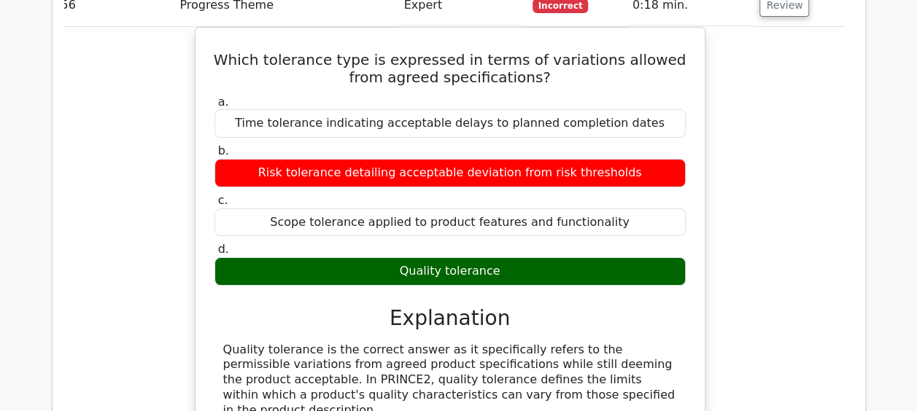
drag, startPoint x: 775, startPoint y: 197, endPoint x: 757, endPoint y: 144, distance: 55.4
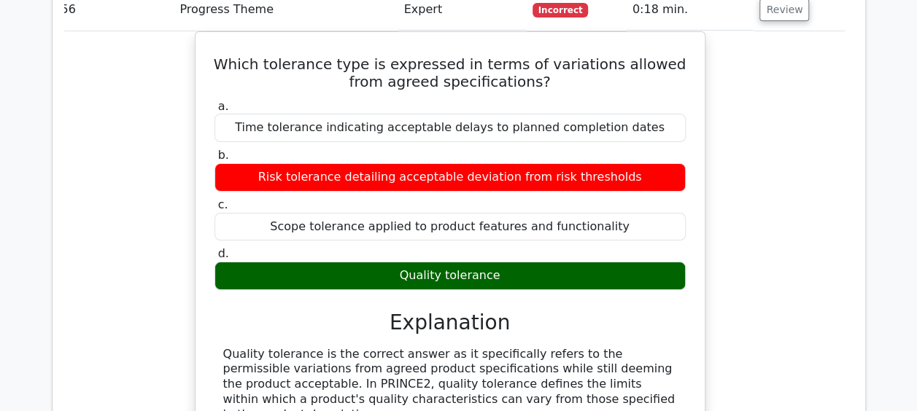
scroll to position [13752, 0]
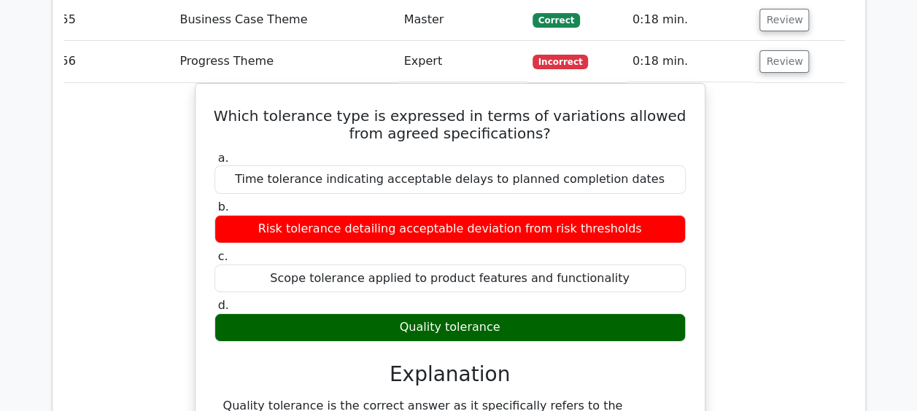
scroll to position [13706, 0]
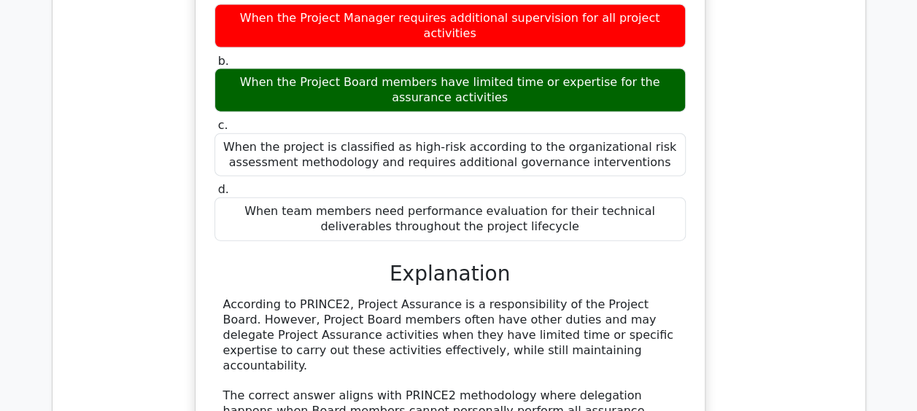
scroll to position [15311, 0]
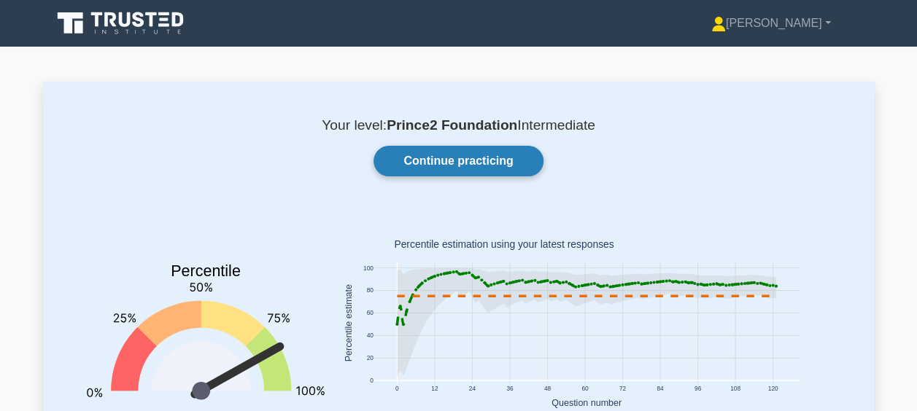
click at [490, 166] on link "Continue practicing" at bounding box center [458, 161] width 169 height 31
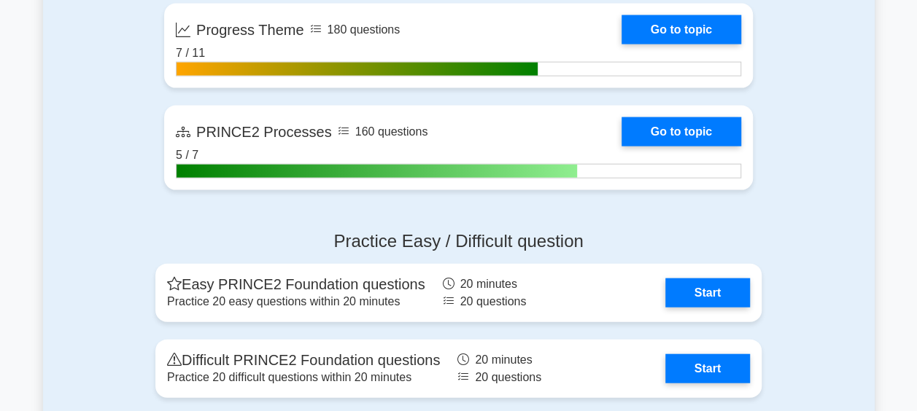
scroll to position [1350, 0]
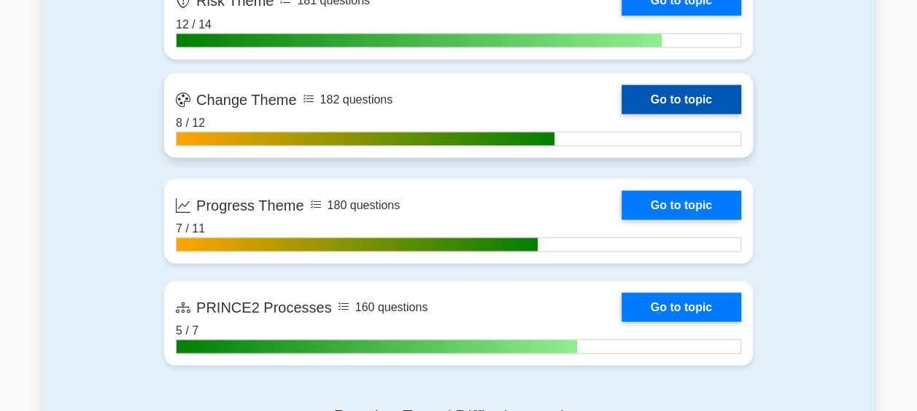
click at [698, 94] on link "Go to topic" at bounding box center [682, 99] width 120 height 29
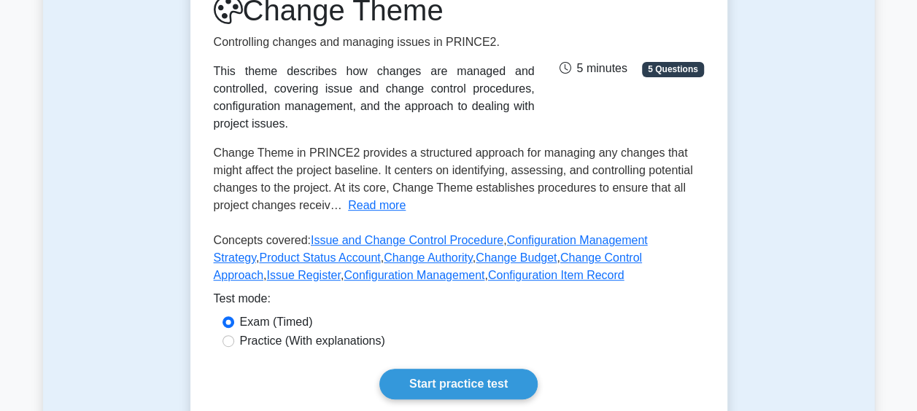
scroll to position [268, 0]
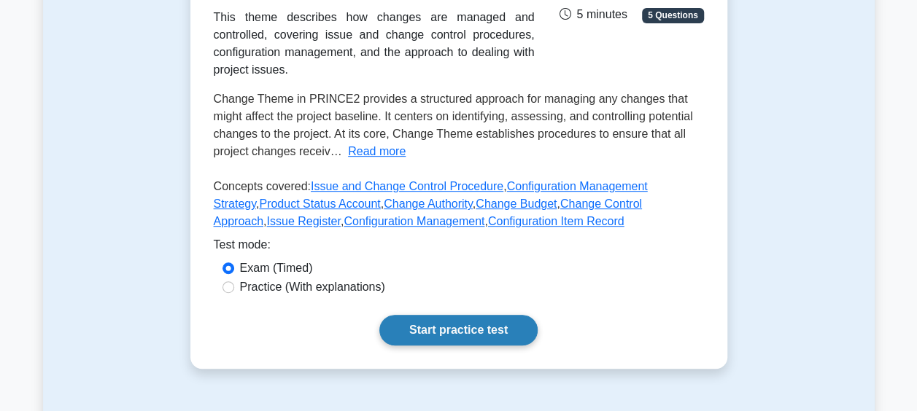
click at [416, 315] on link "Start practice test" at bounding box center [458, 330] width 158 height 31
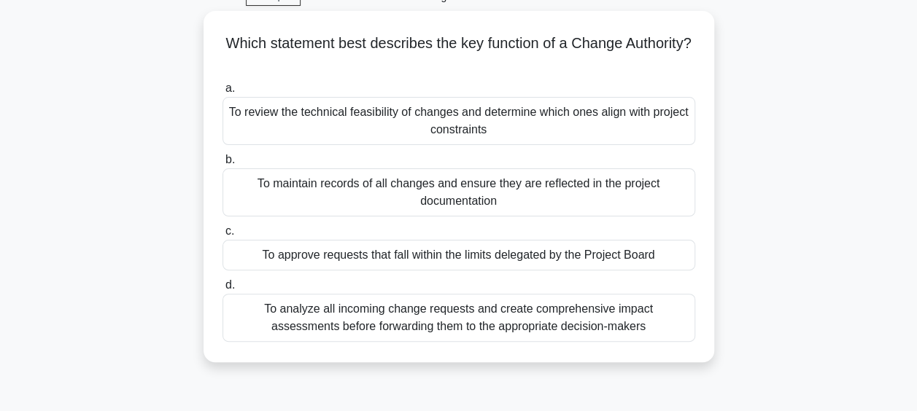
scroll to position [74, 0]
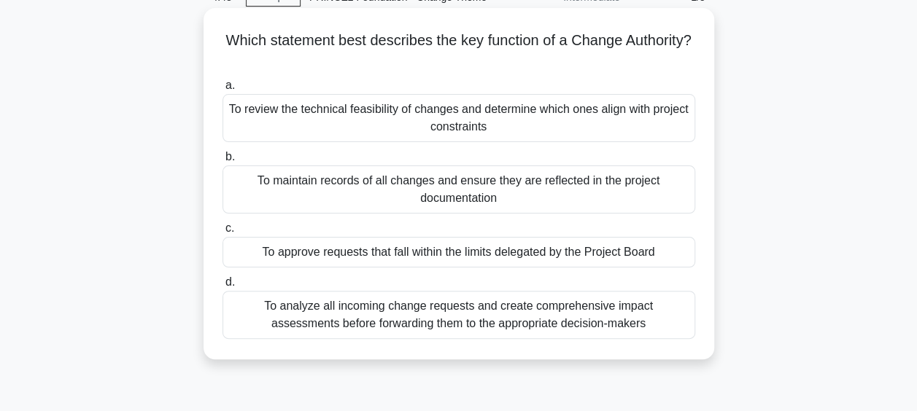
click at [550, 120] on div "To review the technical feasibility of changes and determine which ones align w…" at bounding box center [459, 118] width 473 height 48
click at [223, 90] on input "a. To review the technical feasibility of changes and determine which ones alig…" at bounding box center [223, 85] width 0 height 9
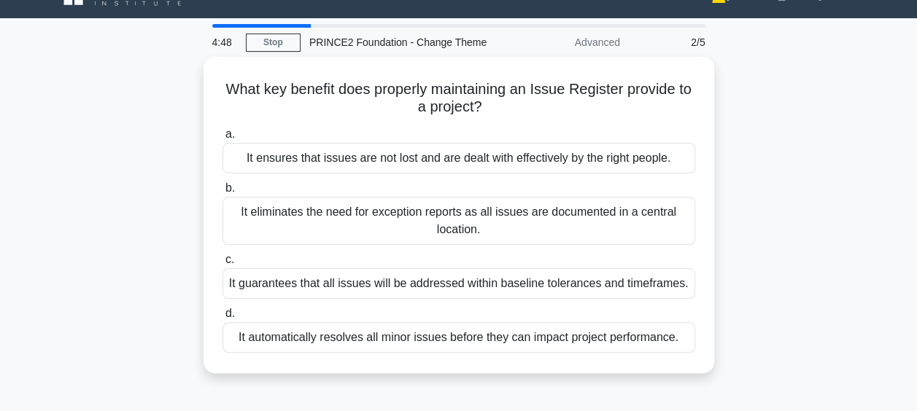
scroll to position [0, 0]
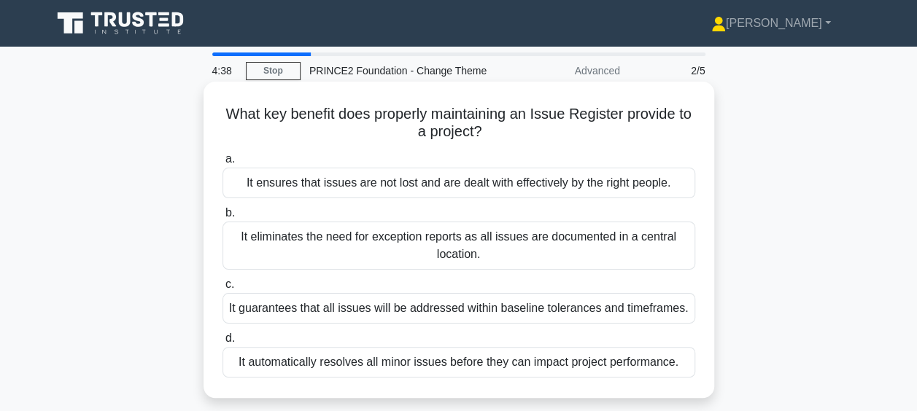
click at [549, 304] on div "It guarantees that all issues will be addressed within baseline tolerances and …" at bounding box center [459, 308] width 473 height 31
click at [223, 290] on input "c. It guarantees that all issues will be addressed within baseline tolerances a…" at bounding box center [223, 284] width 0 height 9
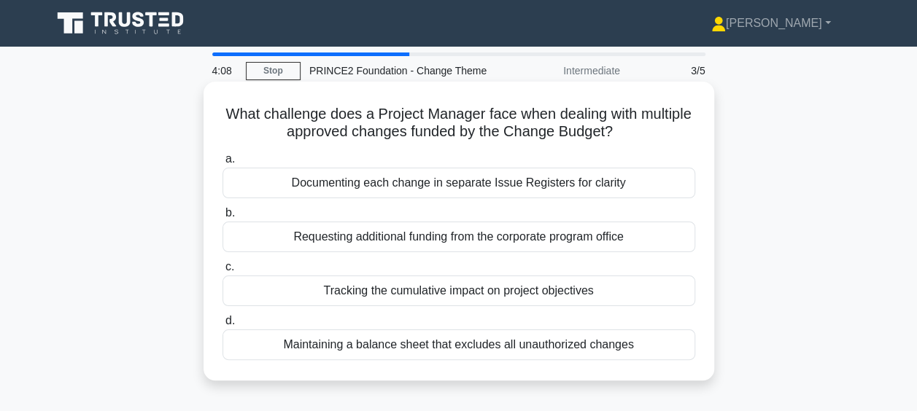
click at [530, 247] on div "Requesting additional funding from the corporate program office" at bounding box center [459, 237] width 473 height 31
click at [223, 218] on input "b. Requesting additional funding from the corporate program office" at bounding box center [223, 213] width 0 height 9
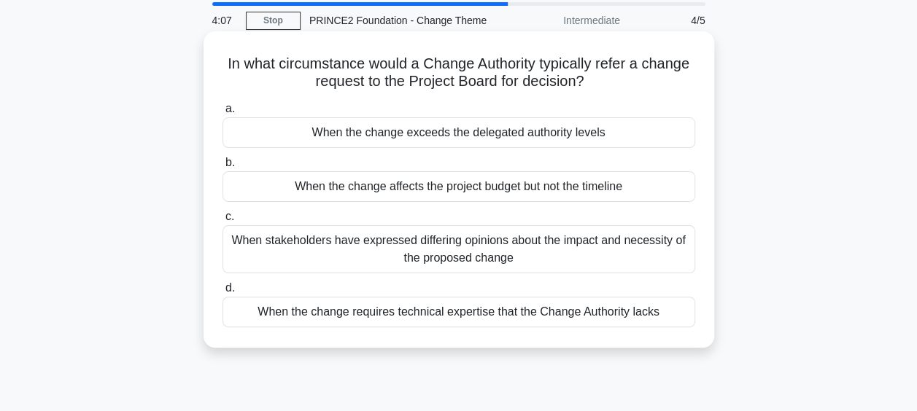
scroll to position [55, 0]
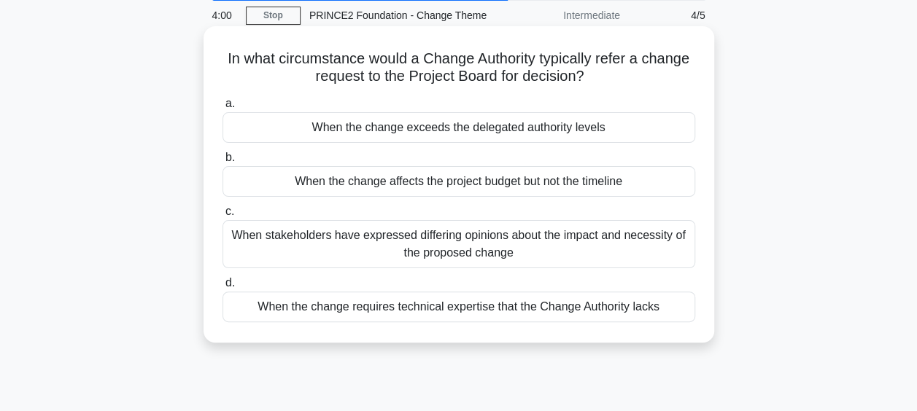
click at [579, 123] on div "When the change exceeds the delegated authority levels" at bounding box center [459, 127] width 473 height 31
click at [223, 109] on input "a. When the change exceeds the delegated authority levels" at bounding box center [223, 103] width 0 height 9
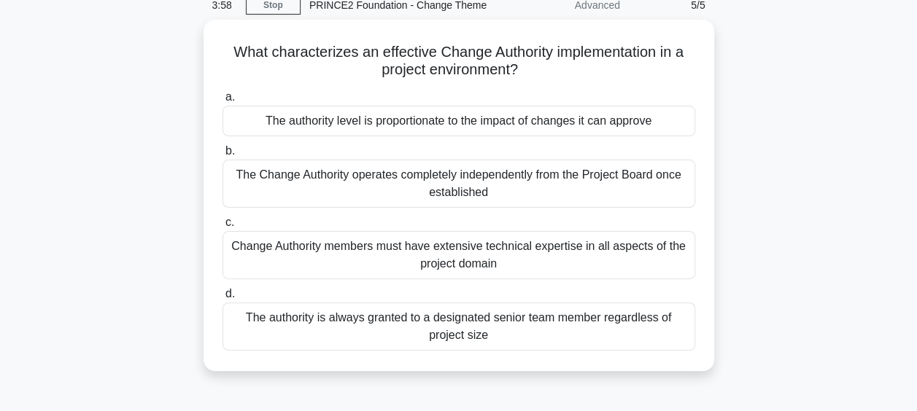
scroll to position [65, 0]
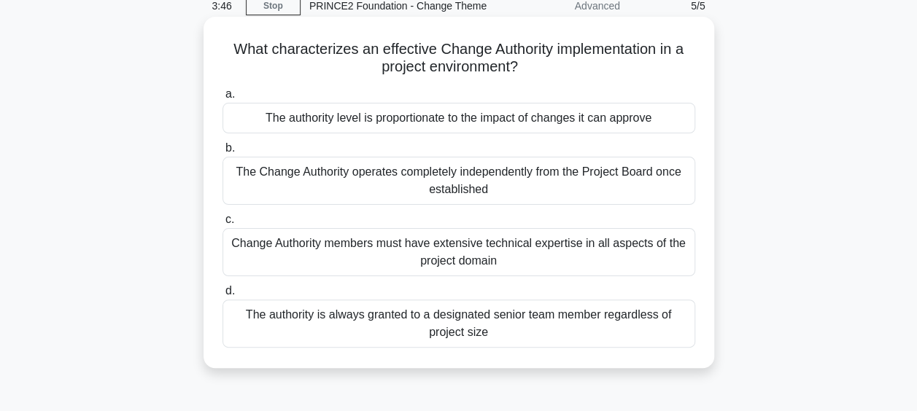
click at [512, 266] on div "Change Authority members must have extensive technical expertise in all aspects…" at bounding box center [459, 252] width 473 height 48
click at [223, 225] on input "c. Change Authority members must have extensive technical expertise in all aspe…" at bounding box center [223, 219] width 0 height 9
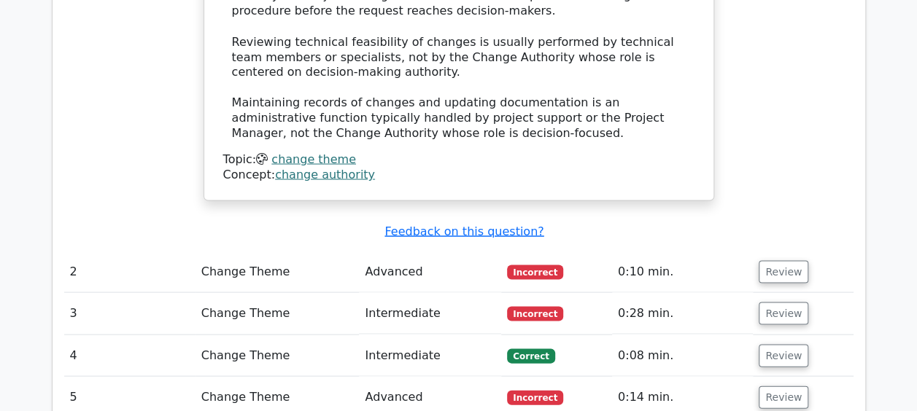
scroll to position [1375, 0]
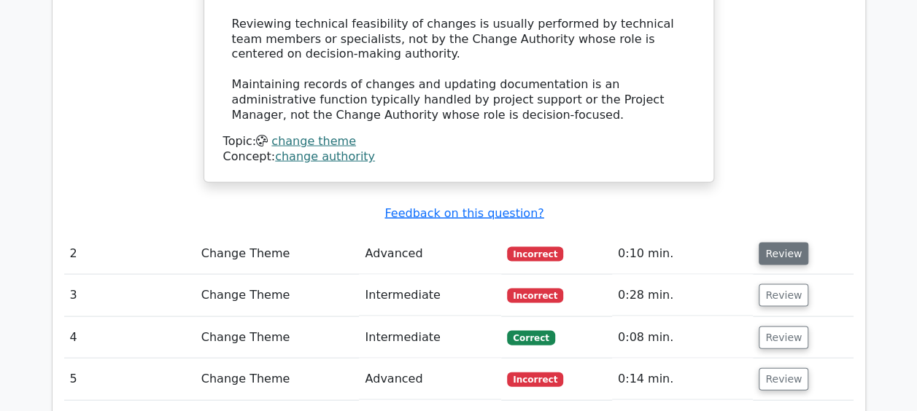
click at [779, 243] on button "Review" at bounding box center [784, 254] width 50 height 23
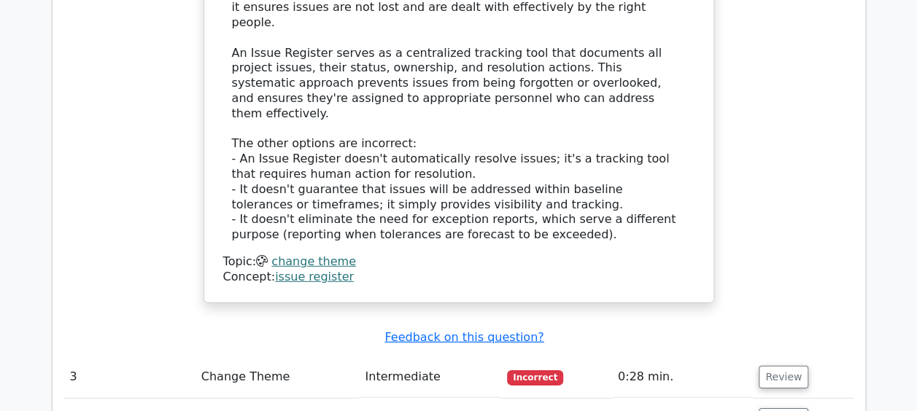
scroll to position [2039, 0]
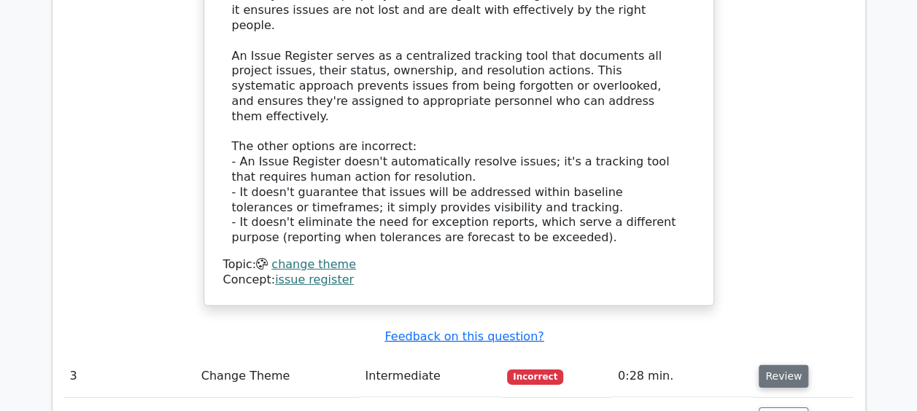
click at [765, 365] on button "Review" at bounding box center [784, 376] width 50 height 23
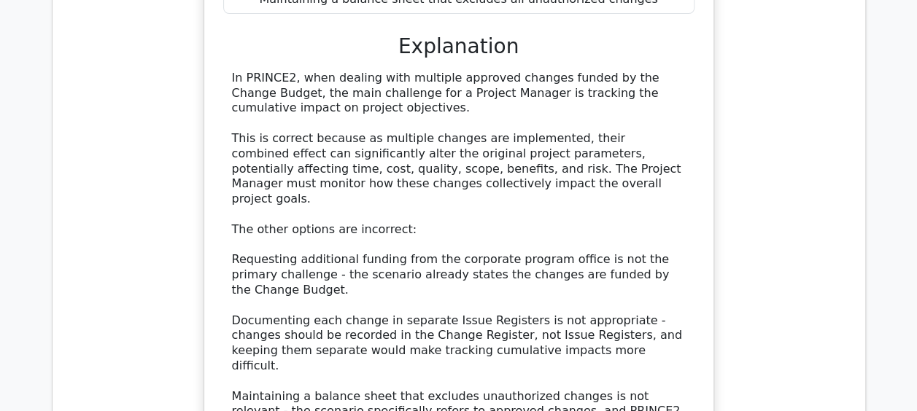
scroll to position [2913, 0]
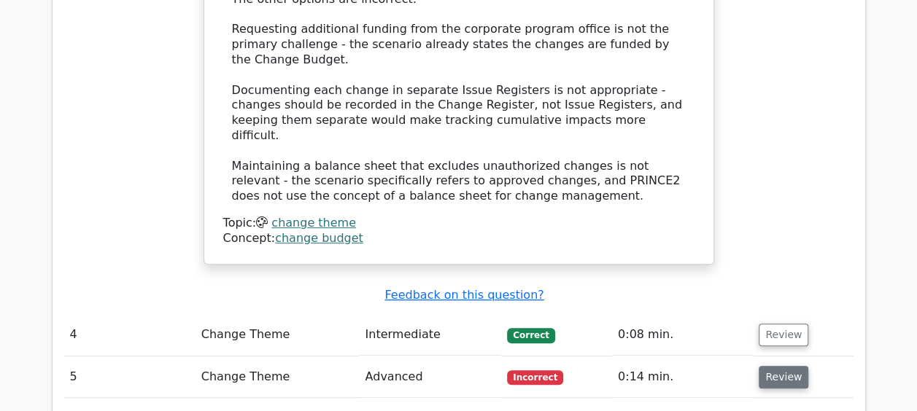
click at [769, 366] on button "Review" at bounding box center [784, 377] width 50 height 23
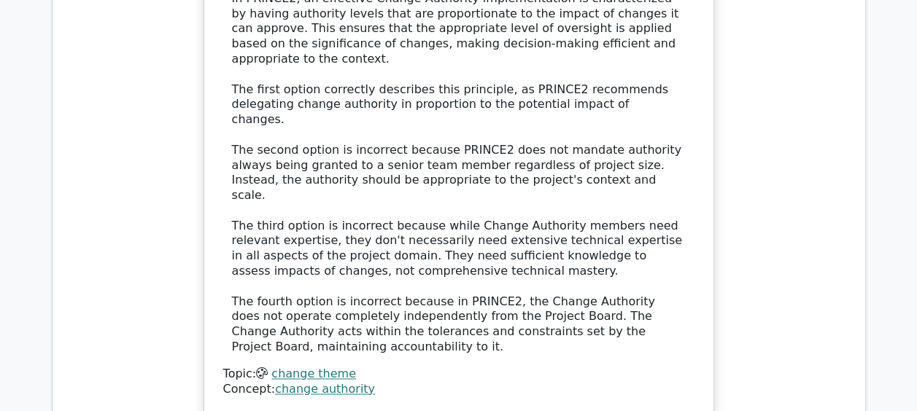
scroll to position [3683, 0]
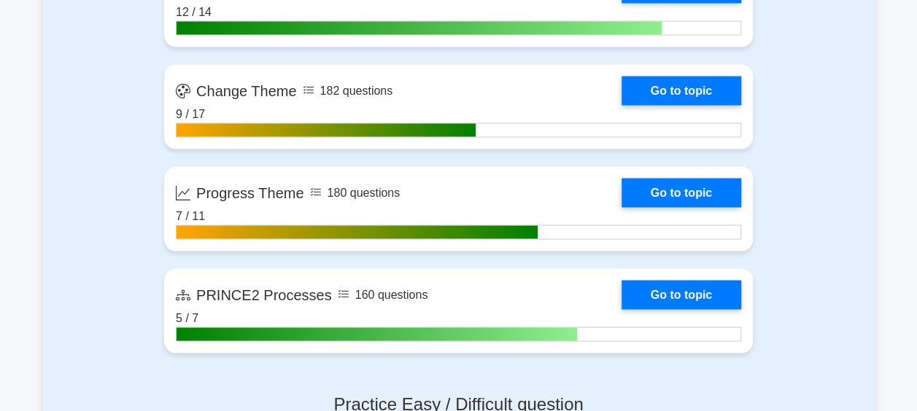
scroll to position [1360, 0]
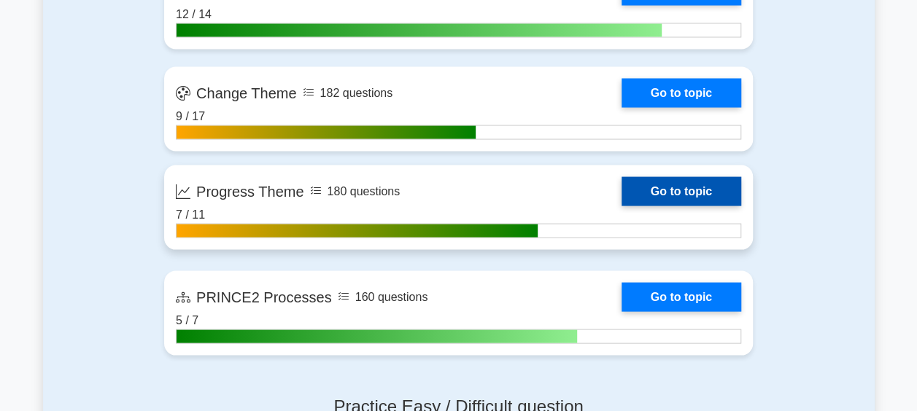
click at [691, 184] on link "Go to topic" at bounding box center [682, 191] width 120 height 29
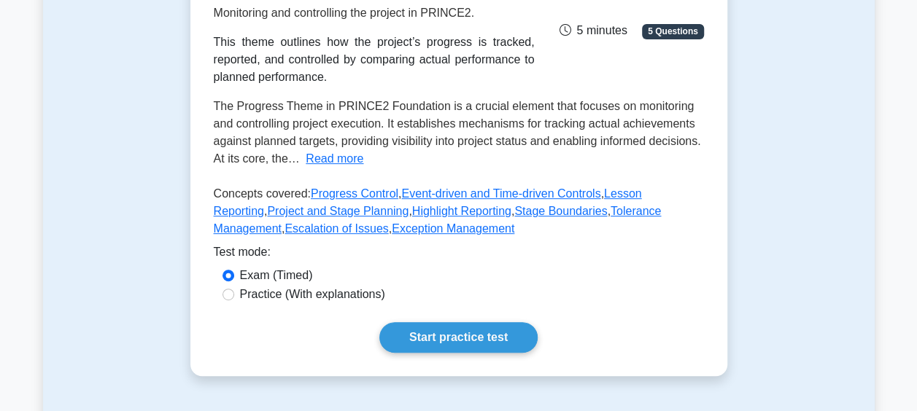
scroll to position [312, 0]
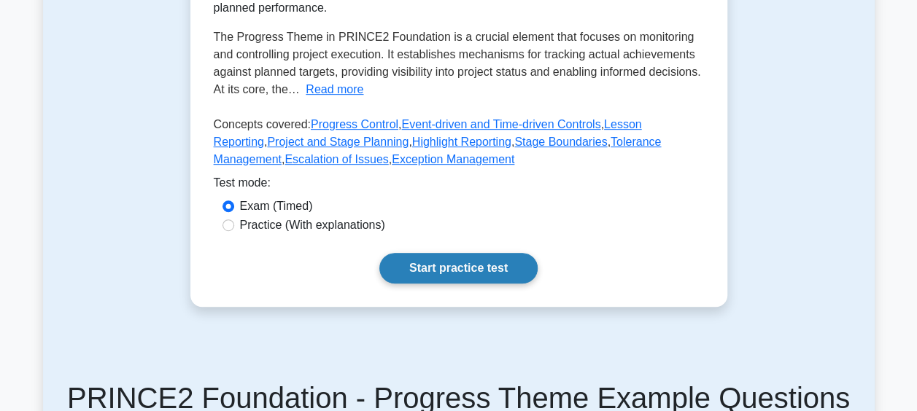
click at [495, 261] on link "Start practice test" at bounding box center [458, 268] width 158 height 31
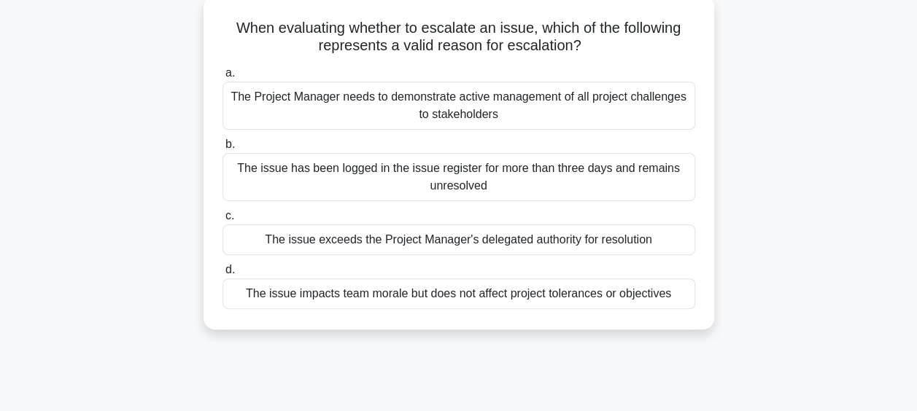
scroll to position [89, 0]
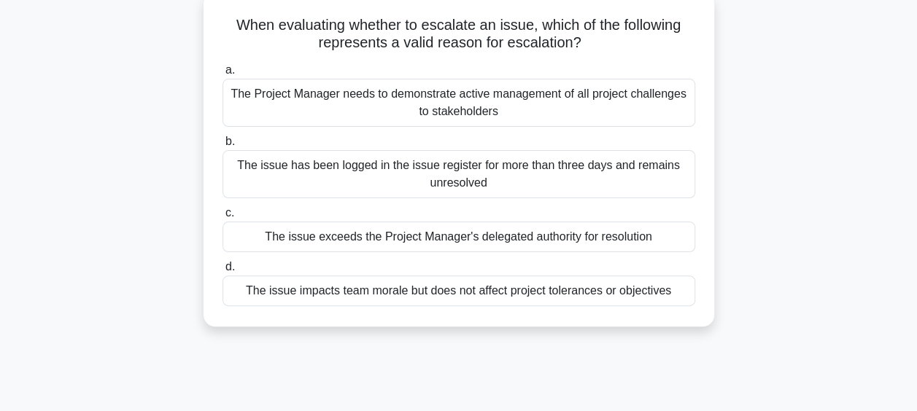
click at [535, 244] on div "The issue exceeds the Project Manager's delegated authority for resolution" at bounding box center [459, 237] width 473 height 31
click at [223, 218] on input "c. The issue exceeds the Project Manager's delegated authority for resolution" at bounding box center [223, 213] width 0 height 9
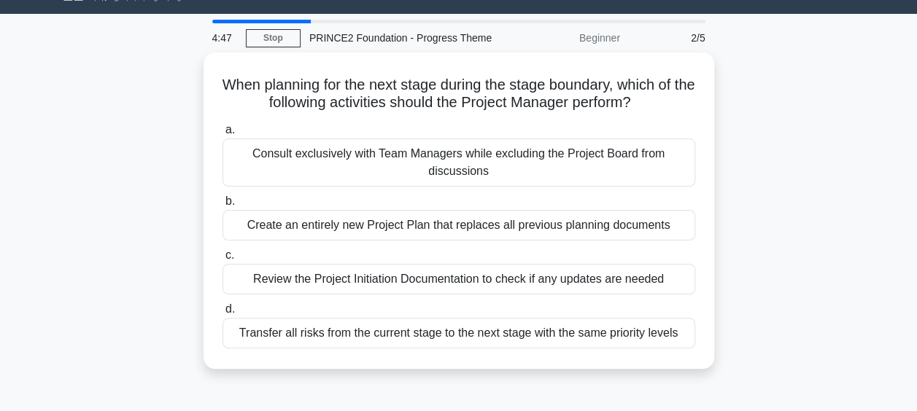
scroll to position [34, 0]
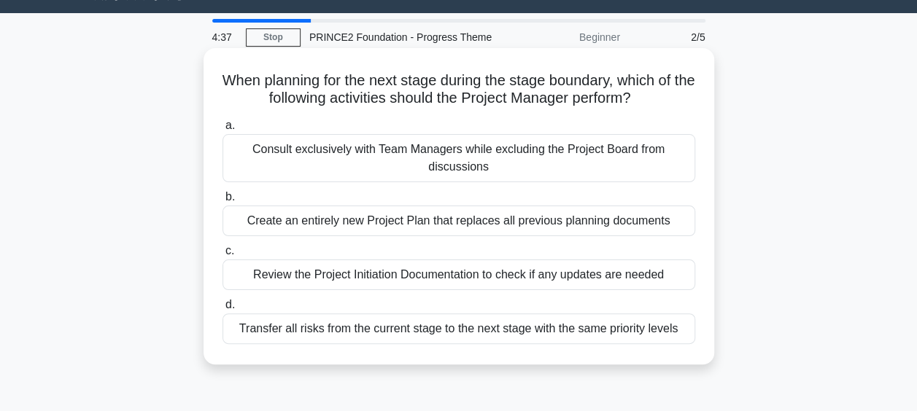
click at [553, 276] on div "Review the Project Initiation Documentation to check if any updates are needed" at bounding box center [459, 275] width 473 height 31
click at [223, 256] on input "c. Review the Project Initiation Documentation to check if any updates are need…" at bounding box center [223, 251] width 0 height 9
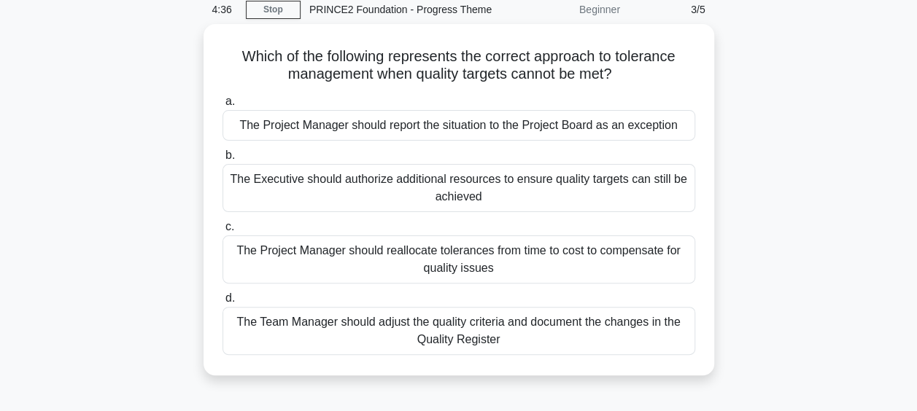
scroll to position [62, 0]
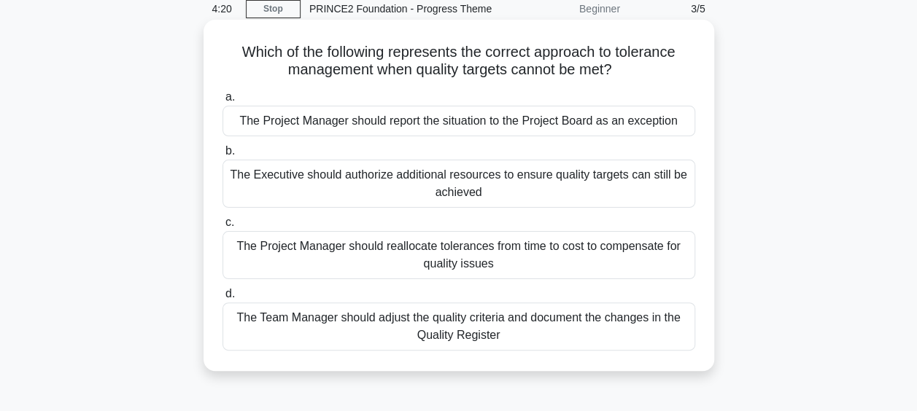
click at [641, 125] on div "The Project Manager should report the situation to the Project Board as an exce…" at bounding box center [459, 121] width 473 height 31
click at [223, 102] on input "a. The Project Manager should report the situation to the Project Board as an e…" at bounding box center [223, 97] width 0 height 9
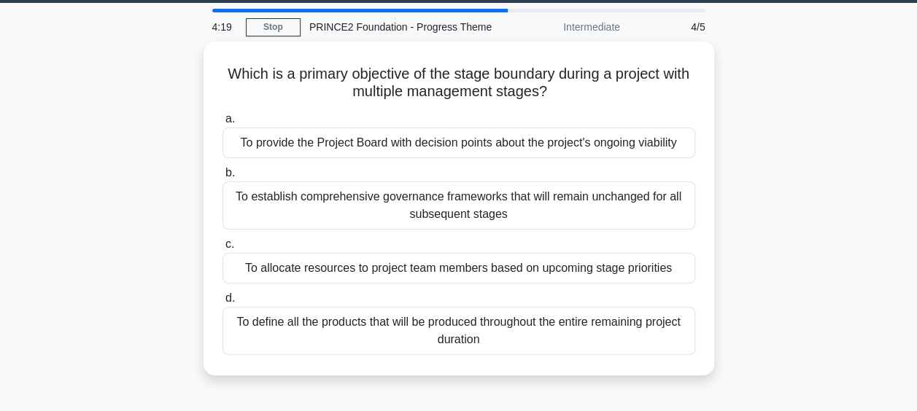
scroll to position [60, 0]
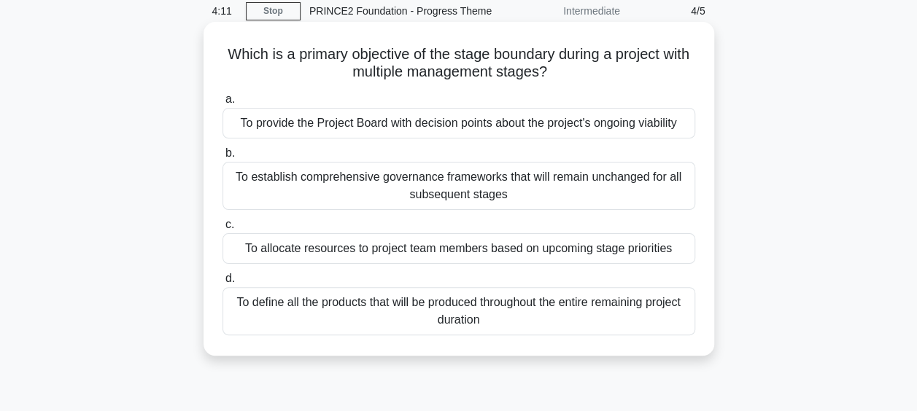
click at [618, 135] on div "To provide the Project Board with decision points about the project's ongoing v…" at bounding box center [459, 123] width 473 height 31
click at [223, 104] on input "a. To provide the Project Board with decision points about the project's ongoin…" at bounding box center [223, 99] width 0 height 9
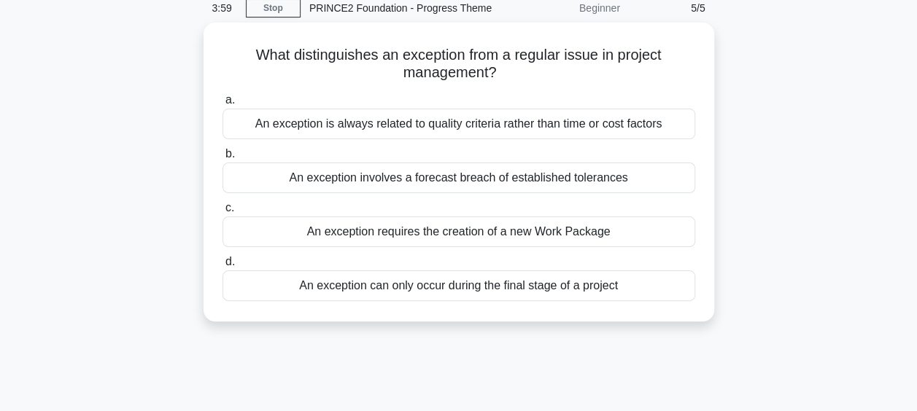
scroll to position [63, 0]
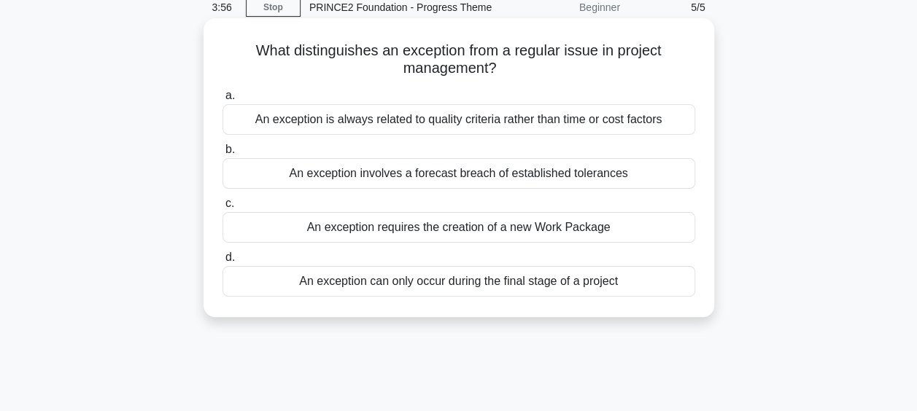
click at [558, 174] on div "An exception involves a forecast breach of established tolerances" at bounding box center [459, 173] width 473 height 31
click at [223, 155] on input "b. An exception involves a forecast breach of established tolerances" at bounding box center [223, 149] width 0 height 9
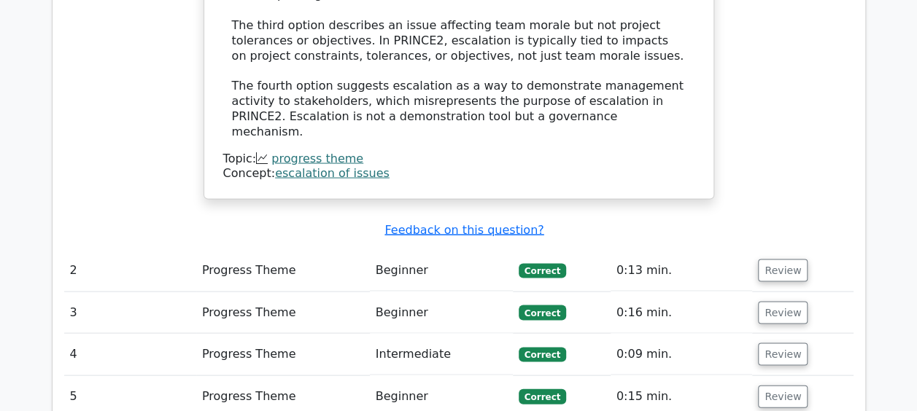
scroll to position [1608, 0]
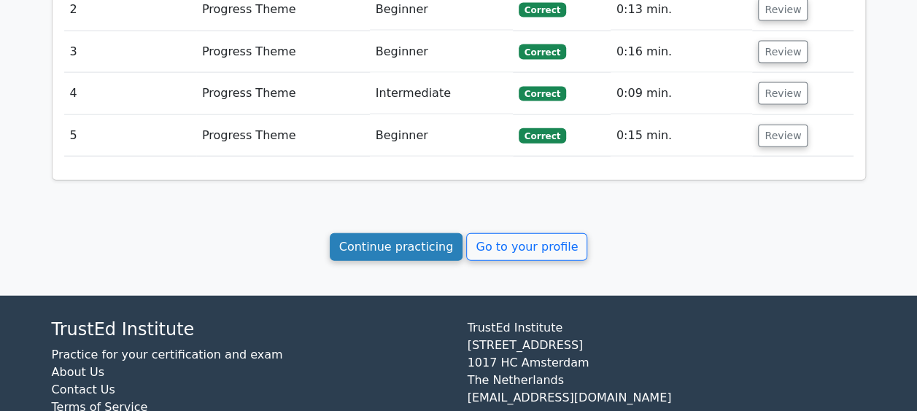
click at [400, 233] on link "Continue practicing" at bounding box center [397, 247] width 134 height 28
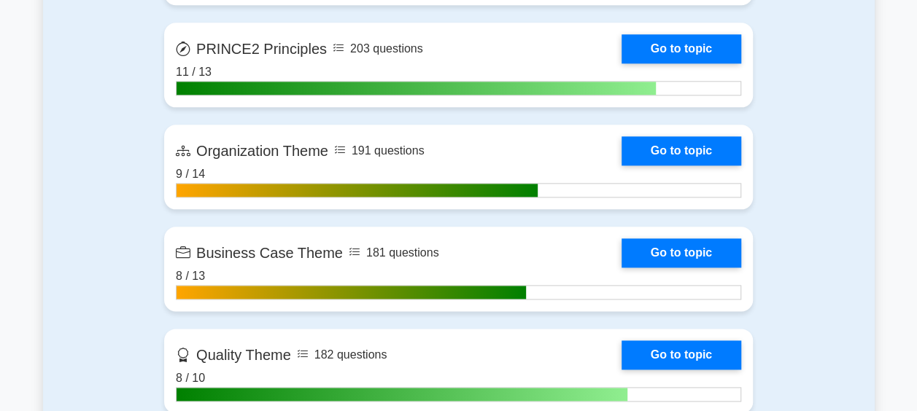
scroll to position [743, 0]
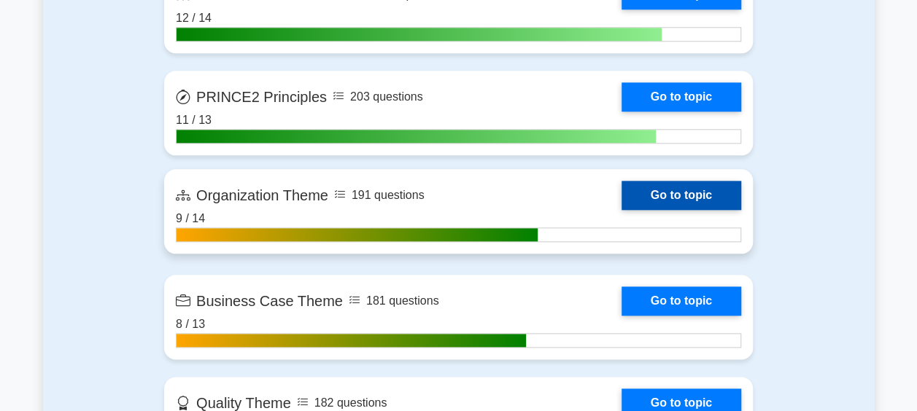
click at [649, 196] on link "Go to topic" at bounding box center [682, 195] width 120 height 29
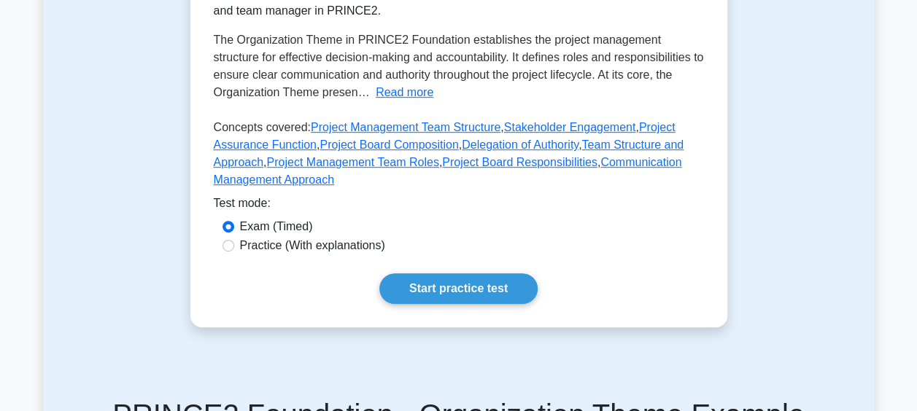
scroll to position [382, 0]
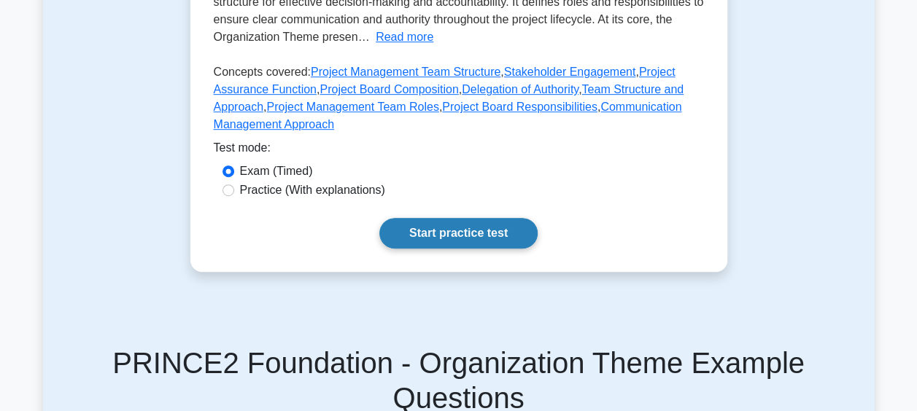
click at [455, 229] on link "Start practice test" at bounding box center [458, 233] width 158 height 31
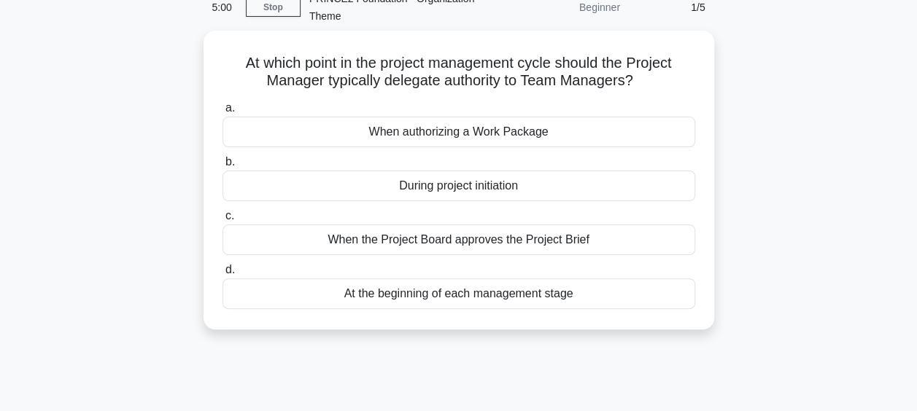
scroll to position [71, 0]
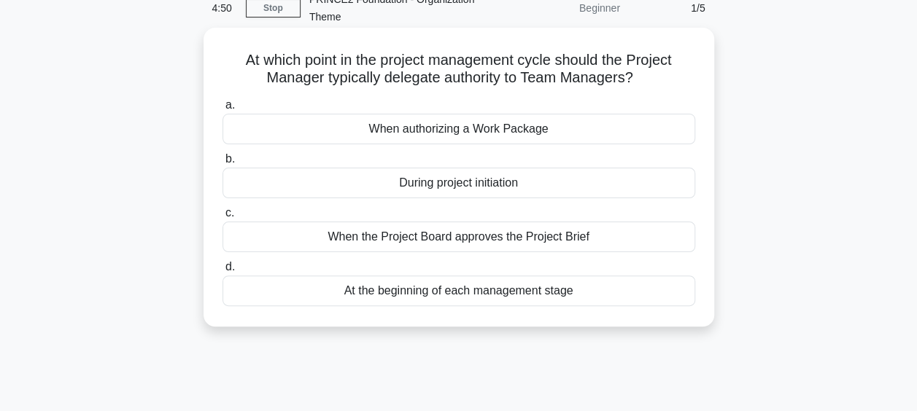
click at [489, 131] on div "When authorizing a Work Package" at bounding box center [459, 129] width 473 height 31
click at [223, 110] on input "a. When authorizing a Work Package" at bounding box center [223, 105] width 0 height 9
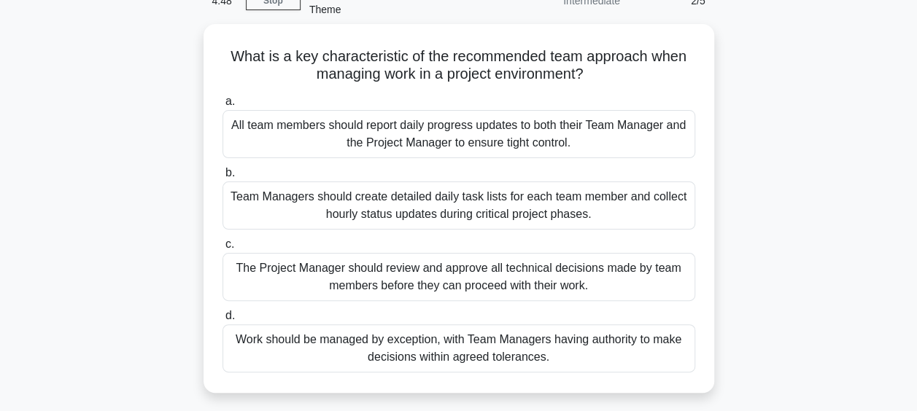
scroll to position [80, 0]
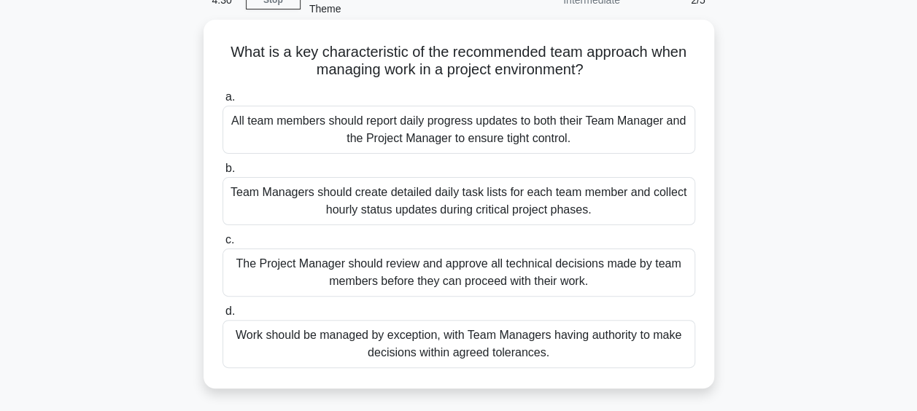
click at [483, 338] on div "Work should be managed by exception, with Team Managers having authority to mak…" at bounding box center [459, 344] width 473 height 48
click at [223, 317] on input "d. Work should be managed by exception, with Team Managers having authority to …" at bounding box center [223, 311] width 0 height 9
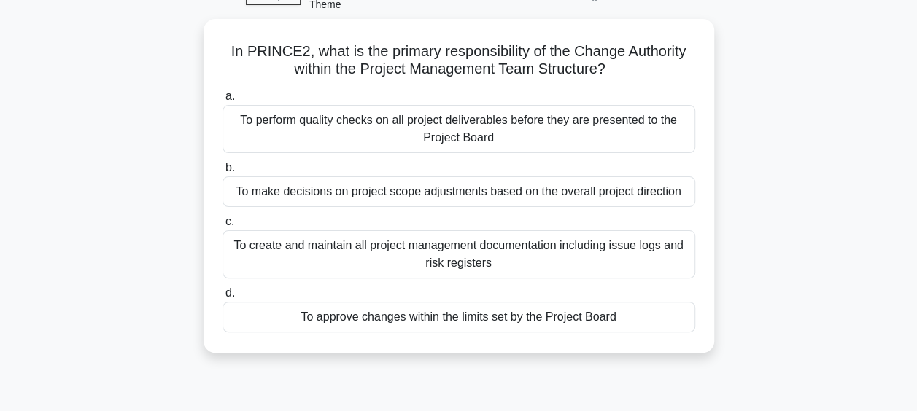
scroll to position [85, 0]
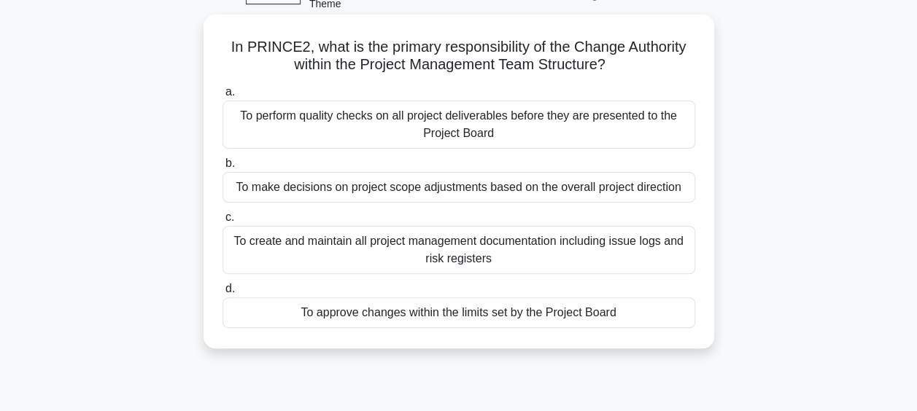
click at [613, 315] on div "To approve changes within the limits set by the Project Board" at bounding box center [459, 313] width 473 height 31
click at [223, 294] on input "d. To approve changes within the limits set by the Project Board" at bounding box center [223, 289] width 0 height 9
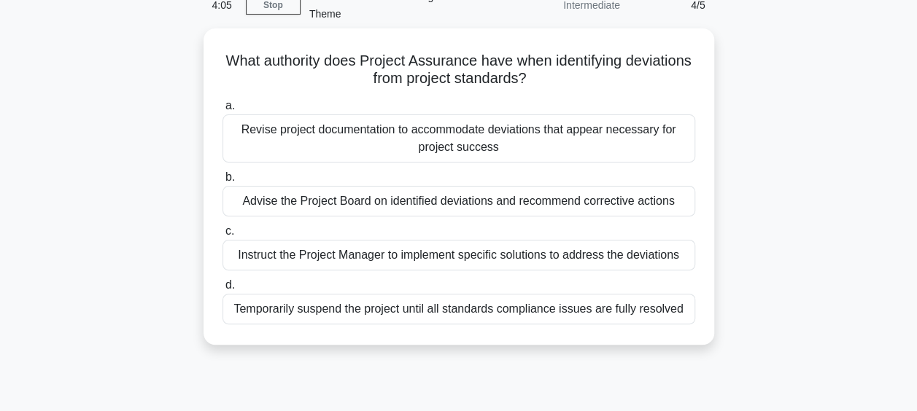
scroll to position [76, 0]
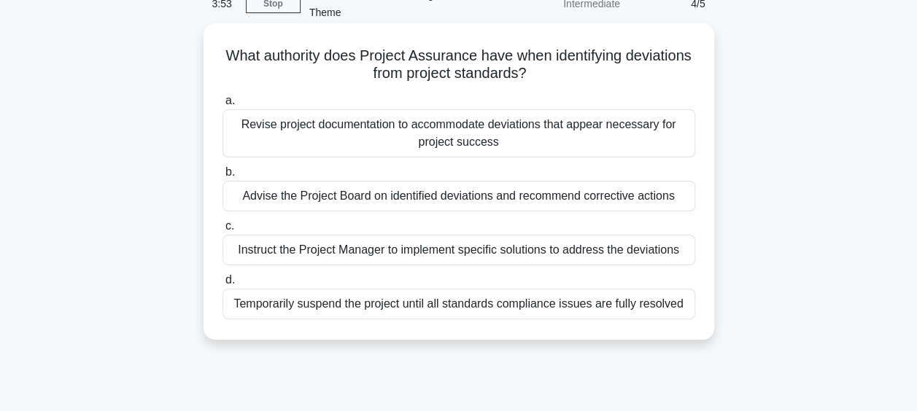
click at [570, 199] on div "Advise the Project Board on identified deviations and recommend corrective acti…" at bounding box center [459, 196] width 473 height 31
click at [223, 177] on input "b. Advise the Project Board on identified deviations and recommend corrective a…" at bounding box center [223, 172] width 0 height 9
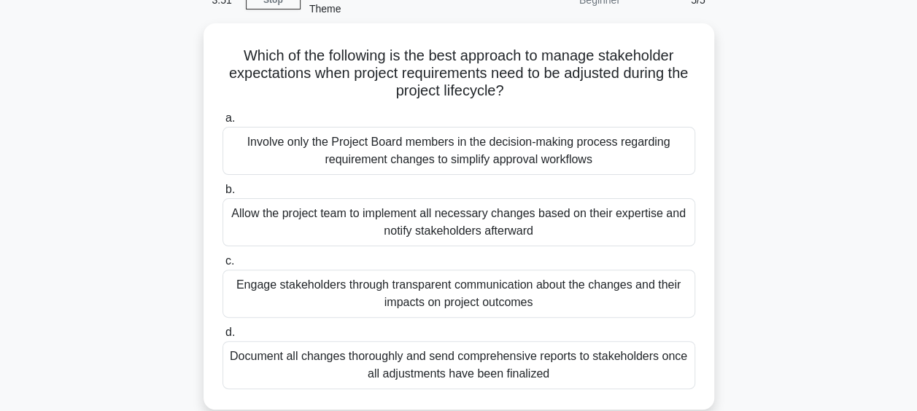
scroll to position [80, 0]
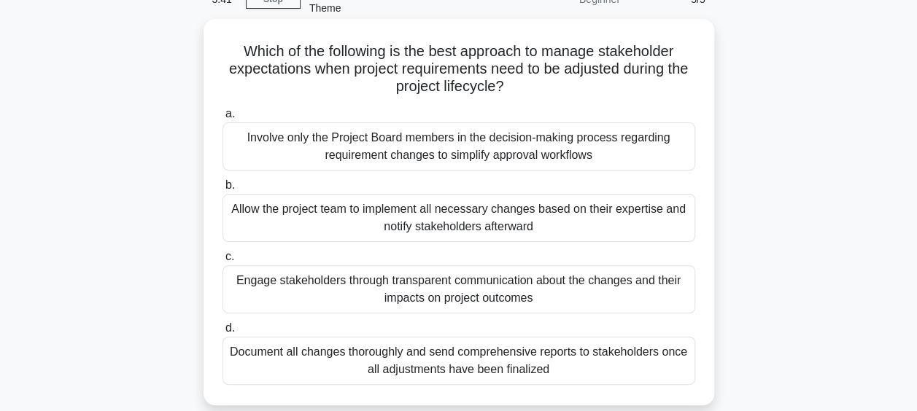
click at [614, 285] on div "Engage stakeholders through transparent communication about the changes and the…" at bounding box center [459, 290] width 473 height 48
click at [223, 262] on input "c. Engage stakeholders through transparent communication about the changes and …" at bounding box center [223, 256] width 0 height 9
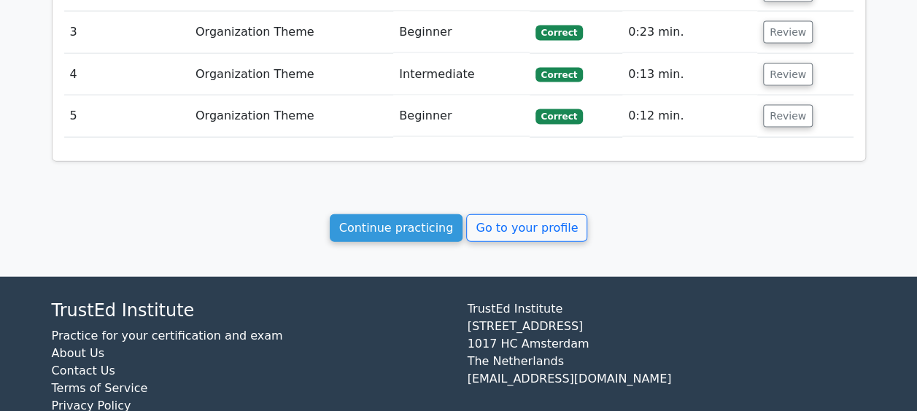
scroll to position [1578, 0]
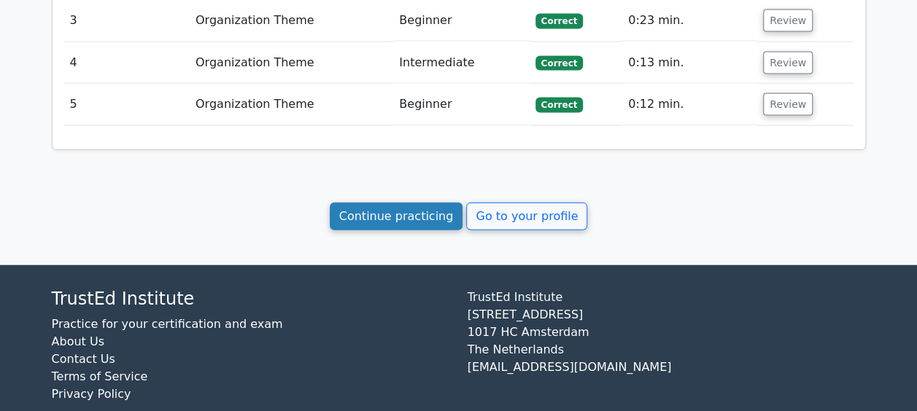
click at [373, 203] on link "Continue practicing" at bounding box center [397, 217] width 134 height 28
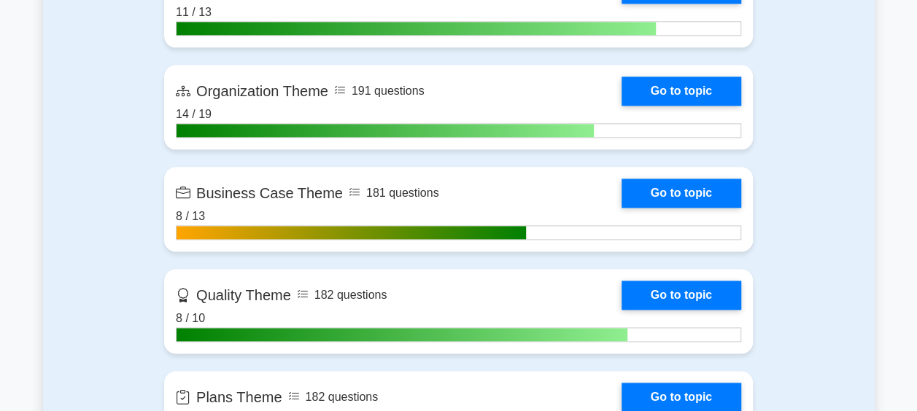
scroll to position [848, 0]
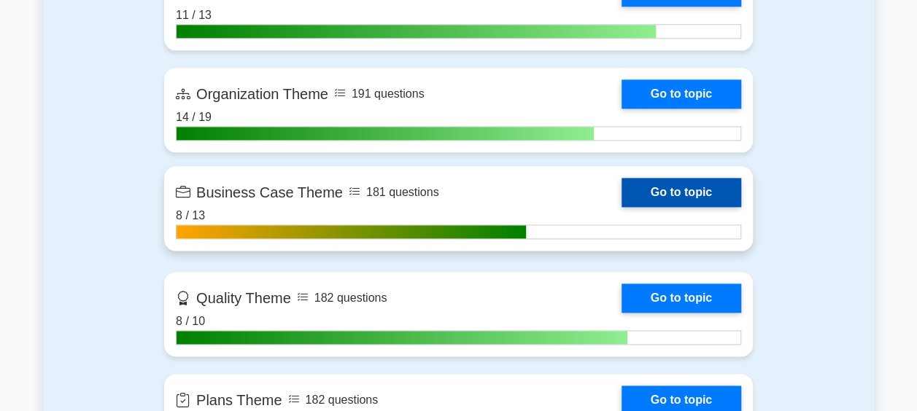
click at [711, 194] on link "Go to topic" at bounding box center [682, 192] width 120 height 29
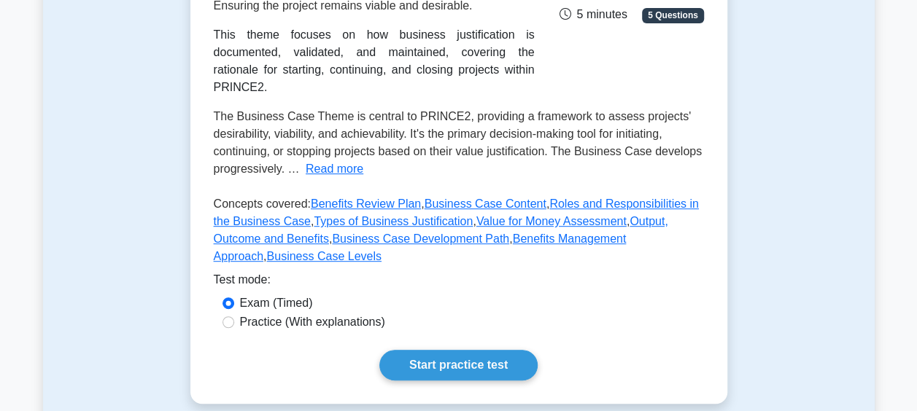
scroll to position [318, 0]
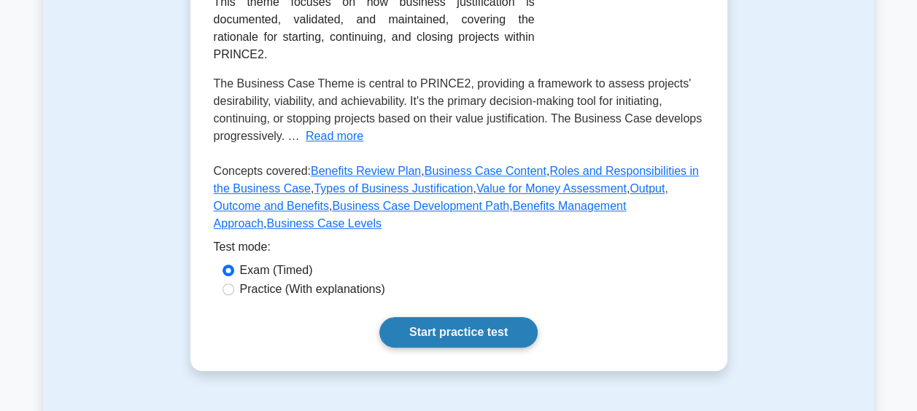
click at [449, 317] on link "Start practice test" at bounding box center [458, 332] width 158 height 31
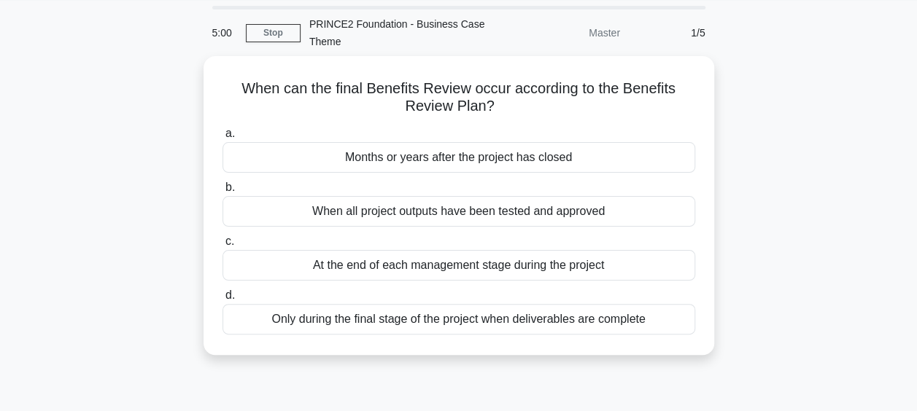
scroll to position [46, 0]
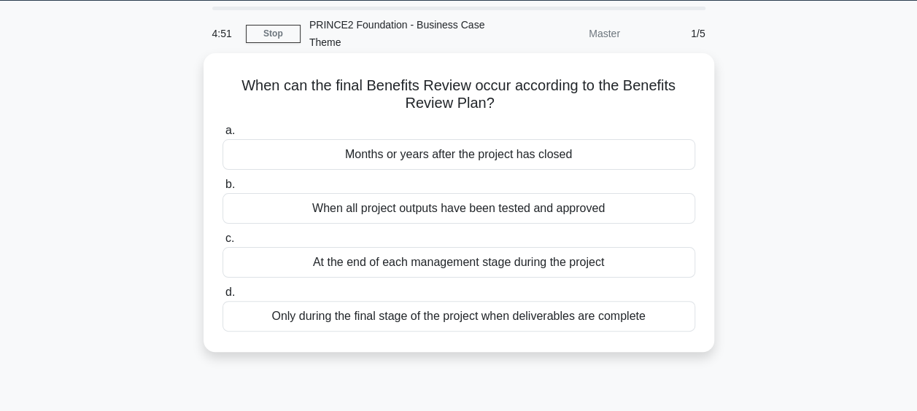
click at [464, 155] on div "Months or years after the project has closed" at bounding box center [459, 154] width 473 height 31
click at [223, 136] on input "a. Months or years after the project has closed" at bounding box center [223, 130] width 0 height 9
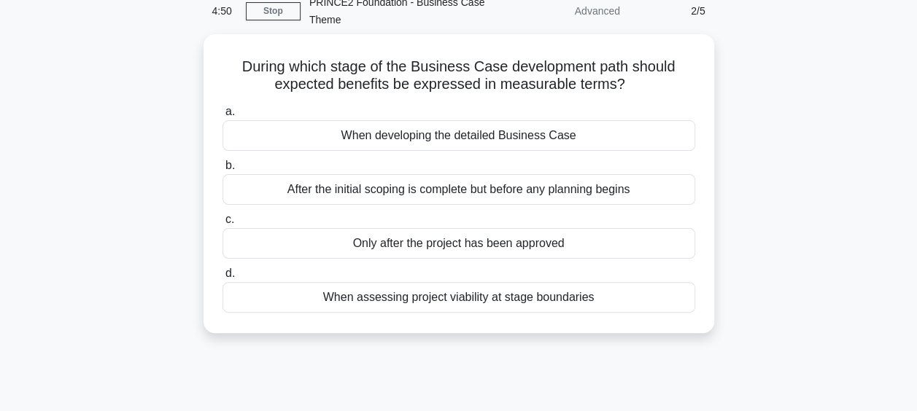
scroll to position [68, 0]
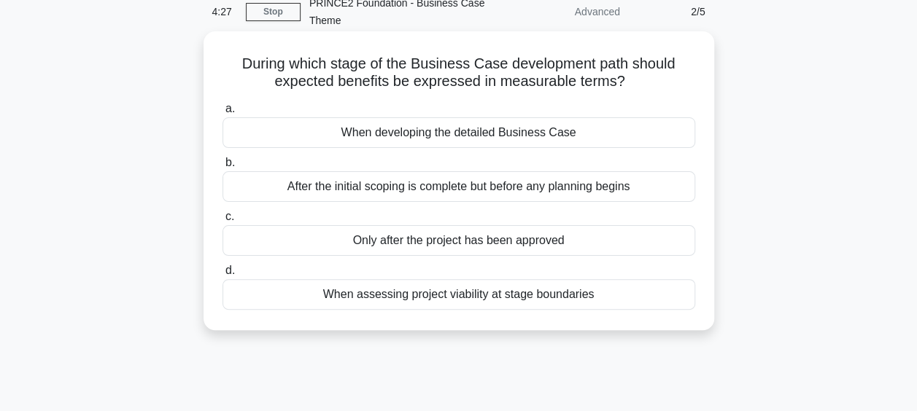
click at [508, 131] on div "When developing the detailed Business Case" at bounding box center [459, 132] width 473 height 31
click at [223, 114] on input "a. When developing the detailed Business Case" at bounding box center [223, 108] width 0 height 9
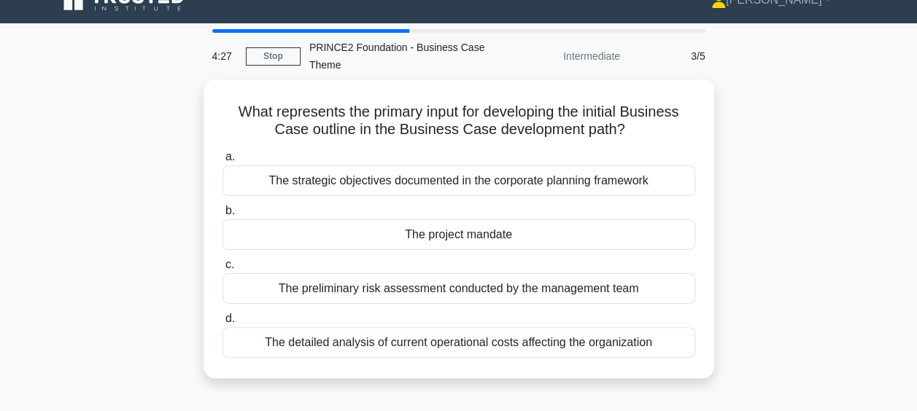
scroll to position [0, 0]
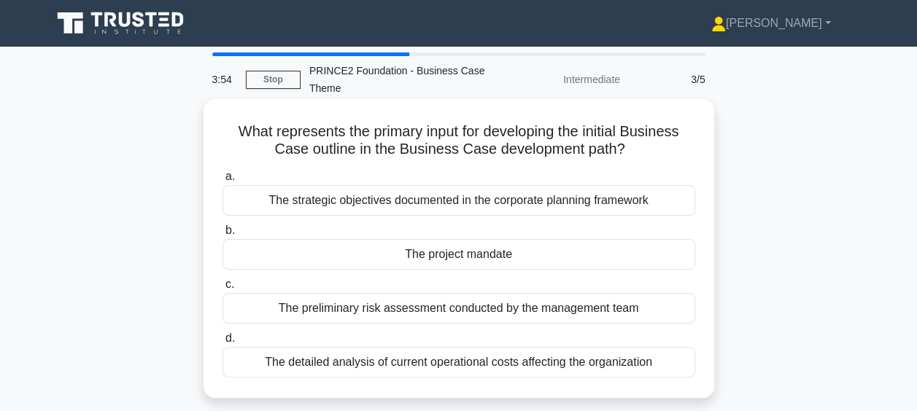
click at [638, 207] on div "The strategic objectives documented in the corporate planning framework" at bounding box center [459, 200] width 473 height 31
click at [223, 182] on input "a. The strategic objectives documented in the corporate planning framework" at bounding box center [223, 176] width 0 height 9
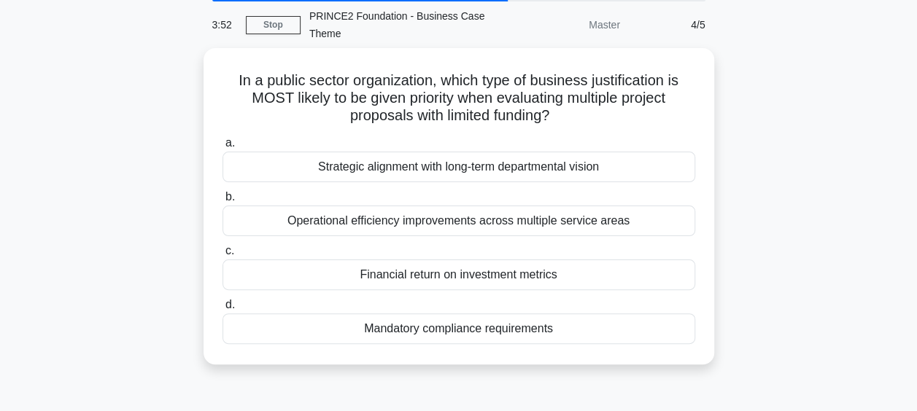
scroll to position [63, 0]
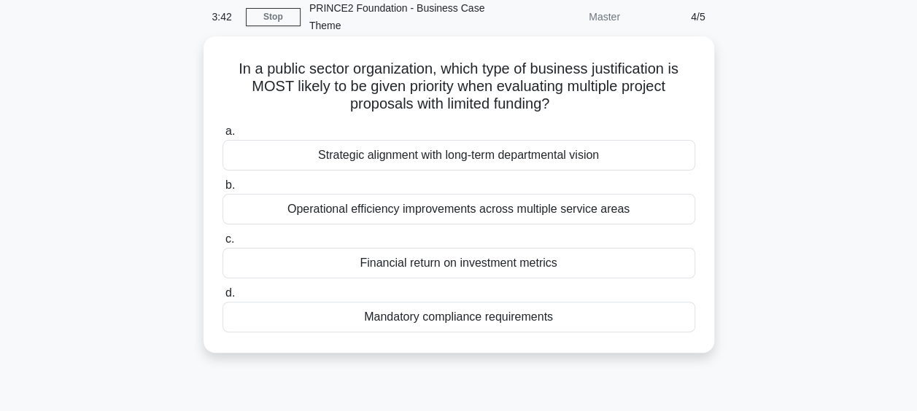
click at [545, 258] on div "Financial return on investment metrics" at bounding box center [459, 263] width 473 height 31
click at [223, 244] on input "c. Financial return on investment metrics" at bounding box center [223, 239] width 0 height 9
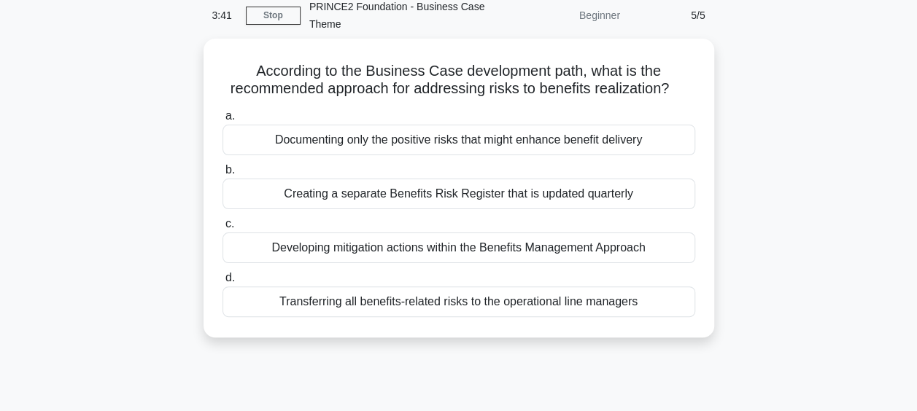
scroll to position [67, 0]
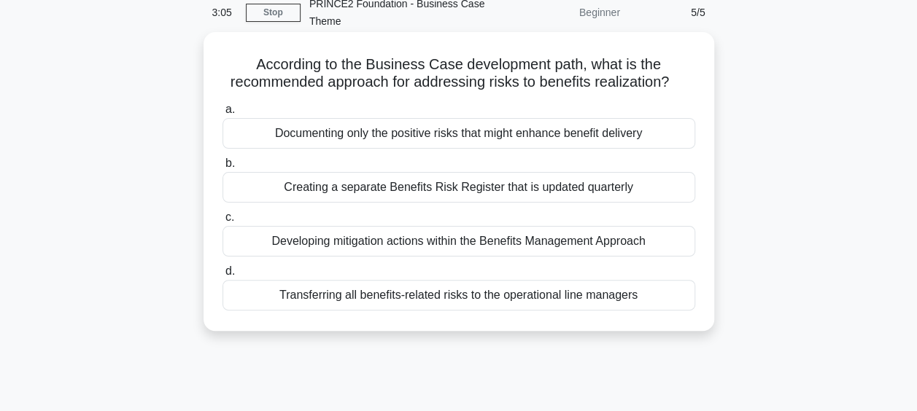
click at [651, 245] on div "Developing mitigation actions within the Benefits Management Approach" at bounding box center [459, 241] width 473 height 31
click at [223, 223] on input "c. Developing mitigation actions within the Benefits Management Approach" at bounding box center [223, 217] width 0 height 9
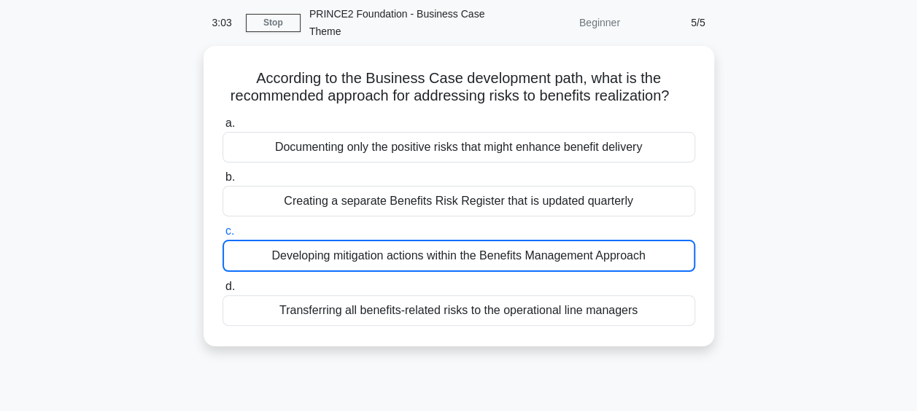
scroll to position [54, 0]
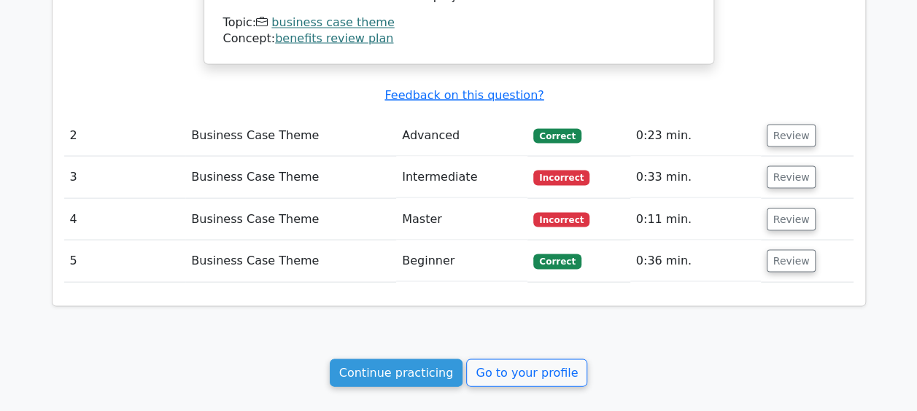
scroll to position [1342, 0]
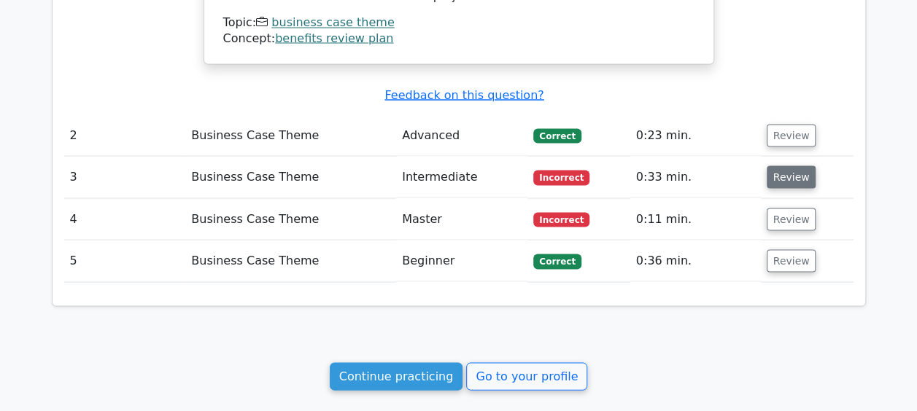
click at [773, 166] on button "Review" at bounding box center [792, 177] width 50 height 23
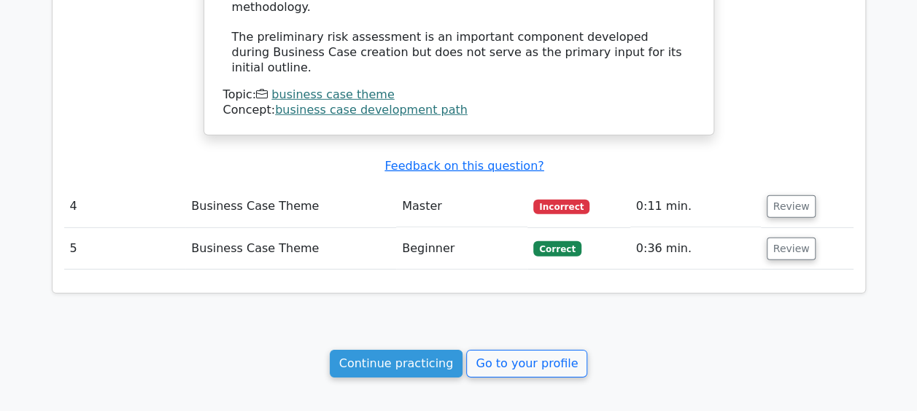
scroll to position [2127, 0]
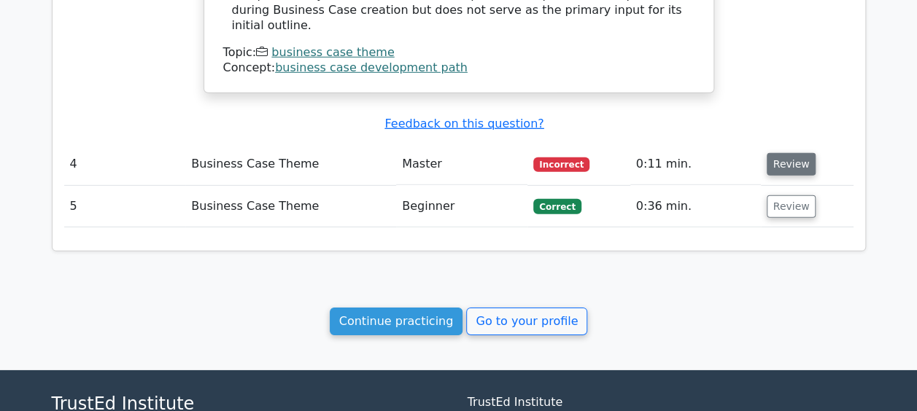
click at [780, 153] on button "Review" at bounding box center [792, 164] width 50 height 23
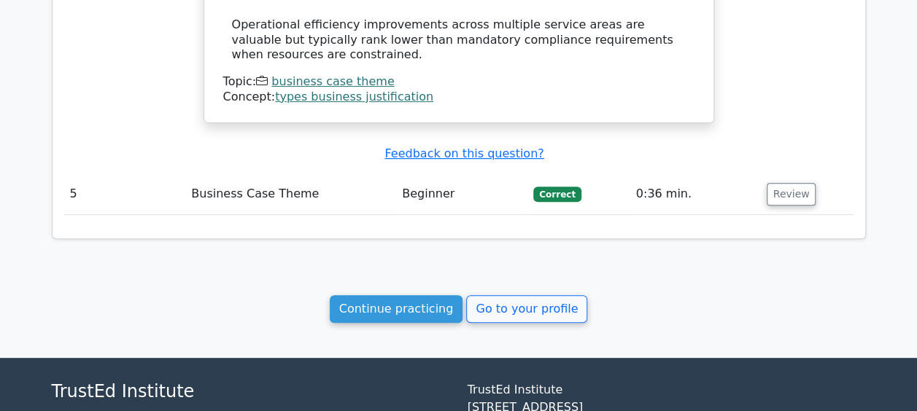
scroll to position [2929, 0]
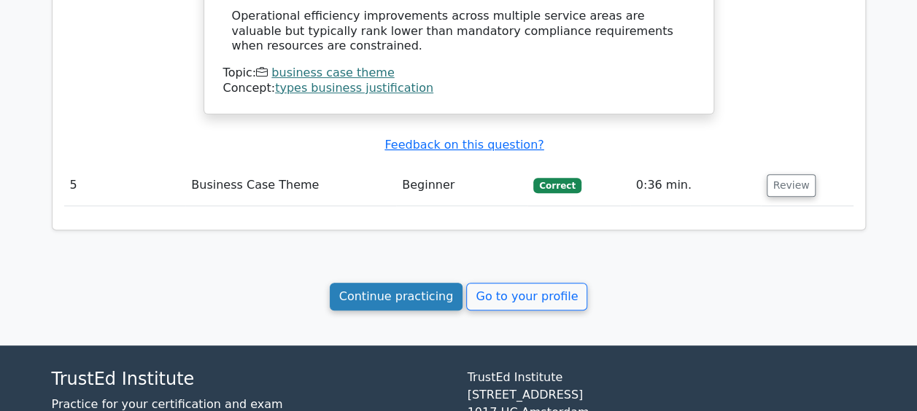
click at [409, 283] on link "Continue practicing" at bounding box center [397, 297] width 134 height 28
